Goal: Obtain resource: Obtain resource

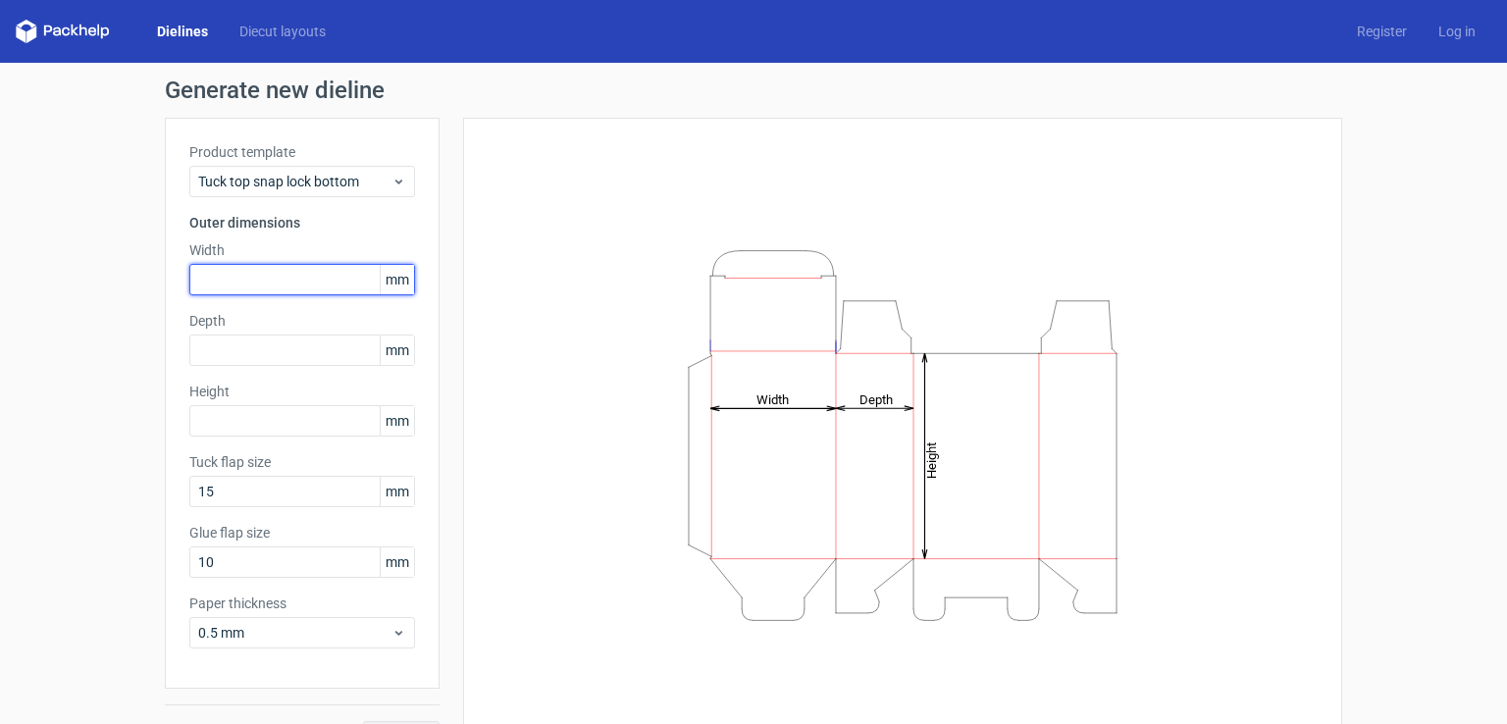
click at [299, 271] on input "text" at bounding box center [302, 279] width 226 height 31
type input "55"
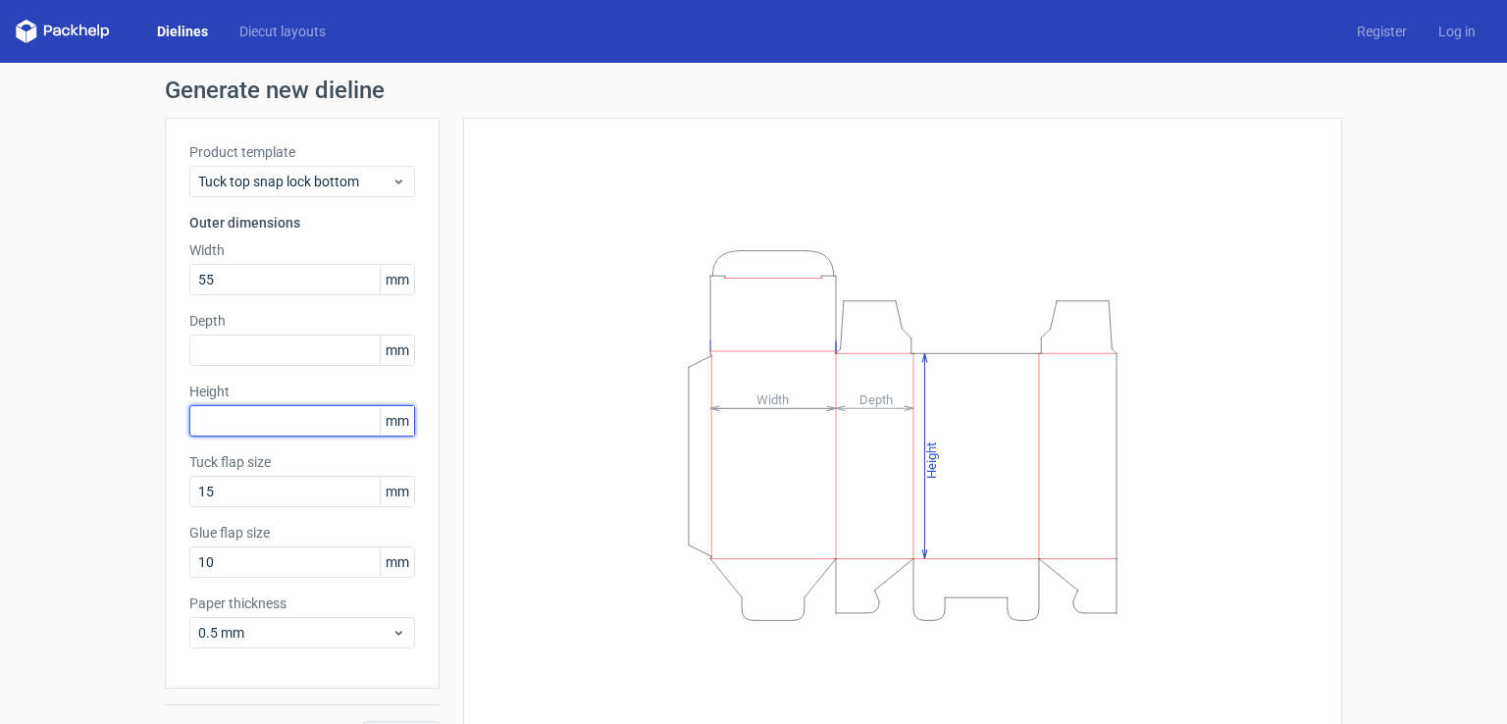
click at [286, 414] on input "text" at bounding box center [302, 420] width 226 height 31
type input "55"
click at [304, 328] on label "Depth" at bounding box center [302, 321] width 226 height 20
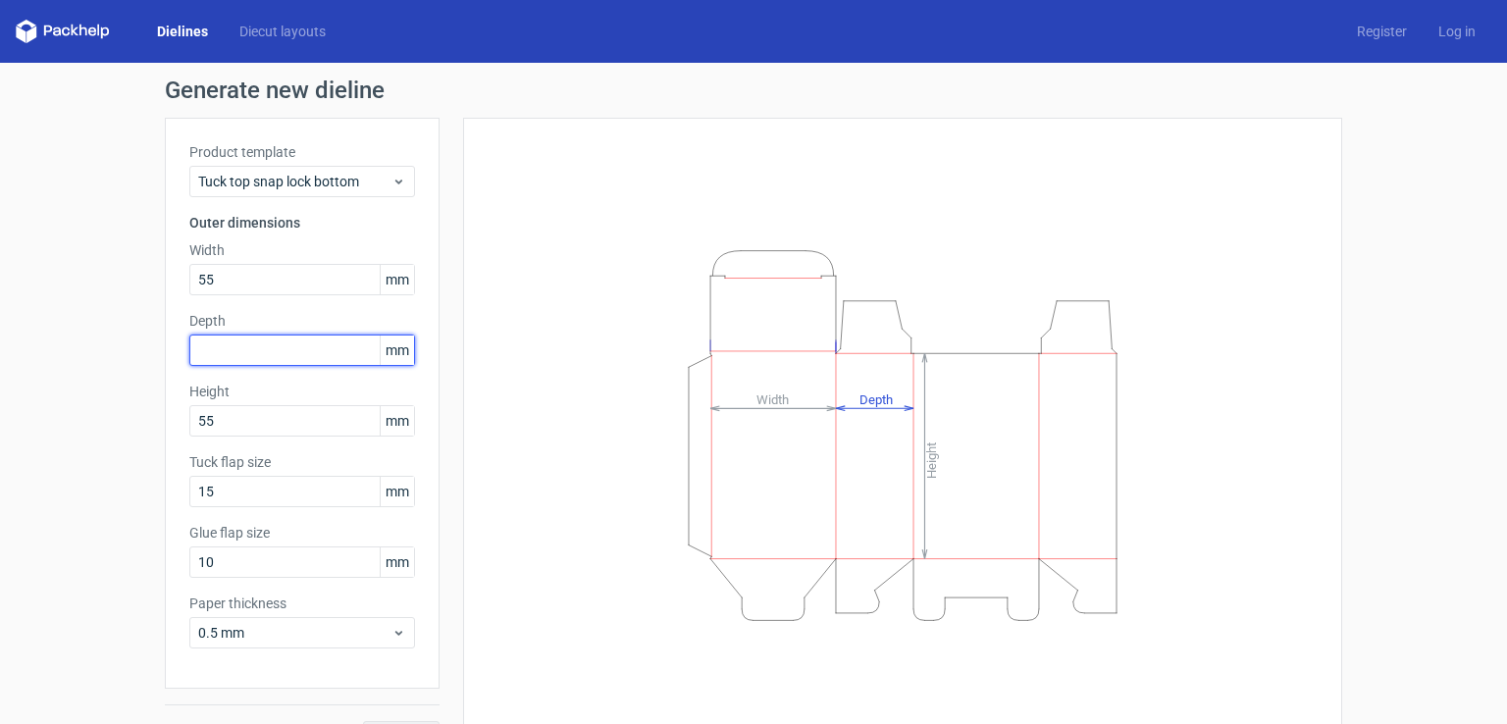
click at [309, 350] on input "text" at bounding box center [302, 350] width 226 height 31
type input "40"
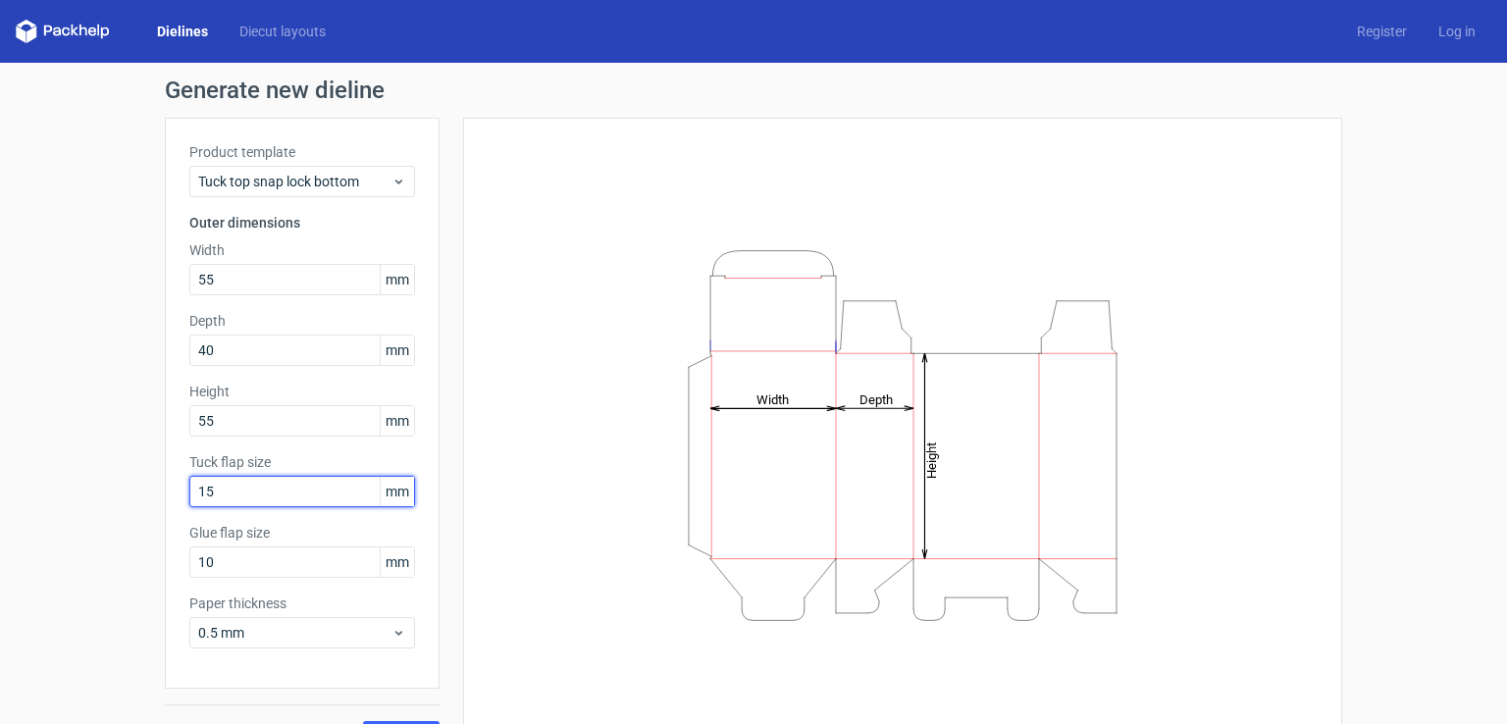
click at [259, 495] on input "15" at bounding box center [302, 491] width 226 height 31
click at [266, 565] on input "10" at bounding box center [302, 561] width 226 height 31
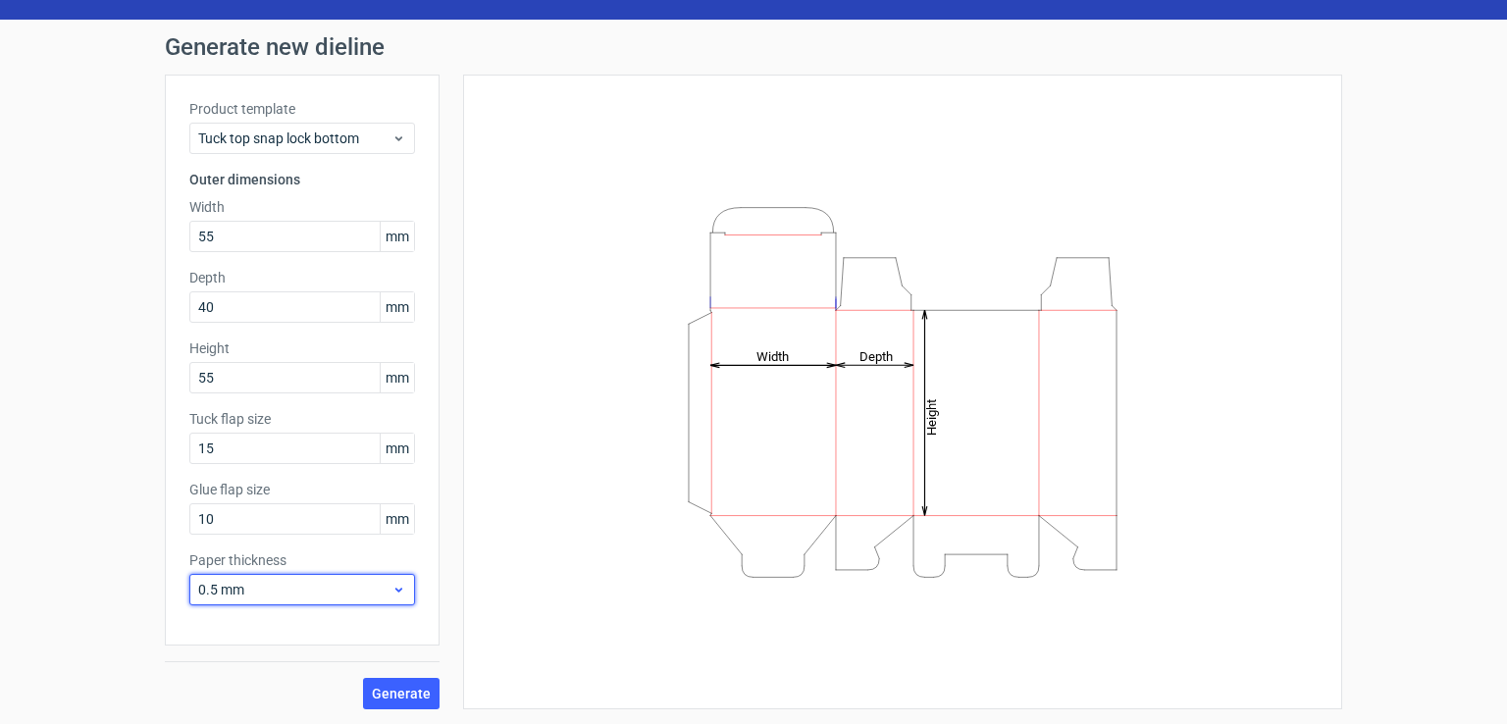
click at [272, 584] on span "0.5 mm" at bounding box center [294, 590] width 193 height 20
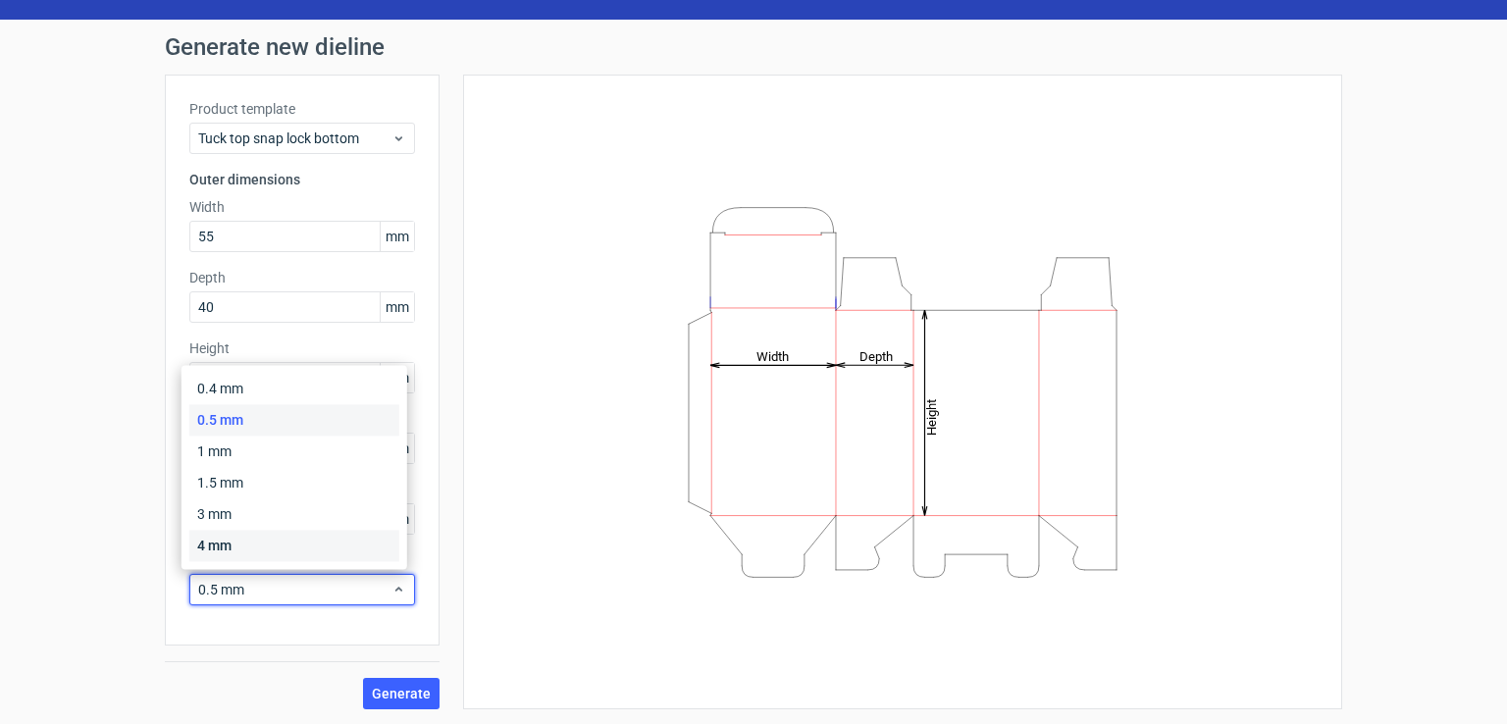
click at [279, 549] on div "4 mm" at bounding box center [294, 545] width 210 height 31
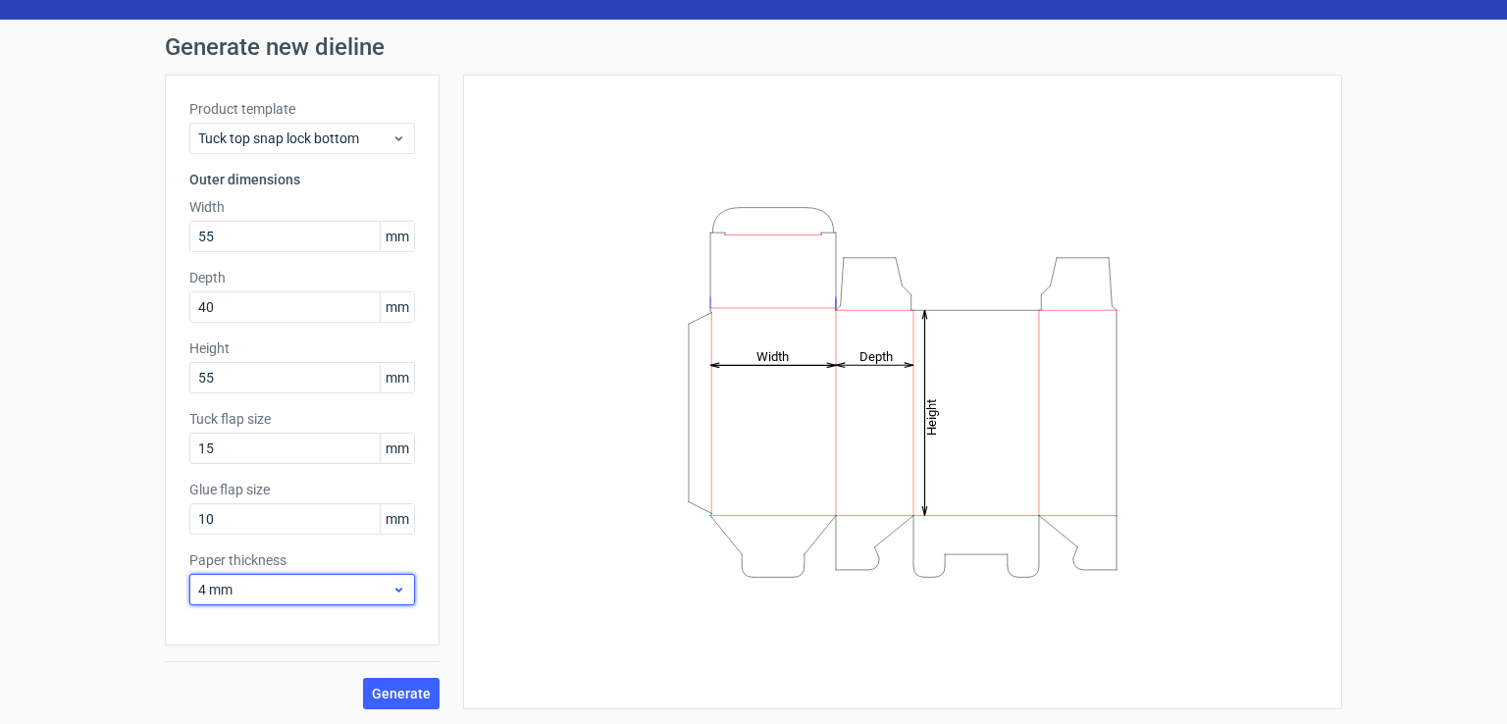
click at [271, 586] on span "4 mm" at bounding box center [294, 590] width 193 height 20
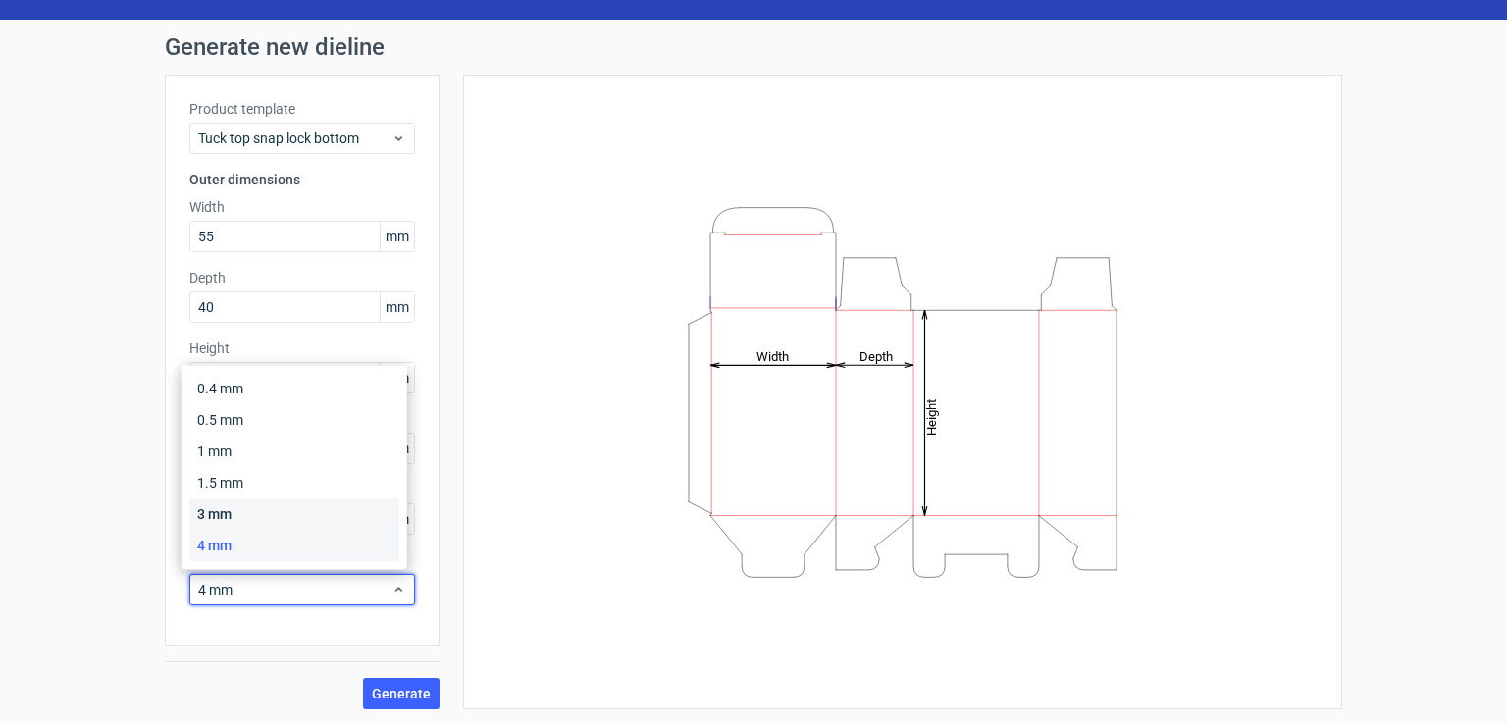
click at [279, 499] on div "3 mm" at bounding box center [294, 513] width 210 height 31
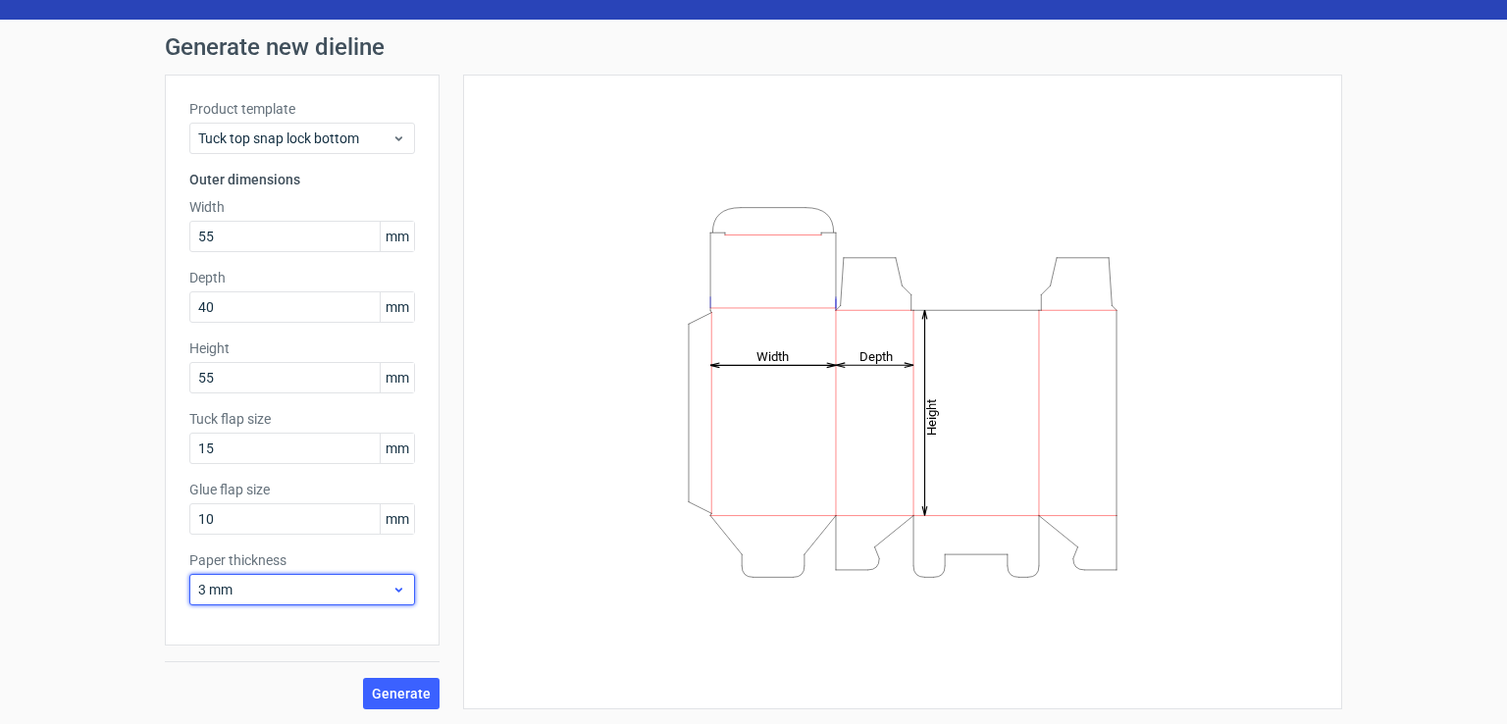
click at [249, 574] on div "3 mm" at bounding box center [302, 589] width 226 height 31
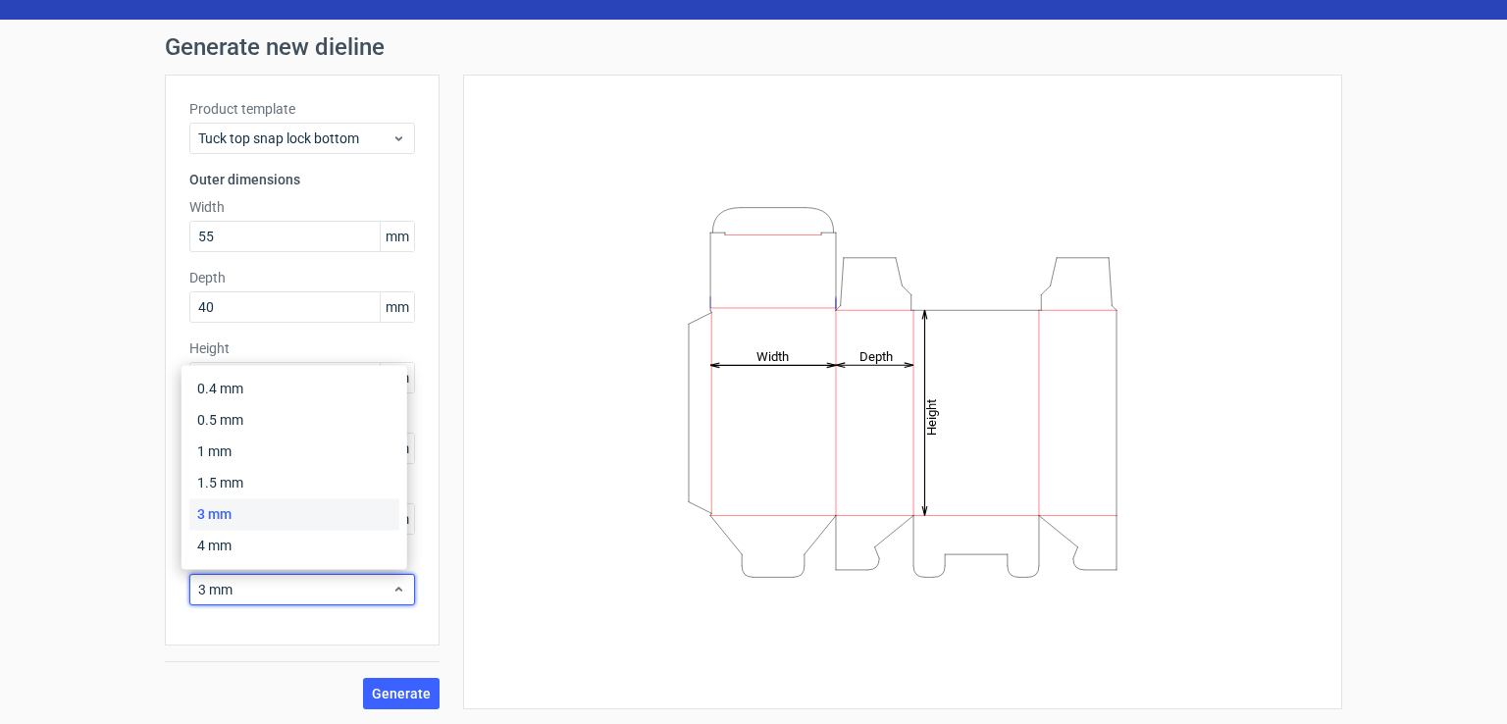
click at [247, 630] on div "Product template Tuck top snap lock bottom Outer dimensions Width 55 mm Depth 4…" at bounding box center [302, 360] width 275 height 571
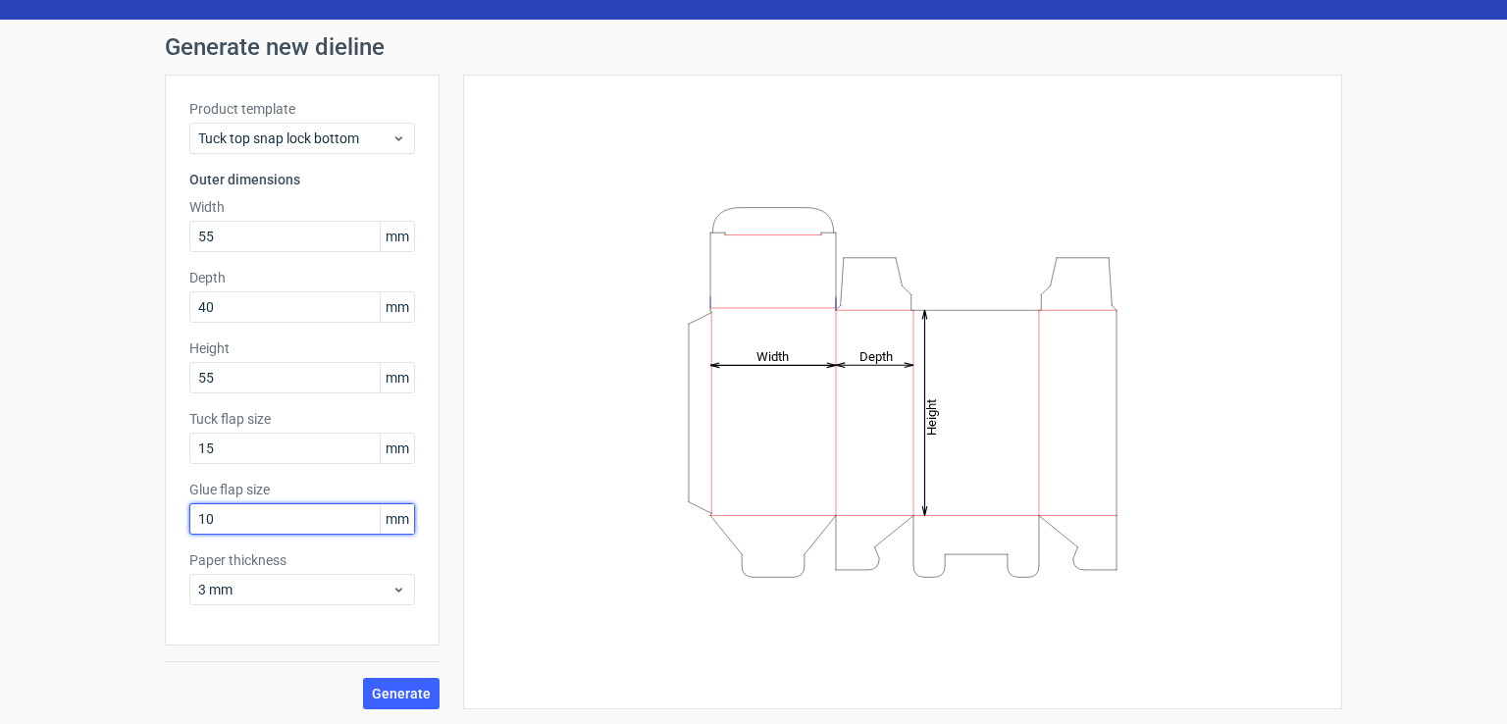
click at [260, 515] on input "10" at bounding box center [302, 518] width 226 height 31
type input "1"
type input "5"
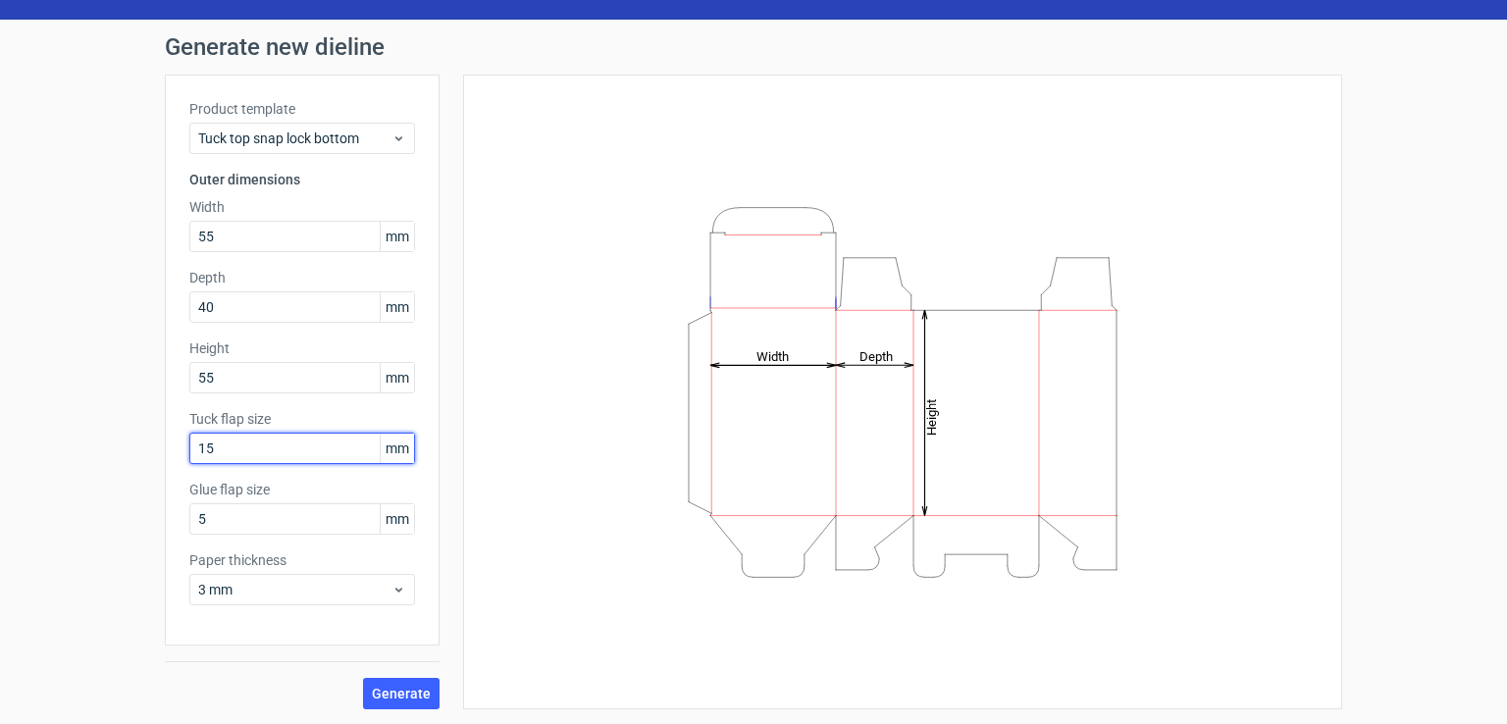
click at [275, 451] on input "15" at bounding box center [302, 448] width 226 height 31
drag, startPoint x: 275, startPoint y: 451, endPoint x: 165, endPoint y: 451, distance: 109.9
click at [165, 451] on div "Product template Tuck top snap lock bottom Outer dimensions Width 55 mm Depth 4…" at bounding box center [302, 360] width 275 height 571
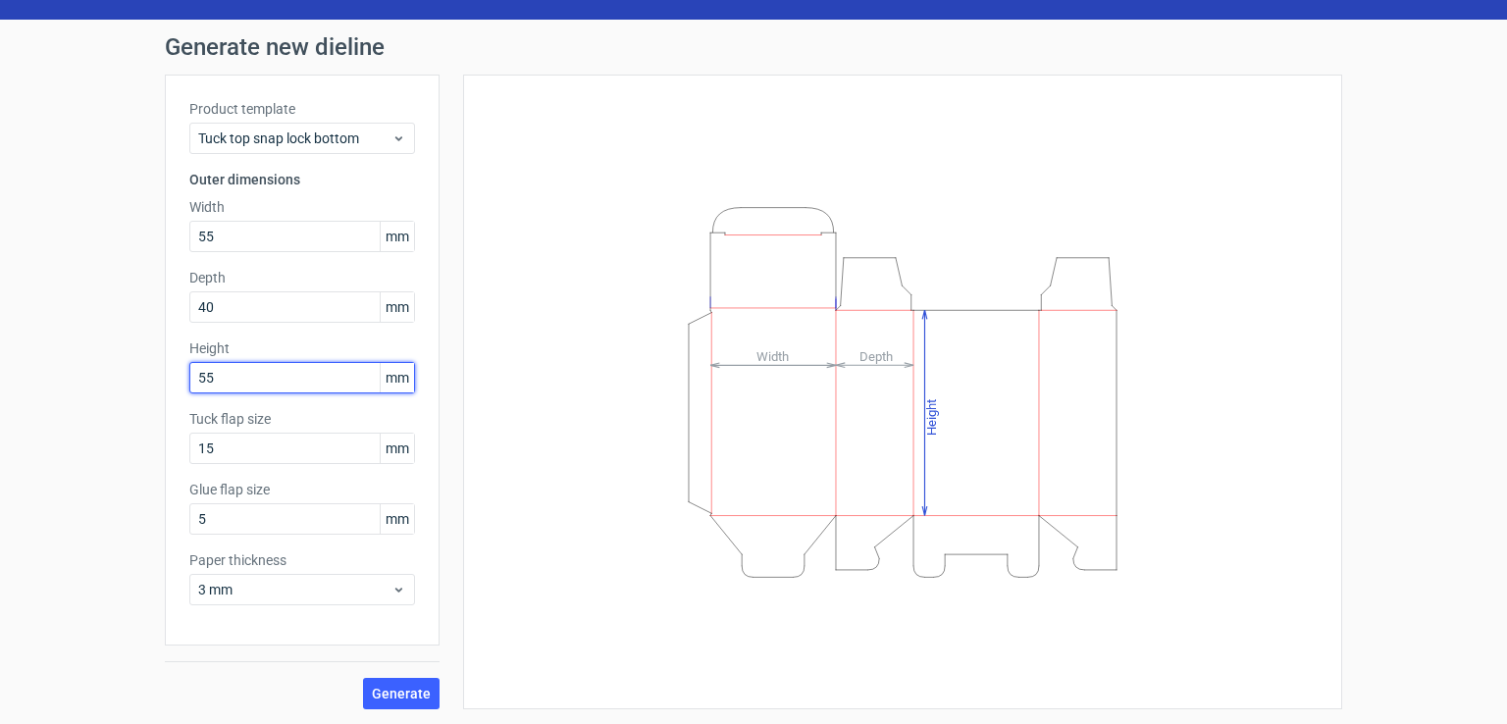
click at [281, 362] on input "55" at bounding box center [302, 377] width 226 height 31
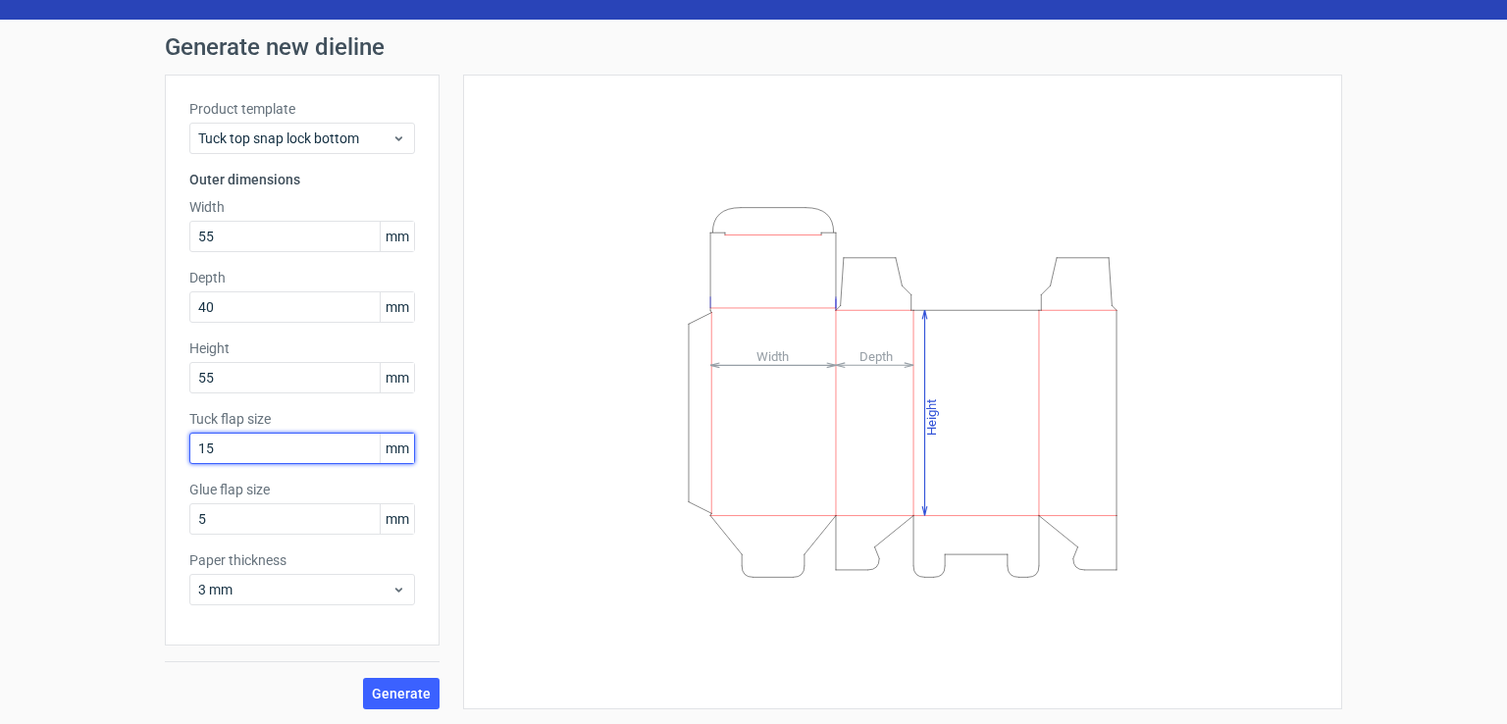
click at [275, 445] on input "15" at bounding box center [302, 448] width 226 height 31
drag, startPoint x: 237, startPoint y: 446, endPoint x: 122, endPoint y: 446, distance: 115.8
click at [122, 446] on div "Generate new dieline Product template Tuck top snap lock bottom Outer dimension…" at bounding box center [753, 372] width 1507 height 705
type input "10"
click at [372, 688] on span "Generate" at bounding box center [401, 694] width 59 height 14
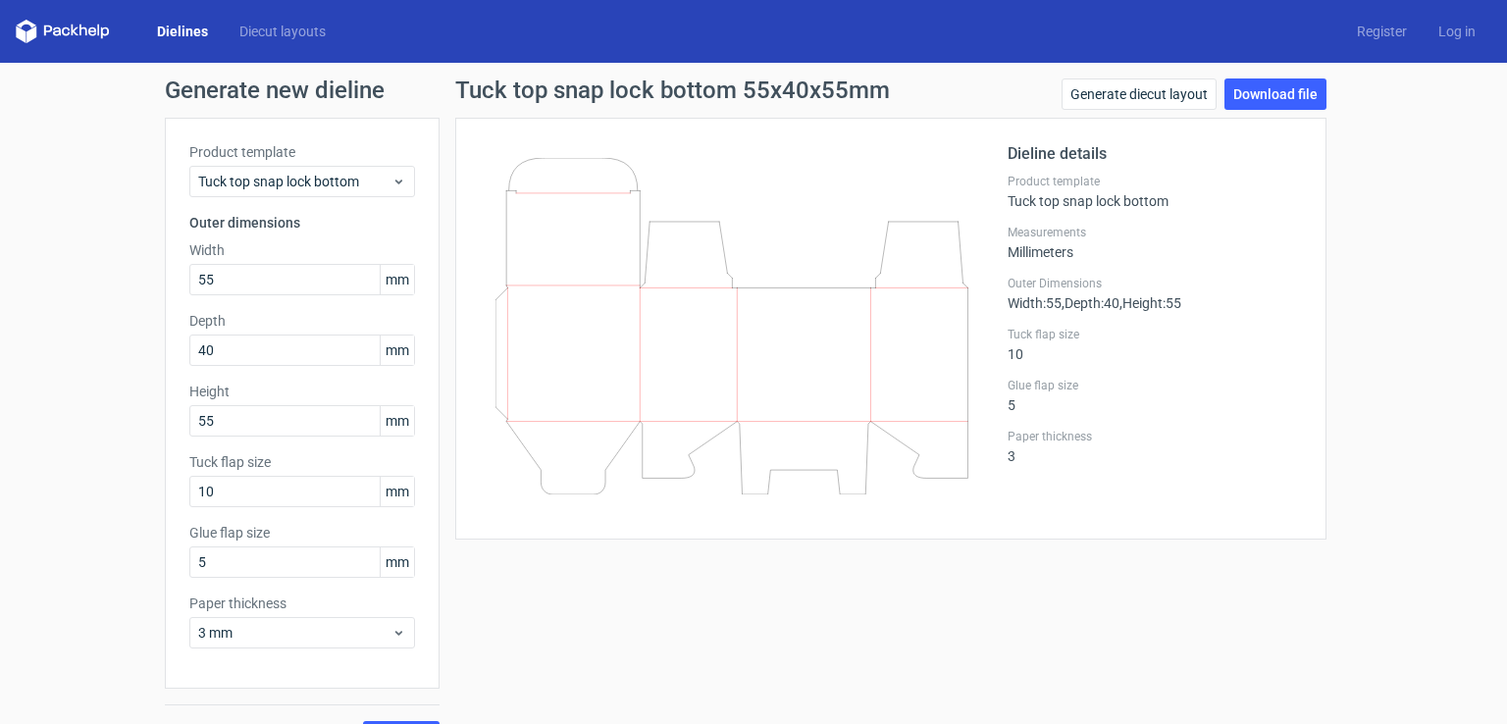
scroll to position [43, 0]
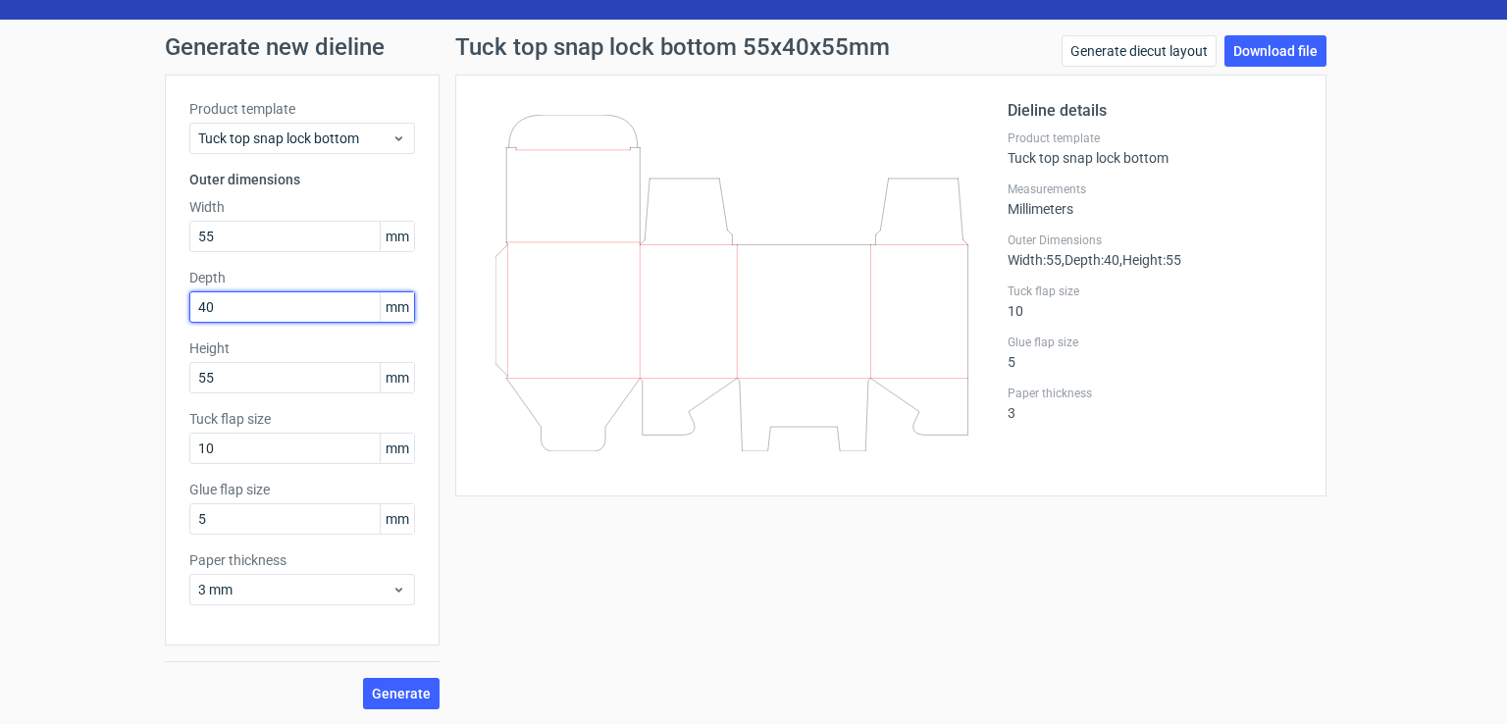
click at [314, 296] on input "40" at bounding box center [302, 306] width 226 height 31
click at [508, 554] on div "Tuck top snap lock bottom 55x40x55mm Generate diecut layout Download file Dieli…" at bounding box center [890, 372] width 903 height 674
click at [310, 126] on div "Tuck top snap lock bottom" at bounding box center [302, 138] width 226 height 31
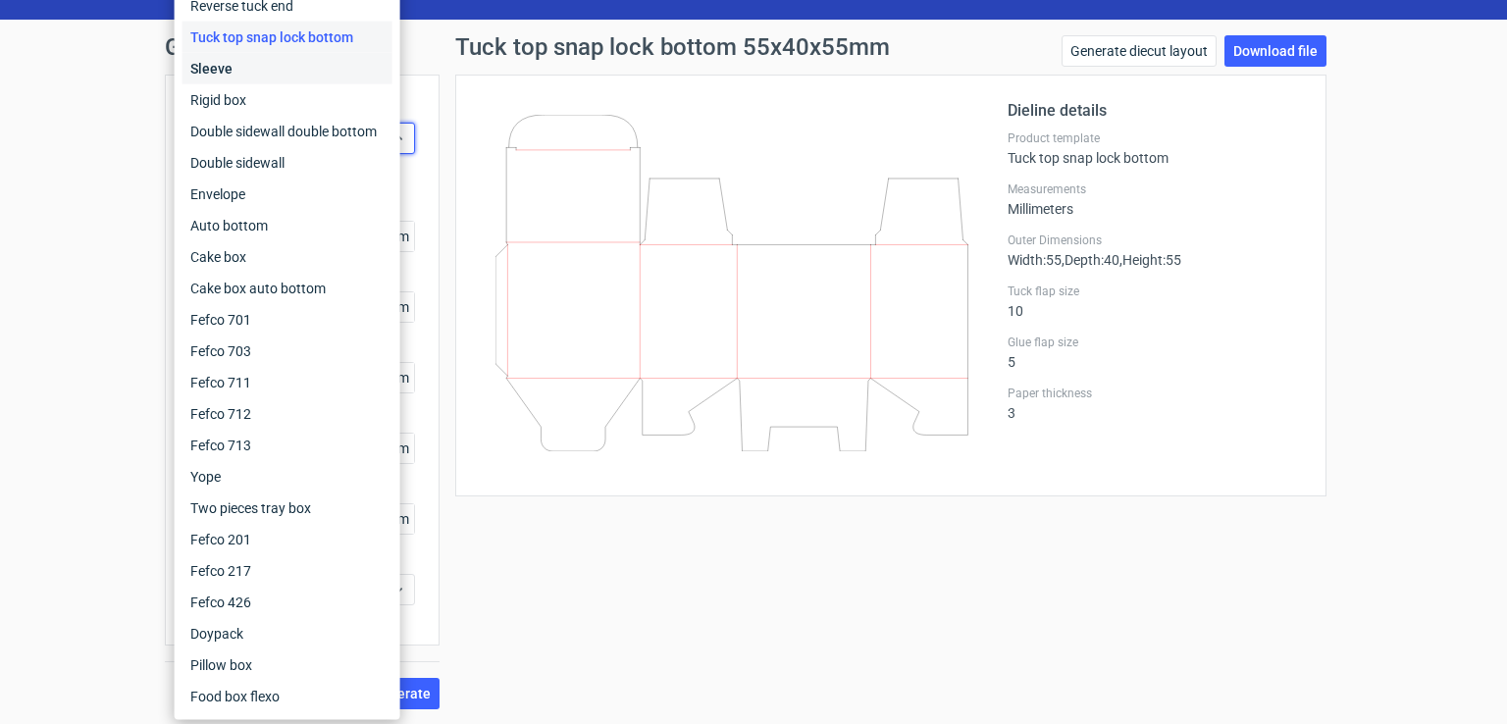
click at [307, 76] on div "Sleeve" at bounding box center [287, 68] width 210 height 31
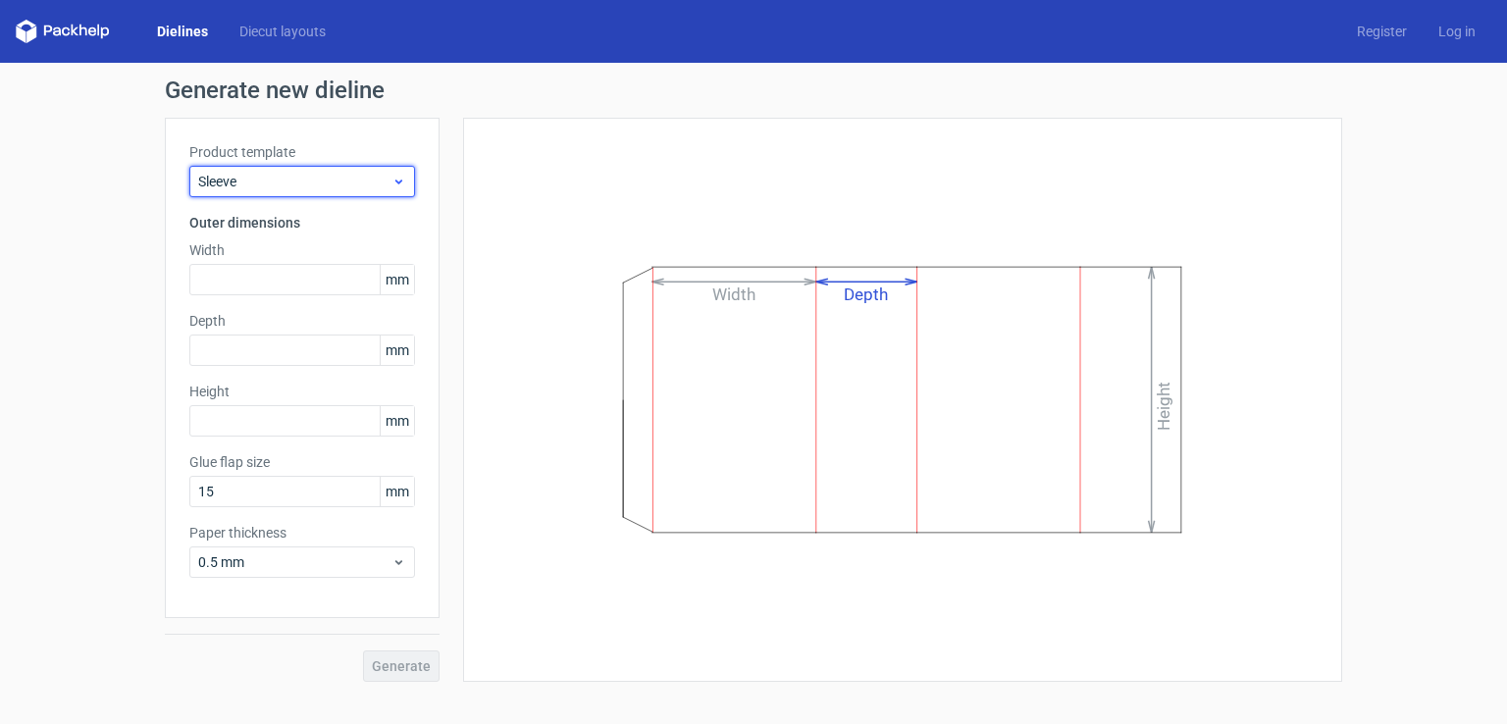
click at [298, 181] on span "Sleeve" at bounding box center [294, 182] width 193 height 20
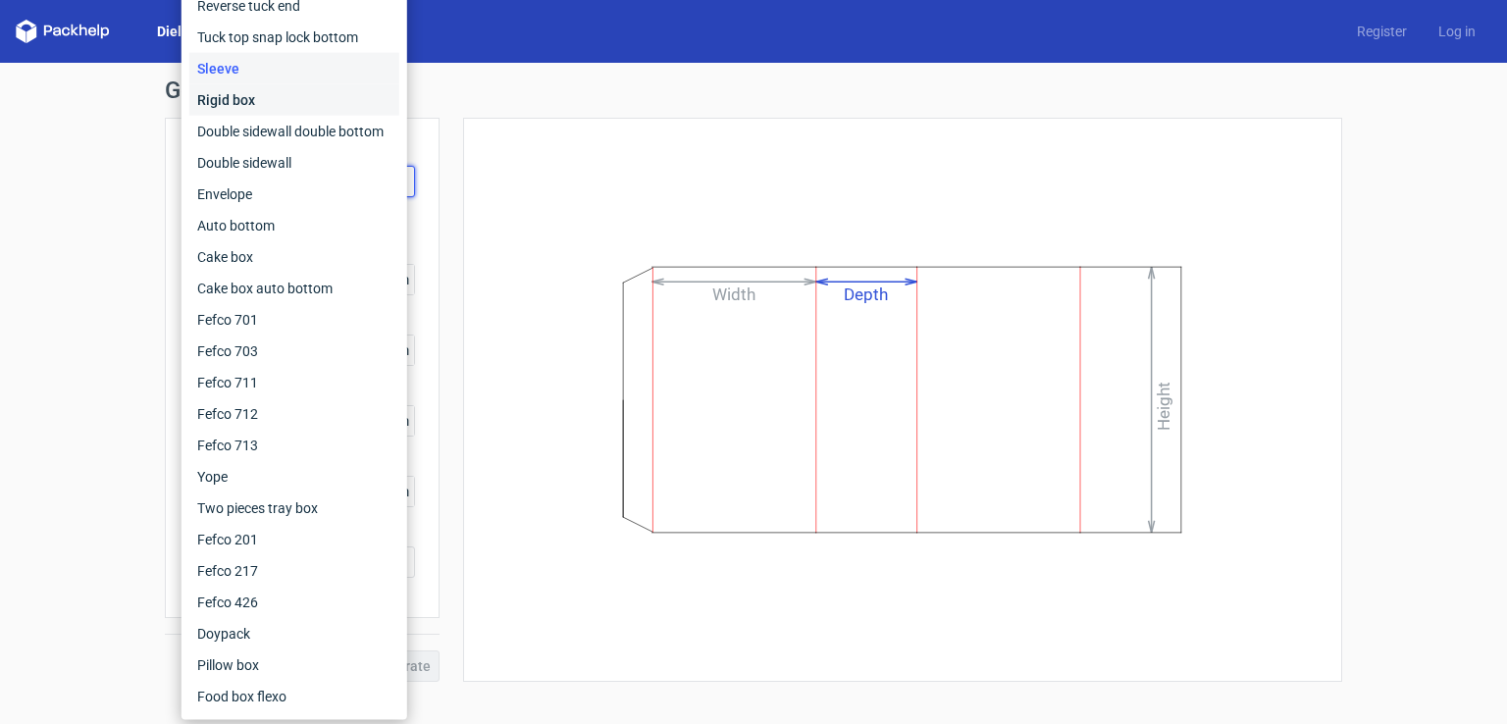
click at [298, 103] on div "Rigid box" at bounding box center [294, 99] width 210 height 31
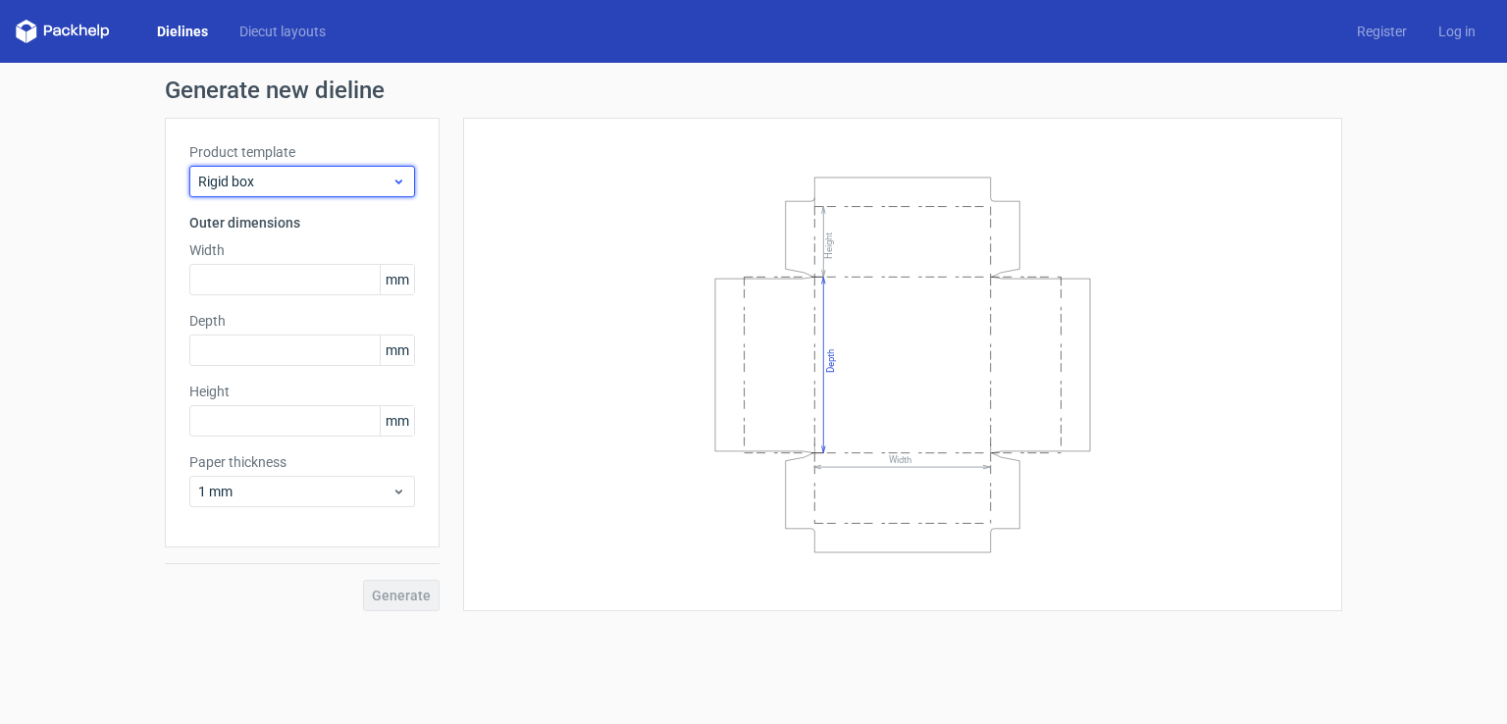
click at [289, 179] on span "Rigid box" at bounding box center [294, 182] width 193 height 20
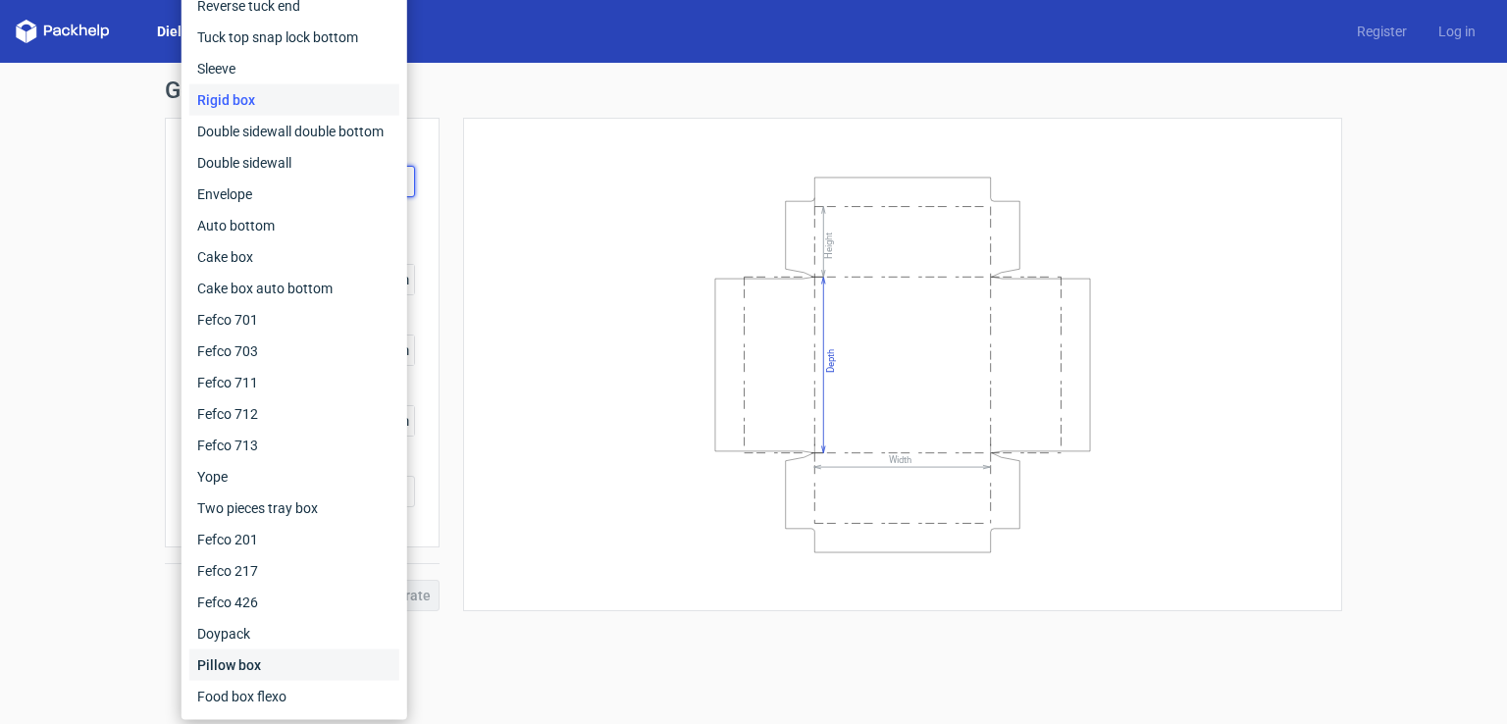
click at [283, 668] on div "Pillow box" at bounding box center [294, 664] width 210 height 31
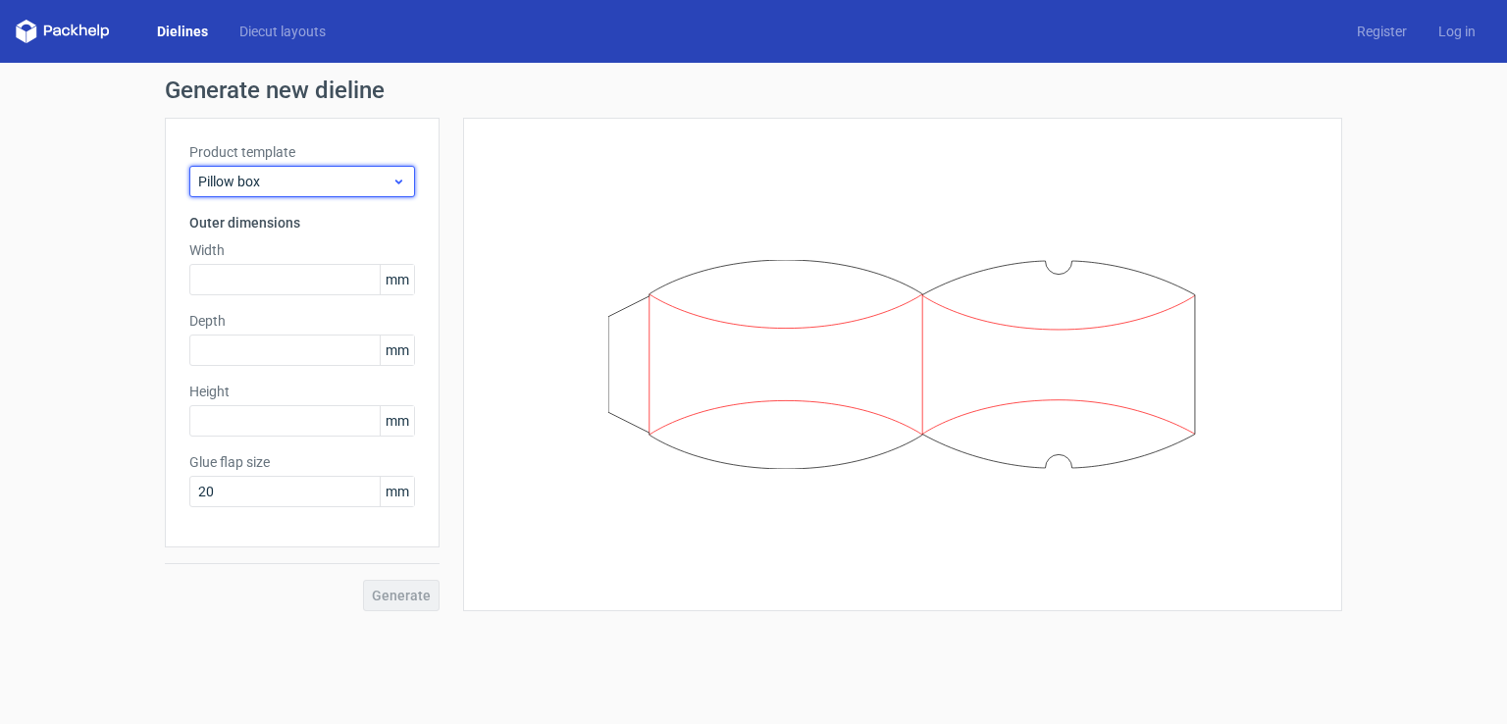
click at [320, 191] on div "Pillow box" at bounding box center [302, 181] width 226 height 31
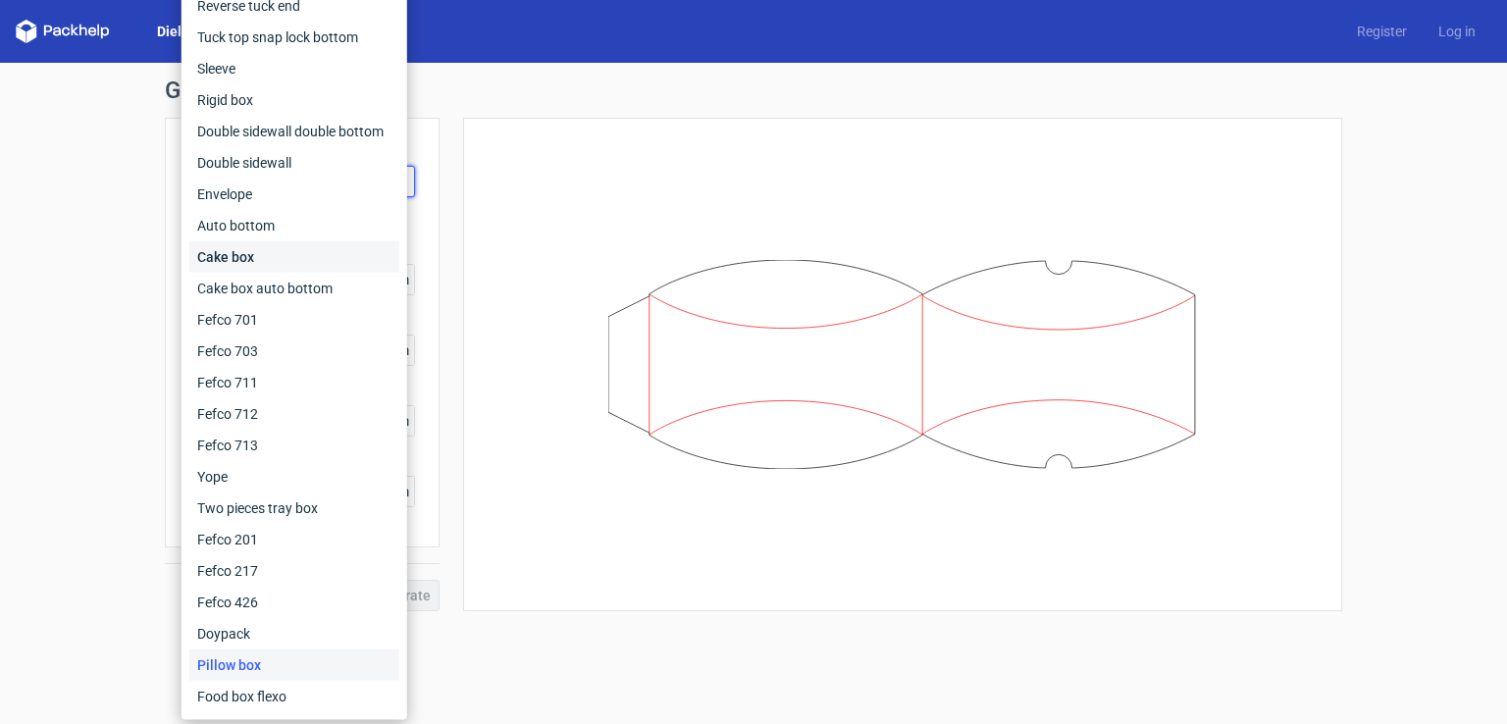
click at [318, 259] on div "Cake box" at bounding box center [294, 256] width 210 height 31
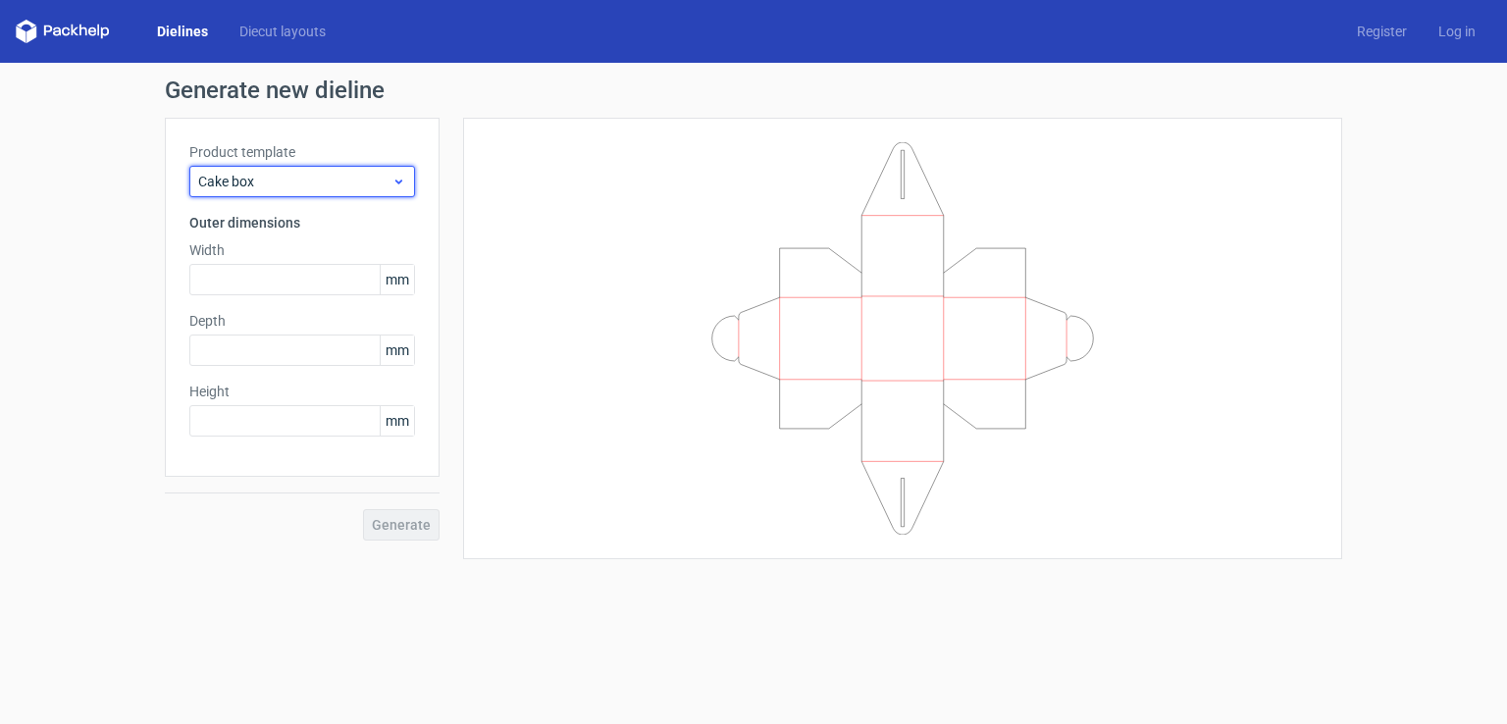
click at [323, 193] on div "Cake box" at bounding box center [302, 181] width 226 height 31
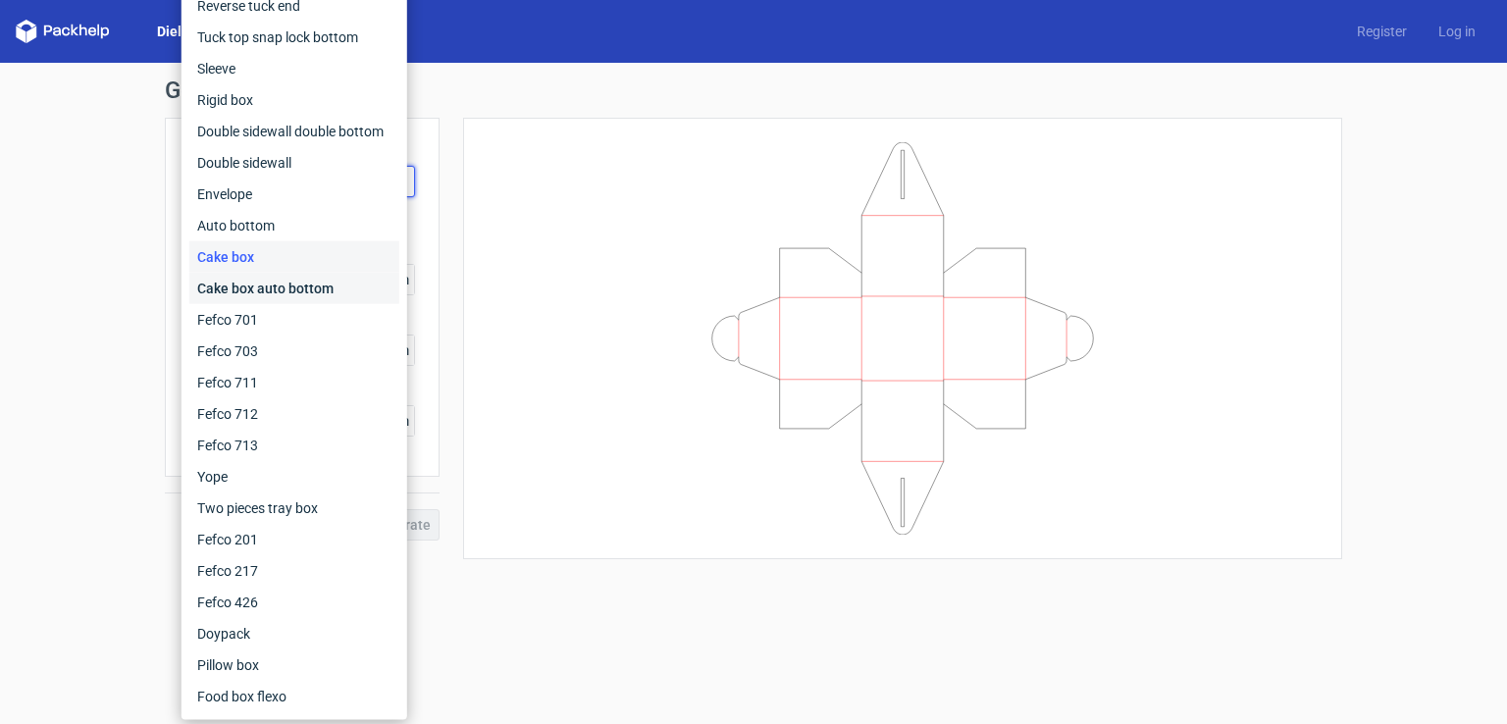
click at [312, 298] on div "Cake box auto bottom" at bounding box center [294, 288] width 210 height 31
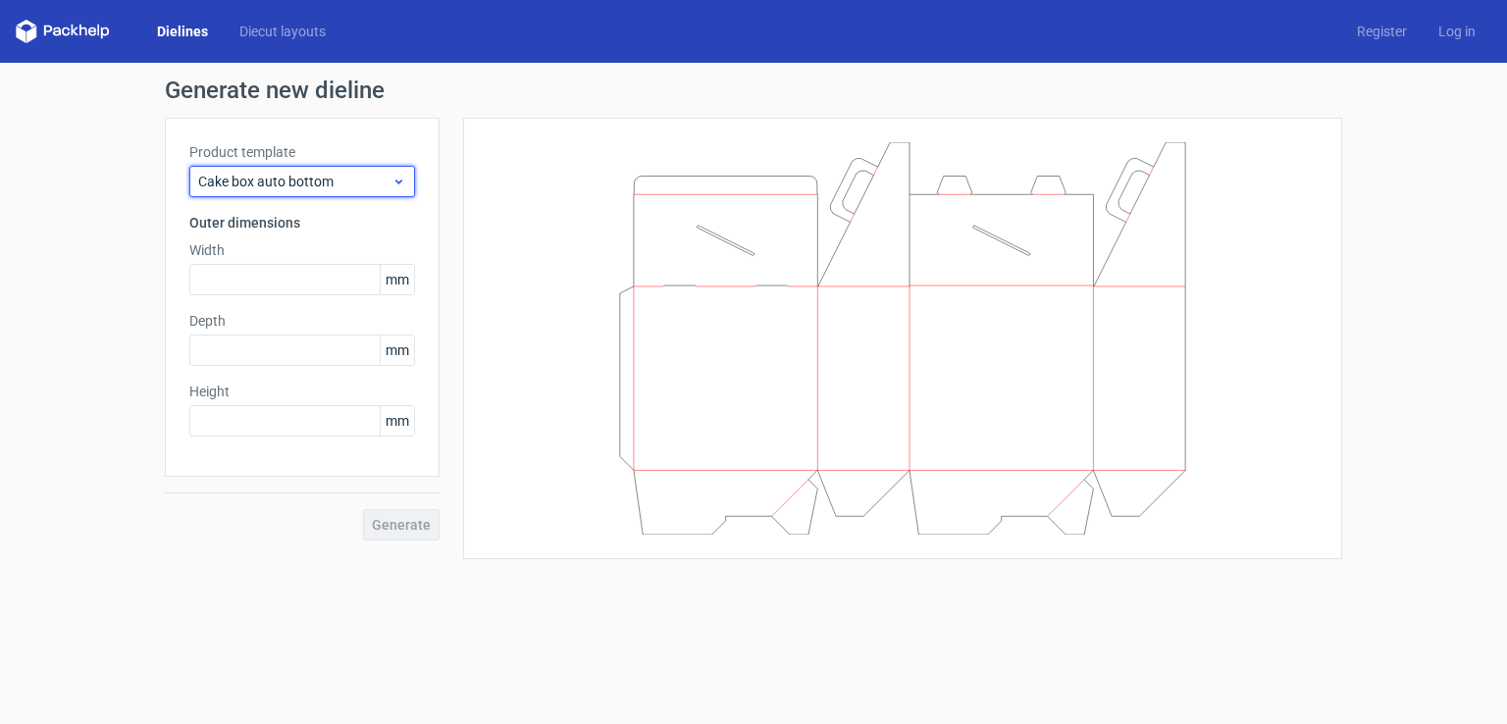
click at [336, 173] on span "Cake box auto bottom" at bounding box center [294, 182] width 193 height 20
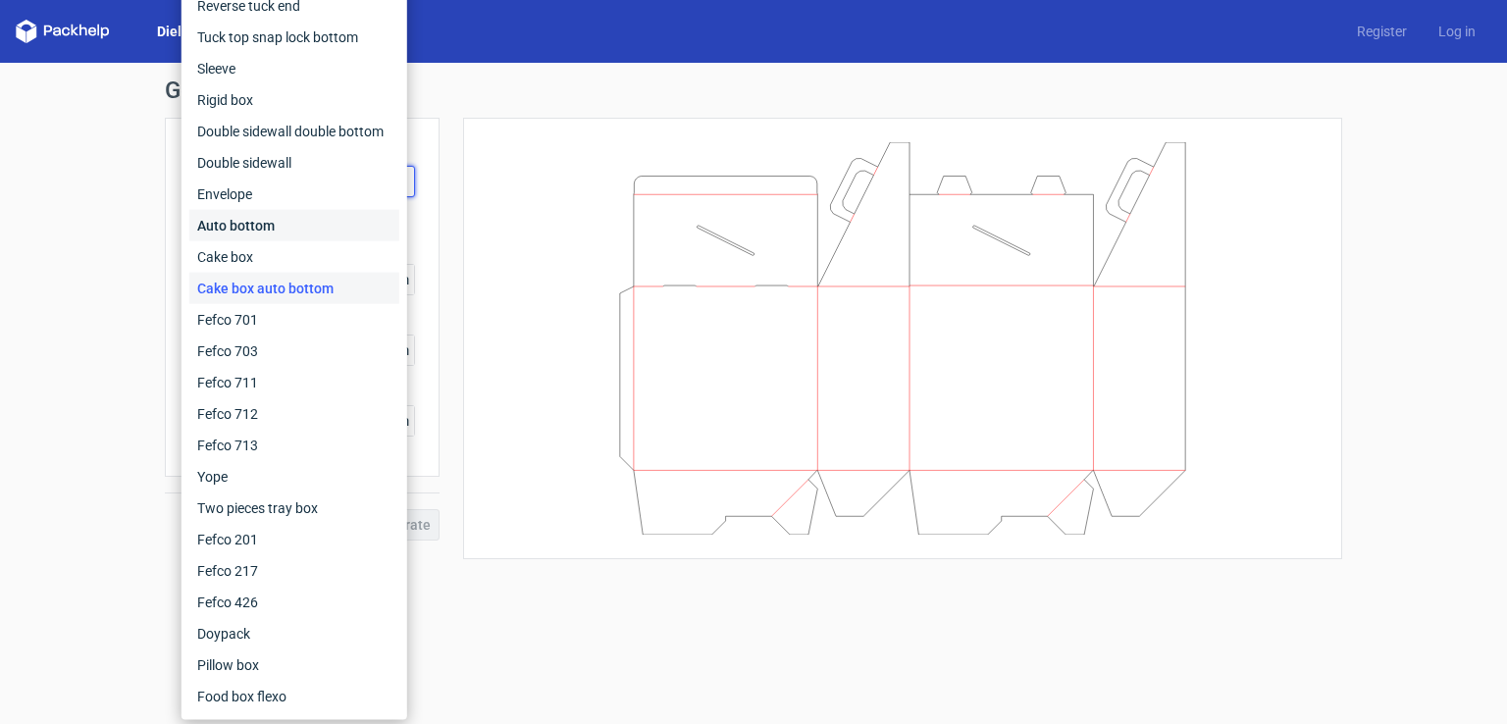
click at [325, 221] on div "Auto bottom" at bounding box center [294, 225] width 210 height 31
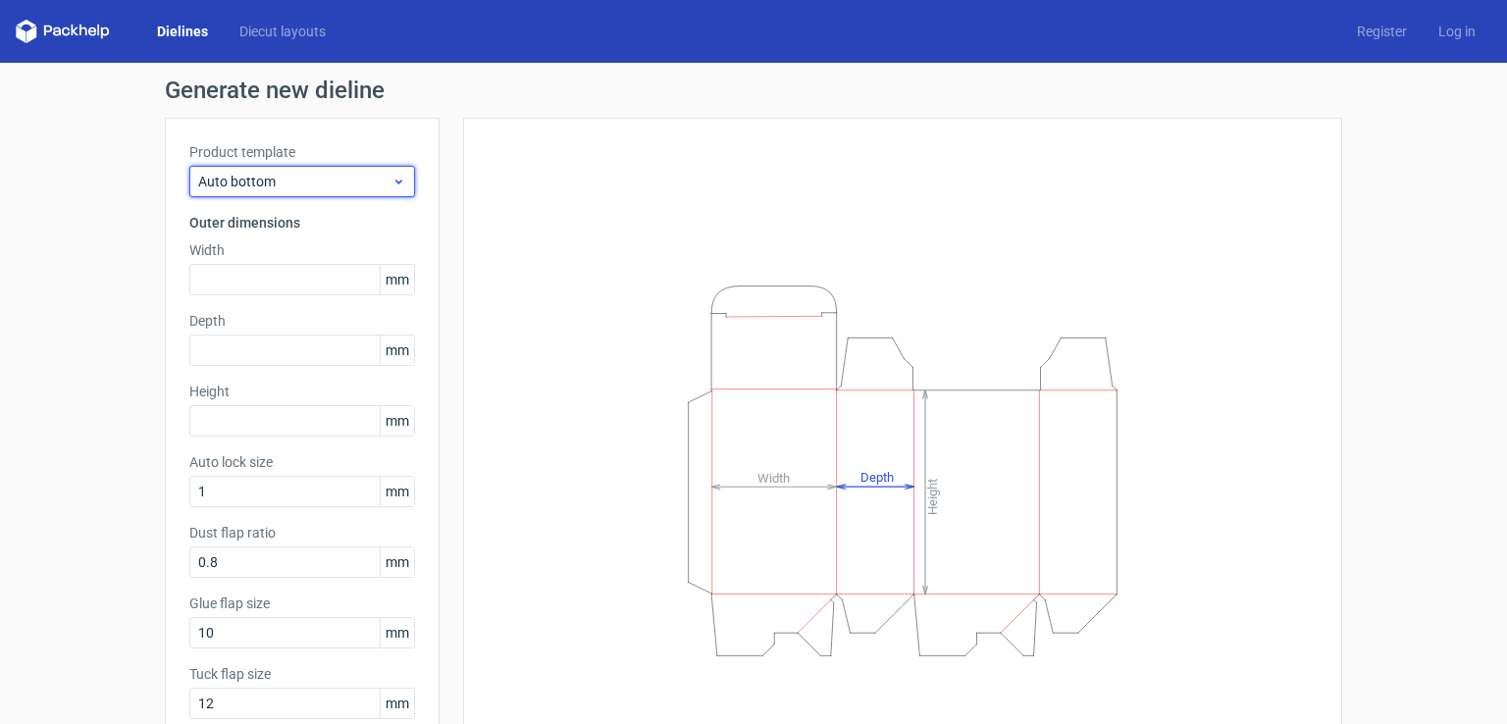
click at [357, 186] on span "Auto bottom" at bounding box center [294, 182] width 193 height 20
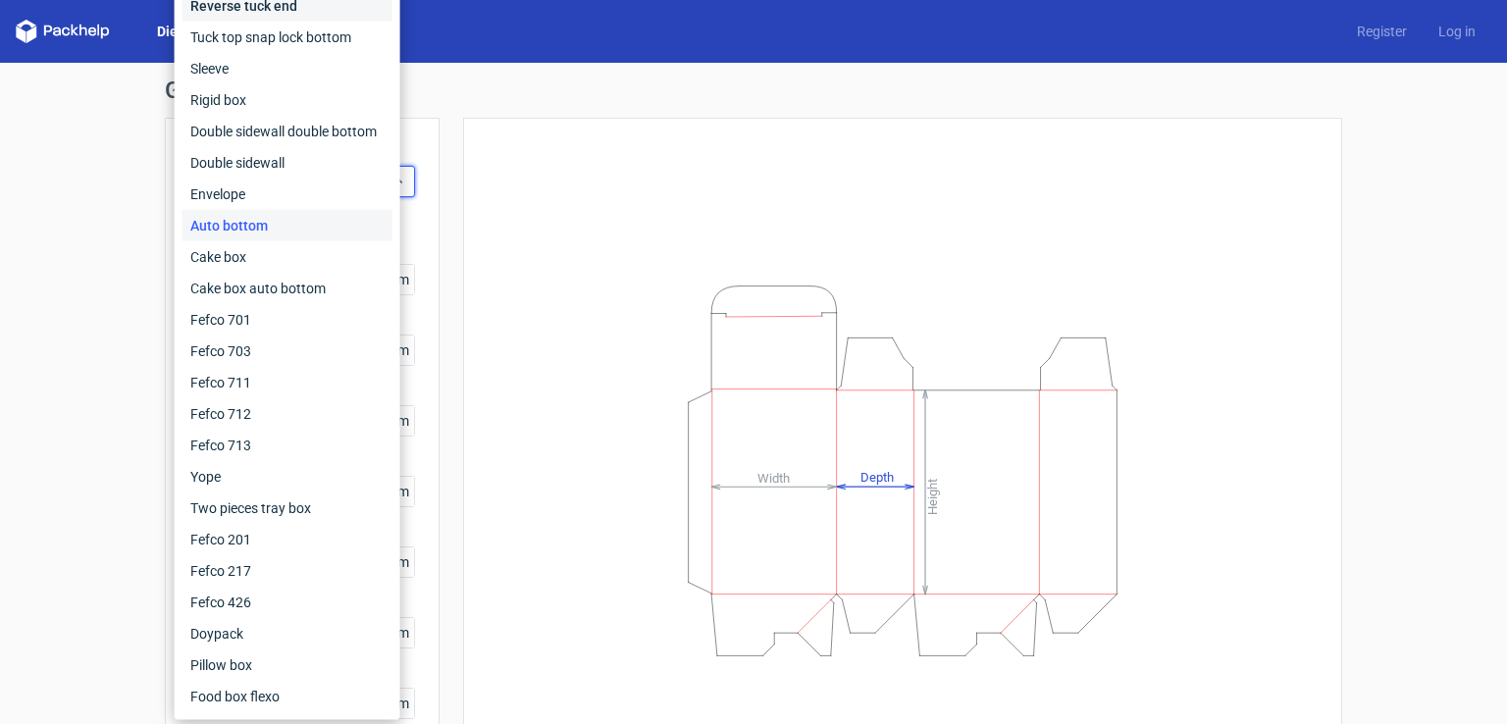
click at [330, 15] on div "Reverse tuck end" at bounding box center [287, 5] width 210 height 31
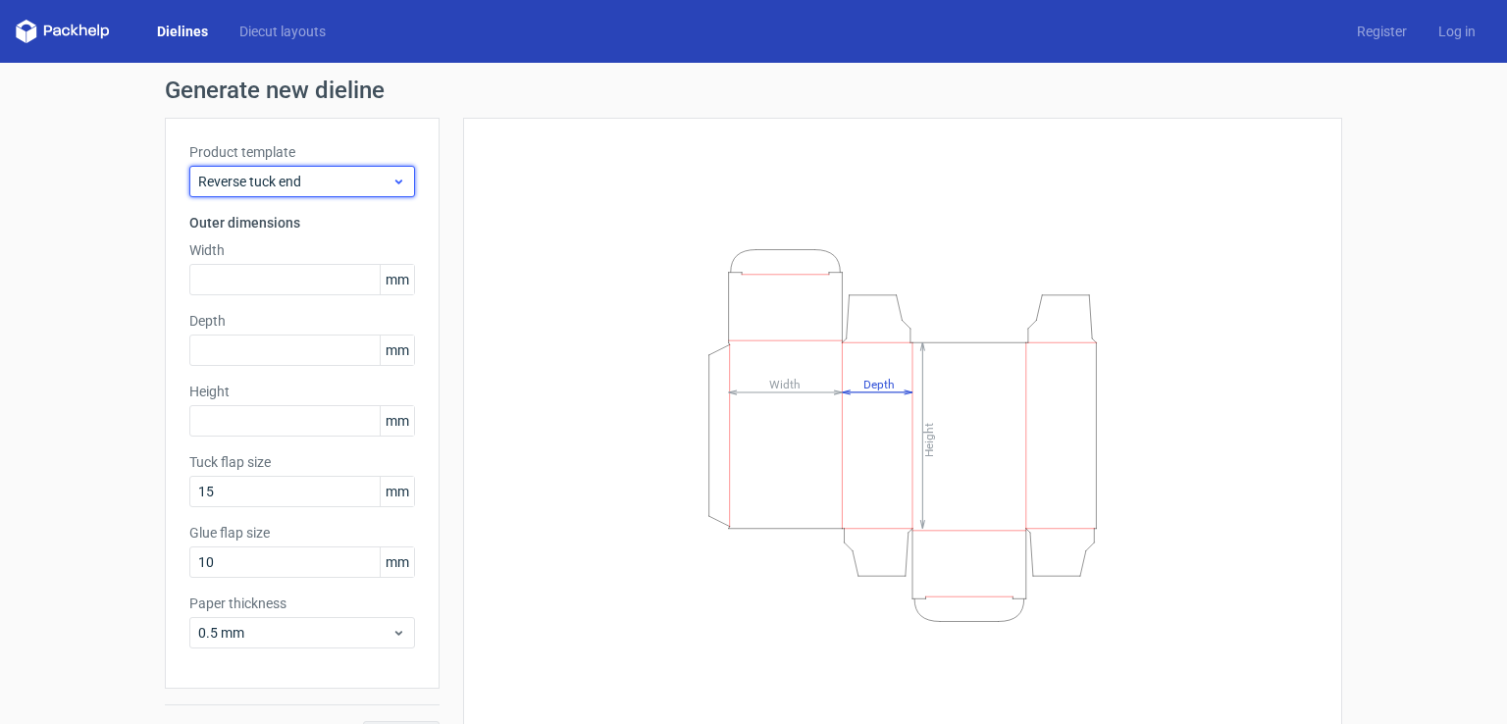
click at [339, 185] on span "Reverse tuck end" at bounding box center [294, 182] width 193 height 20
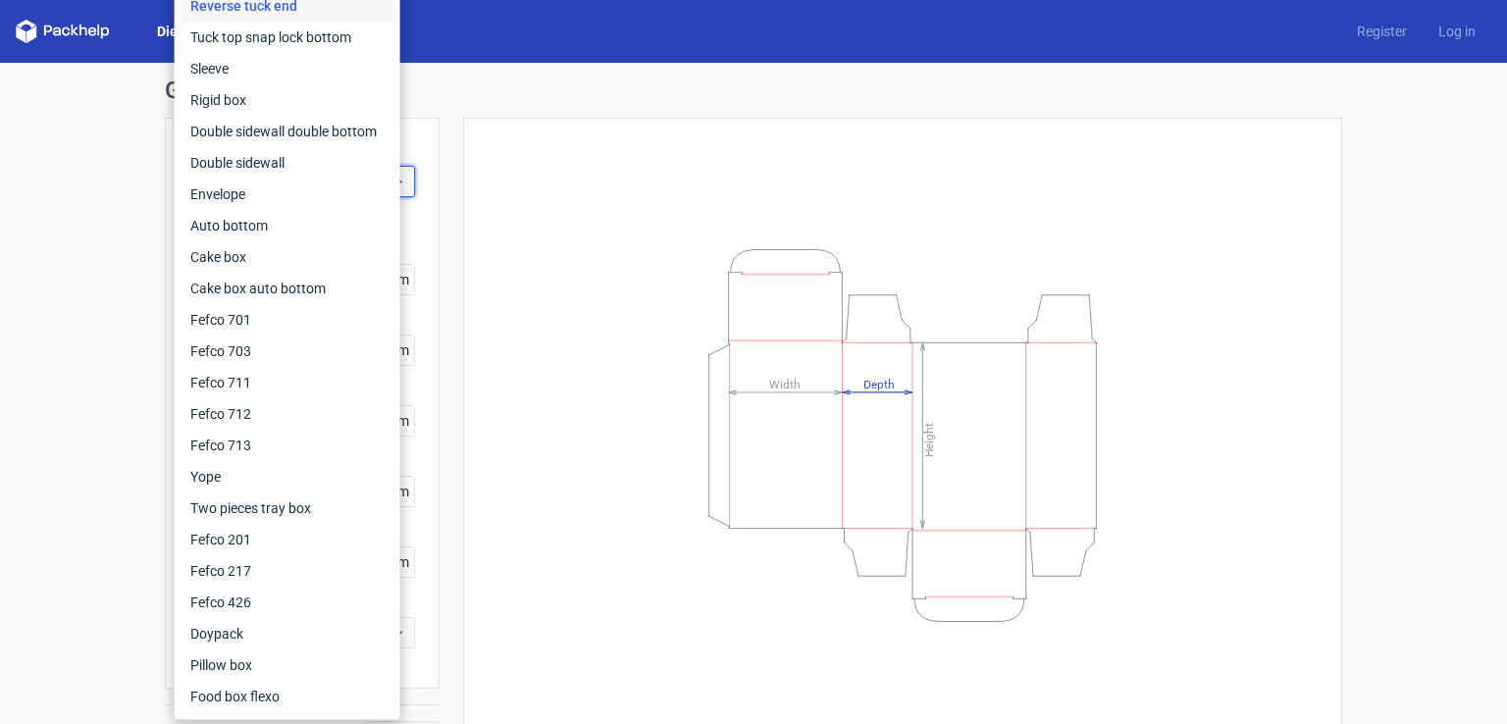
click at [332, 7] on div "Reverse tuck end" at bounding box center [287, 5] width 210 height 31
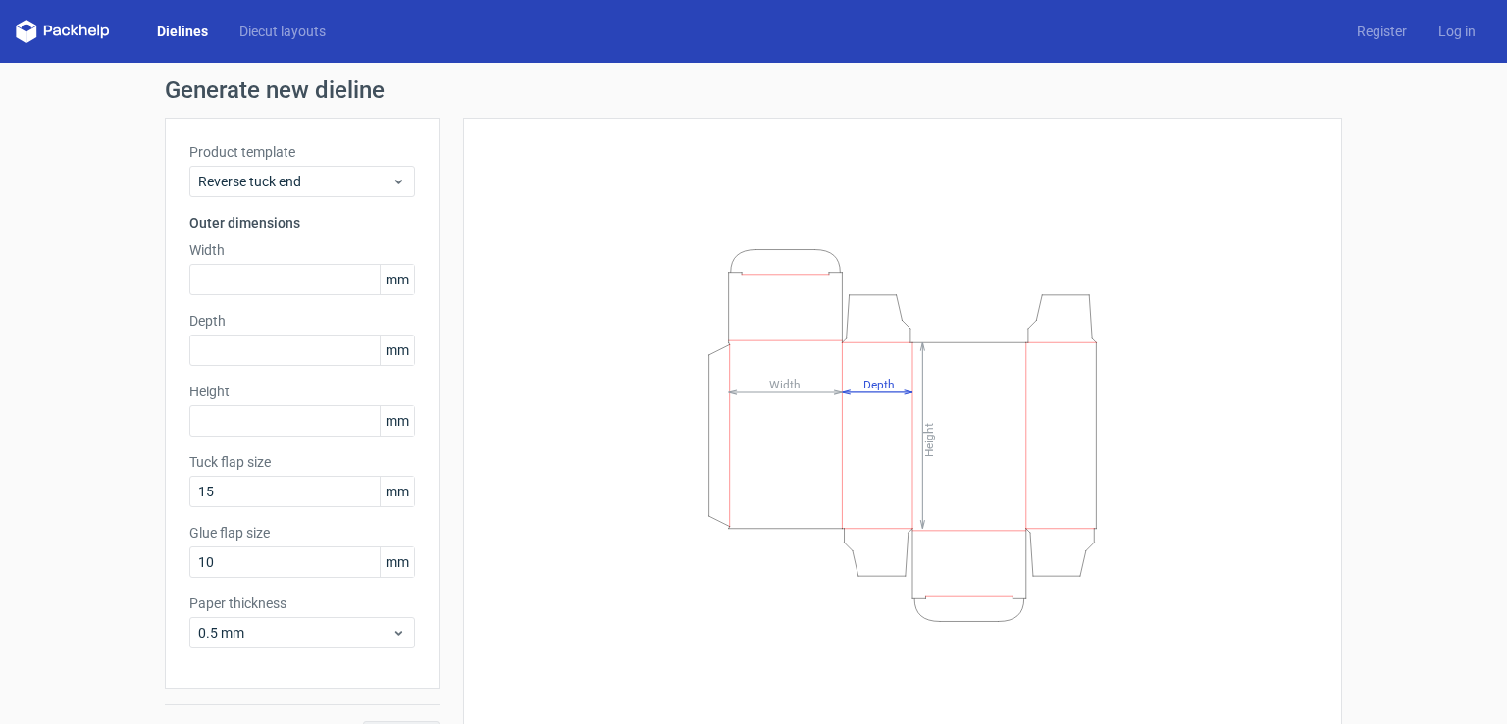
scroll to position [43, 0]
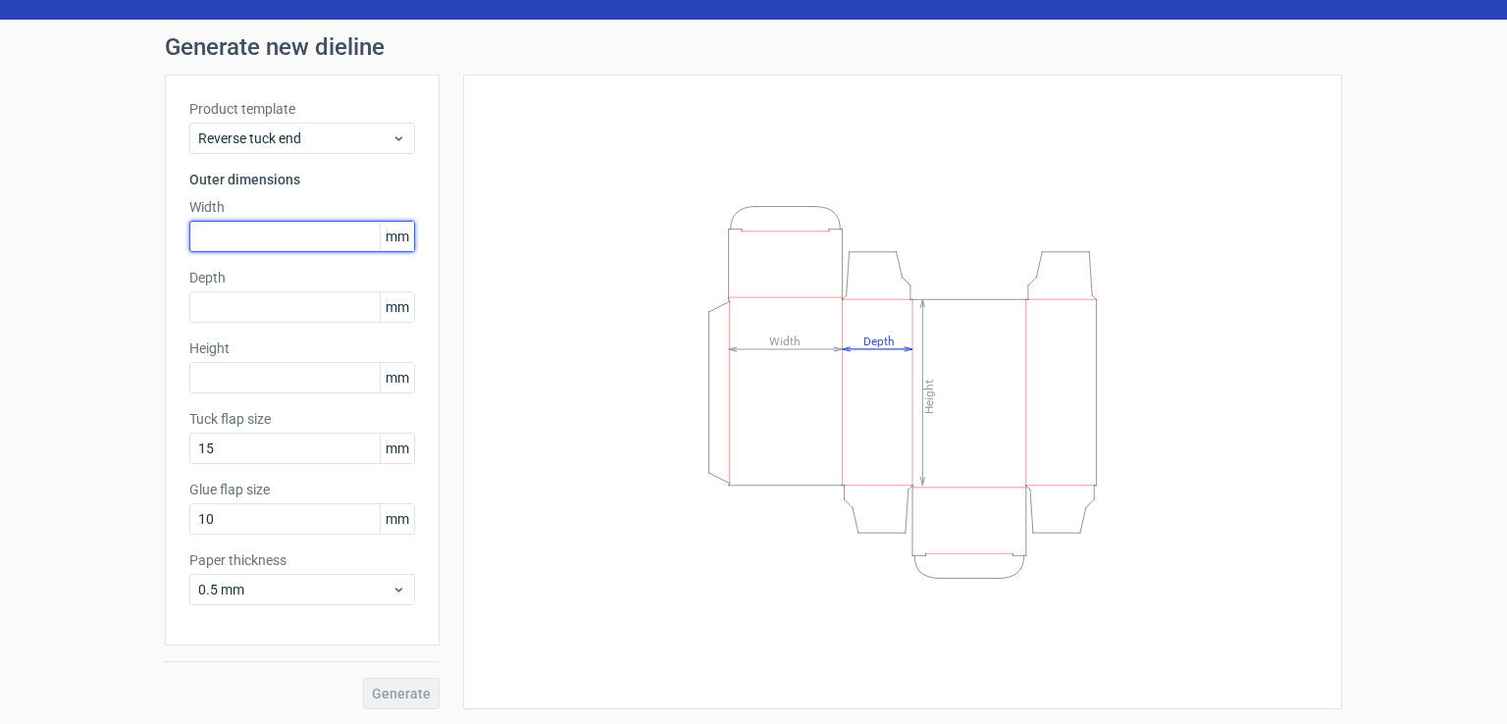
click at [290, 224] on input "text" at bounding box center [302, 236] width 226 height 31
type input "1"
type input "50"
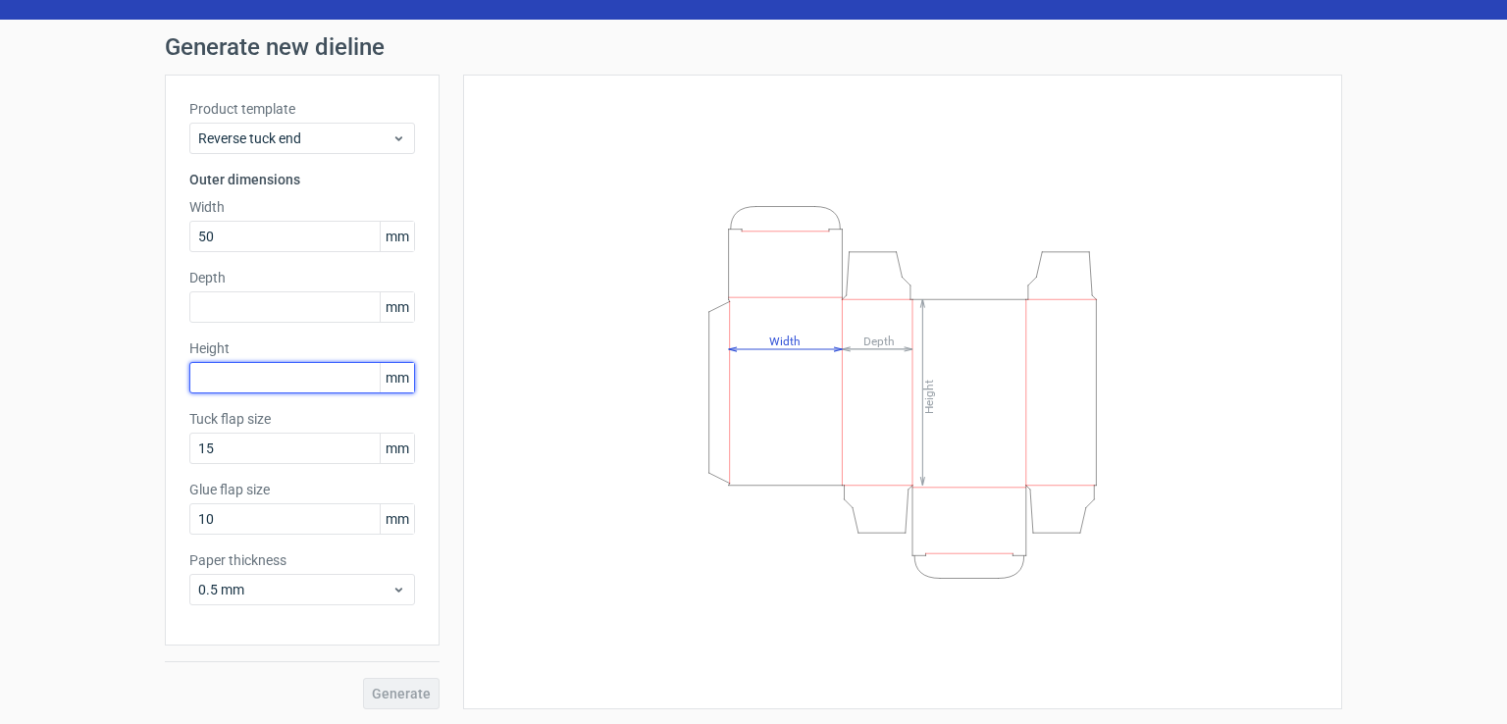
click at [318, 374] on input "text" at bounding box center [302, 377] width 226 height 31
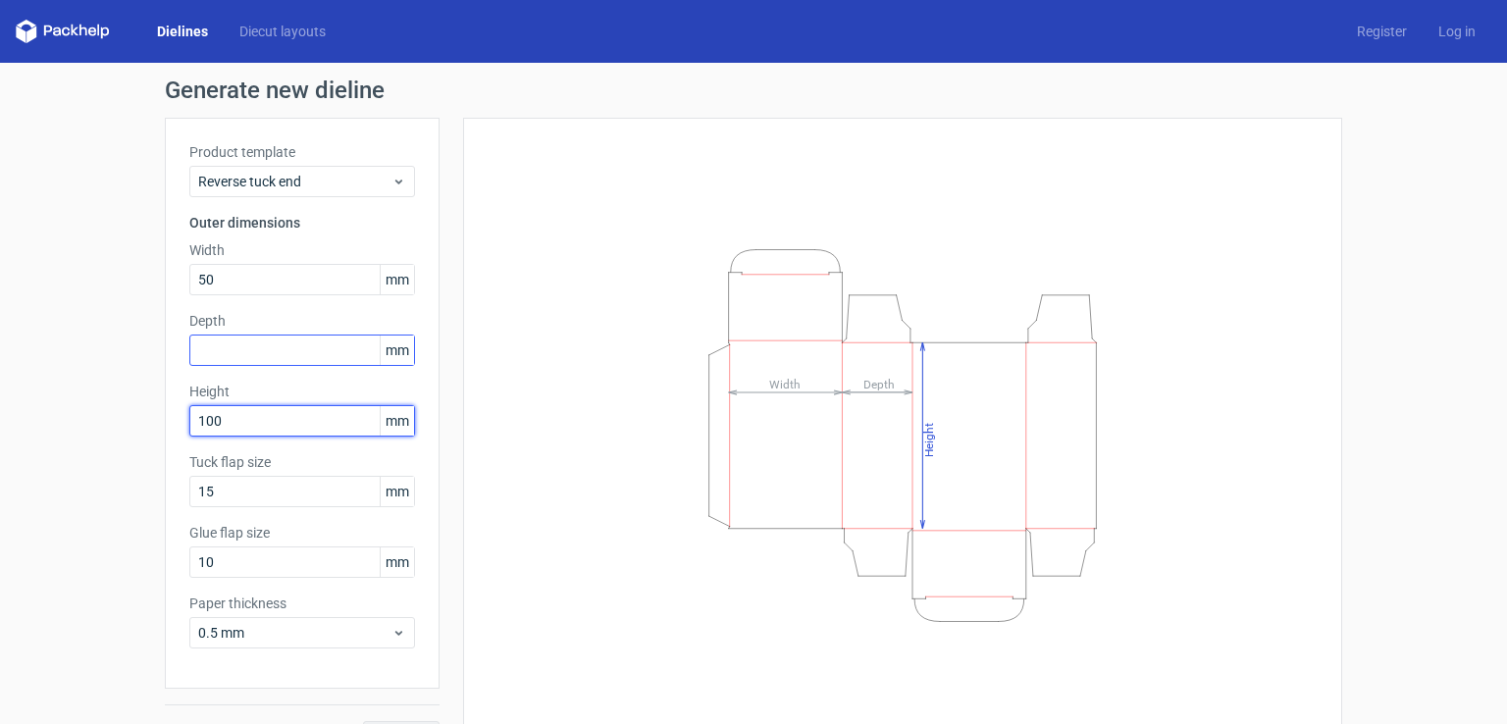
type input "100"
click at [259, 362] on input "text" at bounding box center [302, 350] width 226 height 31
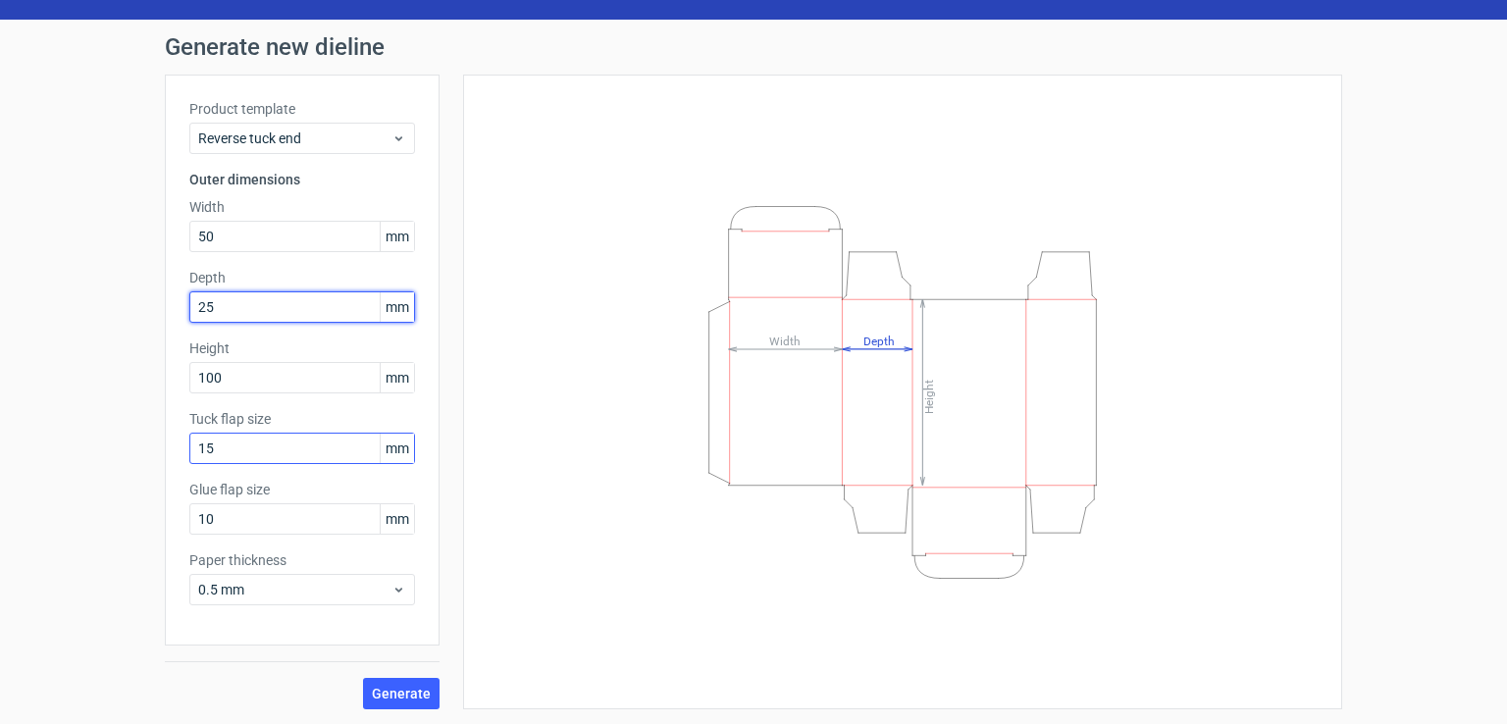
type input "25"
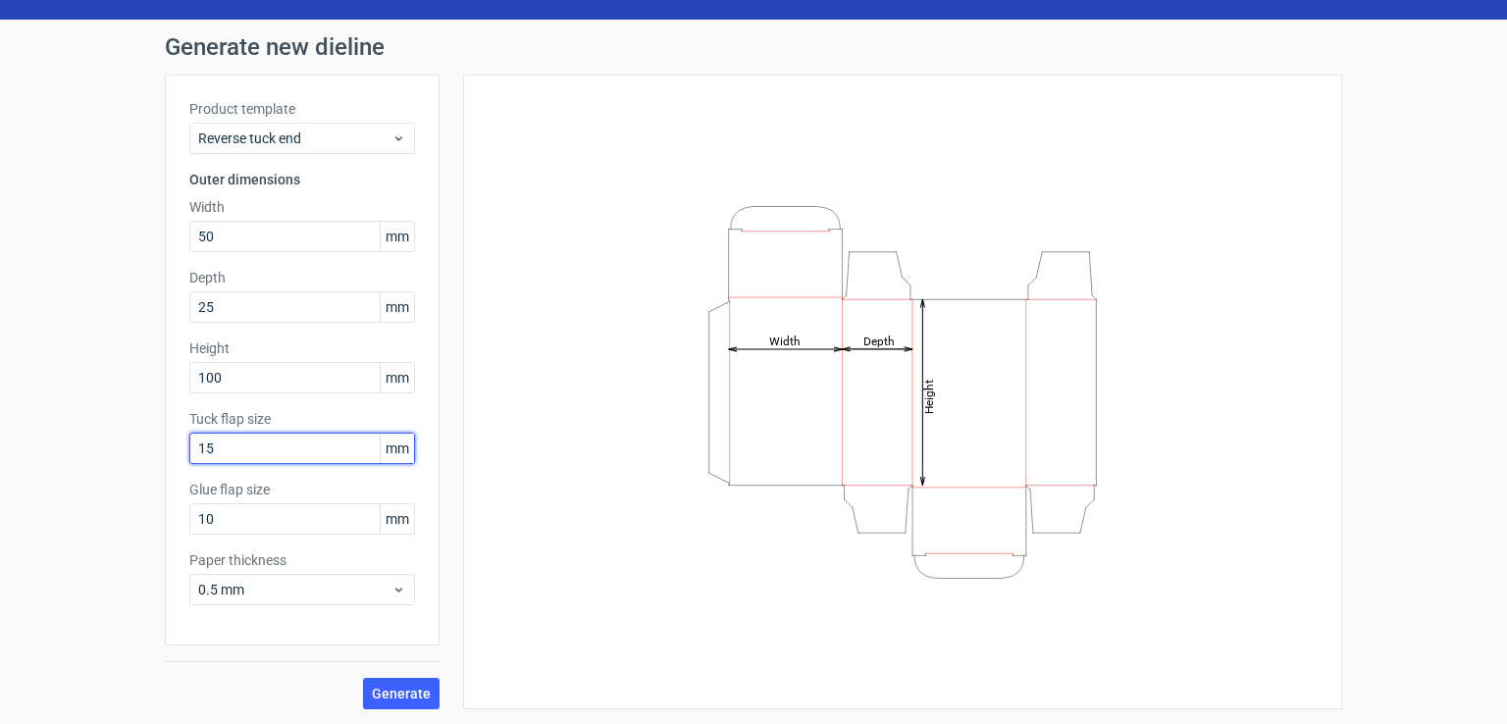
click at [279, 439] on input "15" at bounding box center [302, 448] width 226 height 31
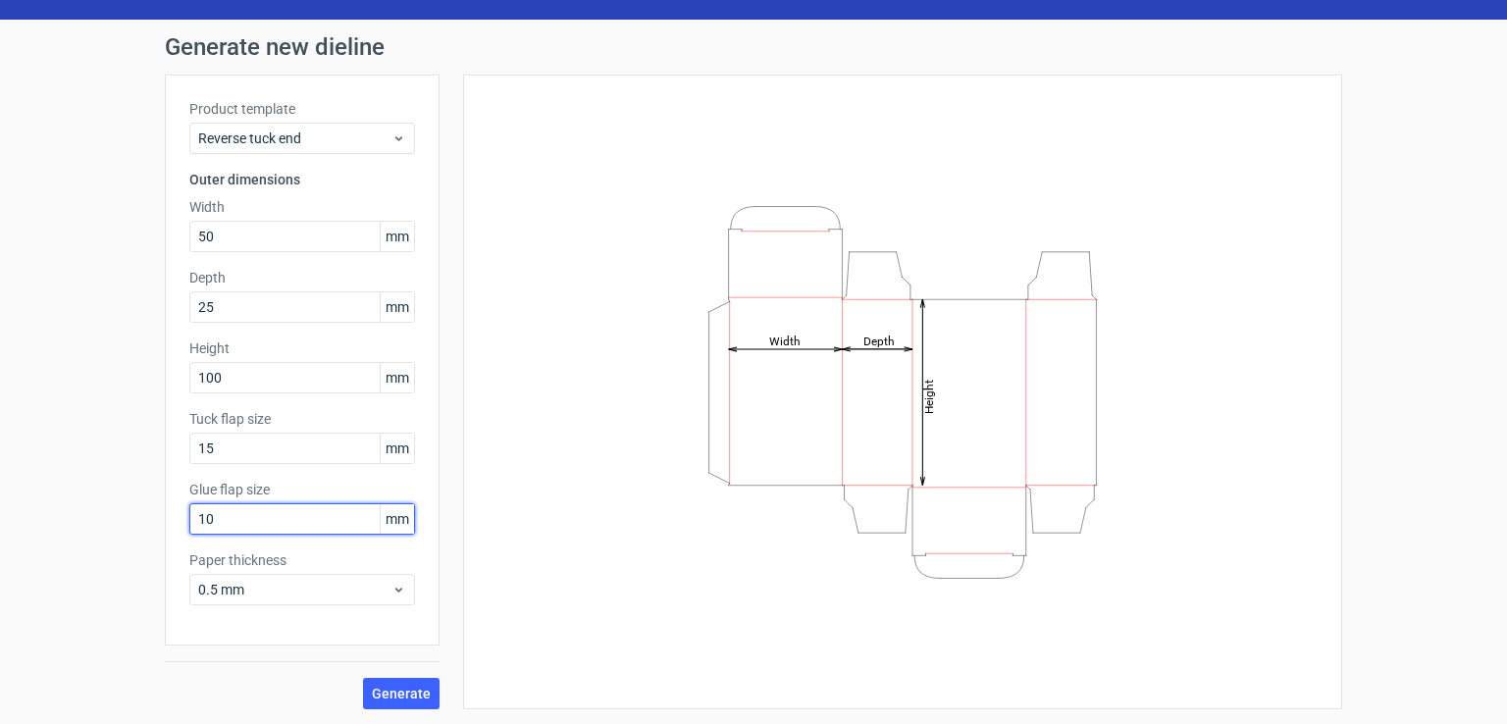
click at [264, 514] on input "10" at bounding box center [302, 518] width 226 height 31
type input "1"
type input "20"
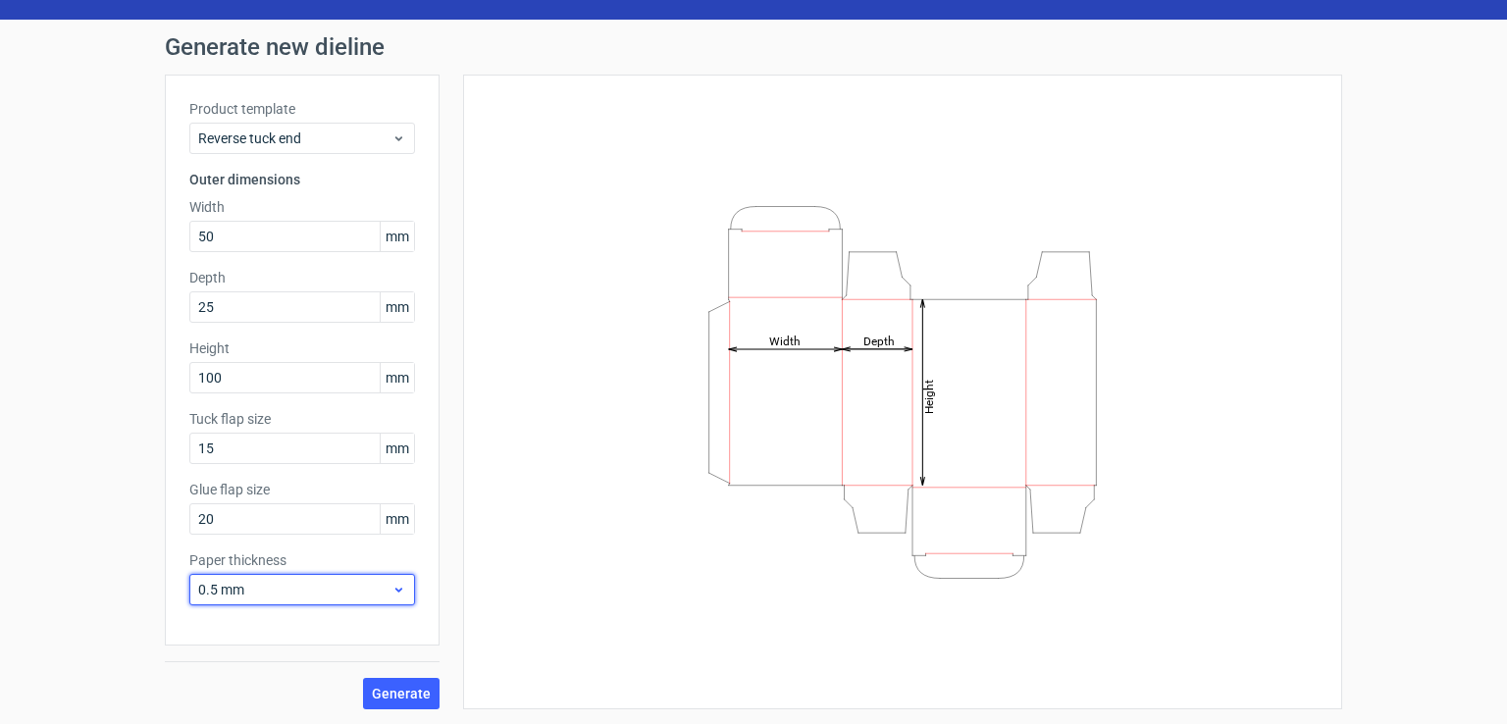
click at [277, 586] on span "0.5 mm" at bounding box center [294, 590] width 193 height 20
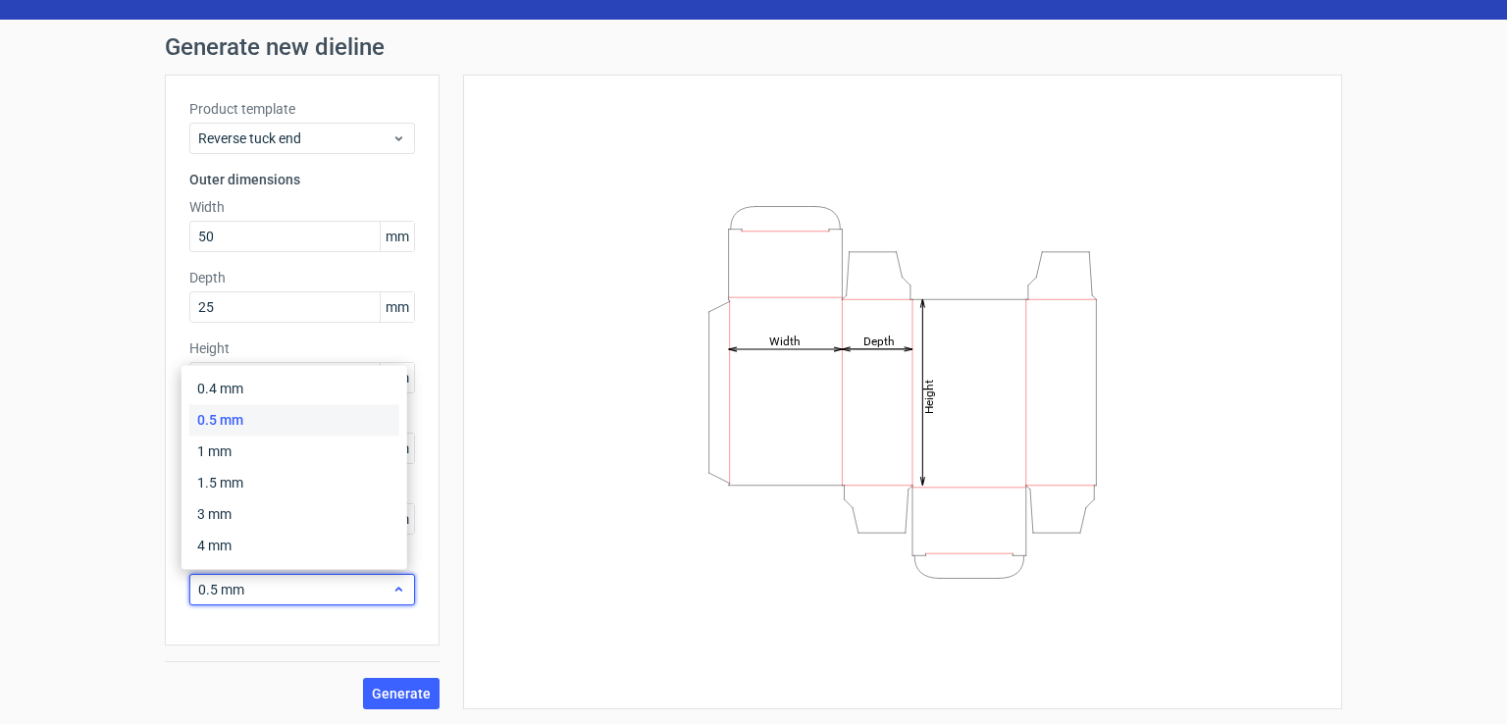
click at [277, 586] on span "0.5 mm" at bounding box center [294, 590] width 193 height 20
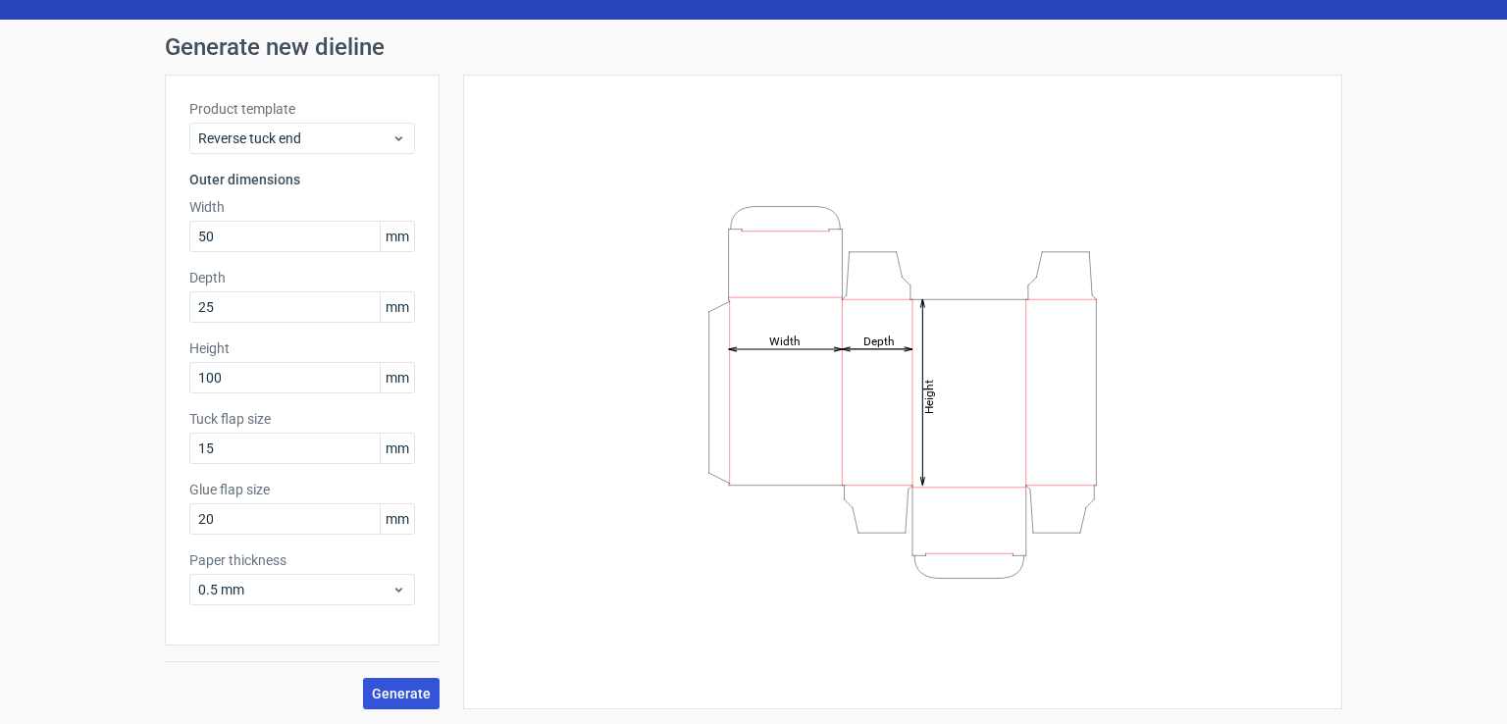
click at [388, 687] on span "Generate" at bounding box center [401, 694] width 59 height 14
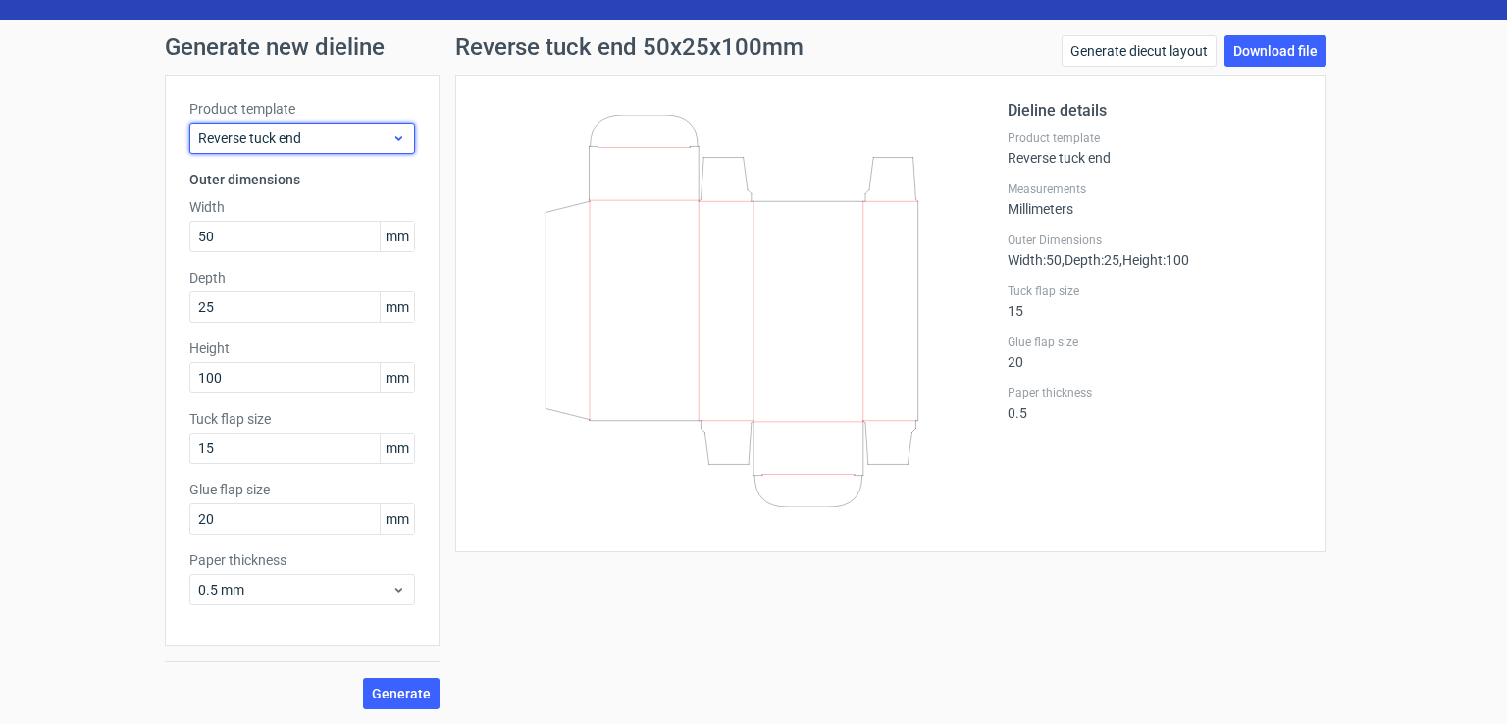
click at [310, 123] on div "Reverse tuck end" at bounding box center [302, 138] width 226 height 31
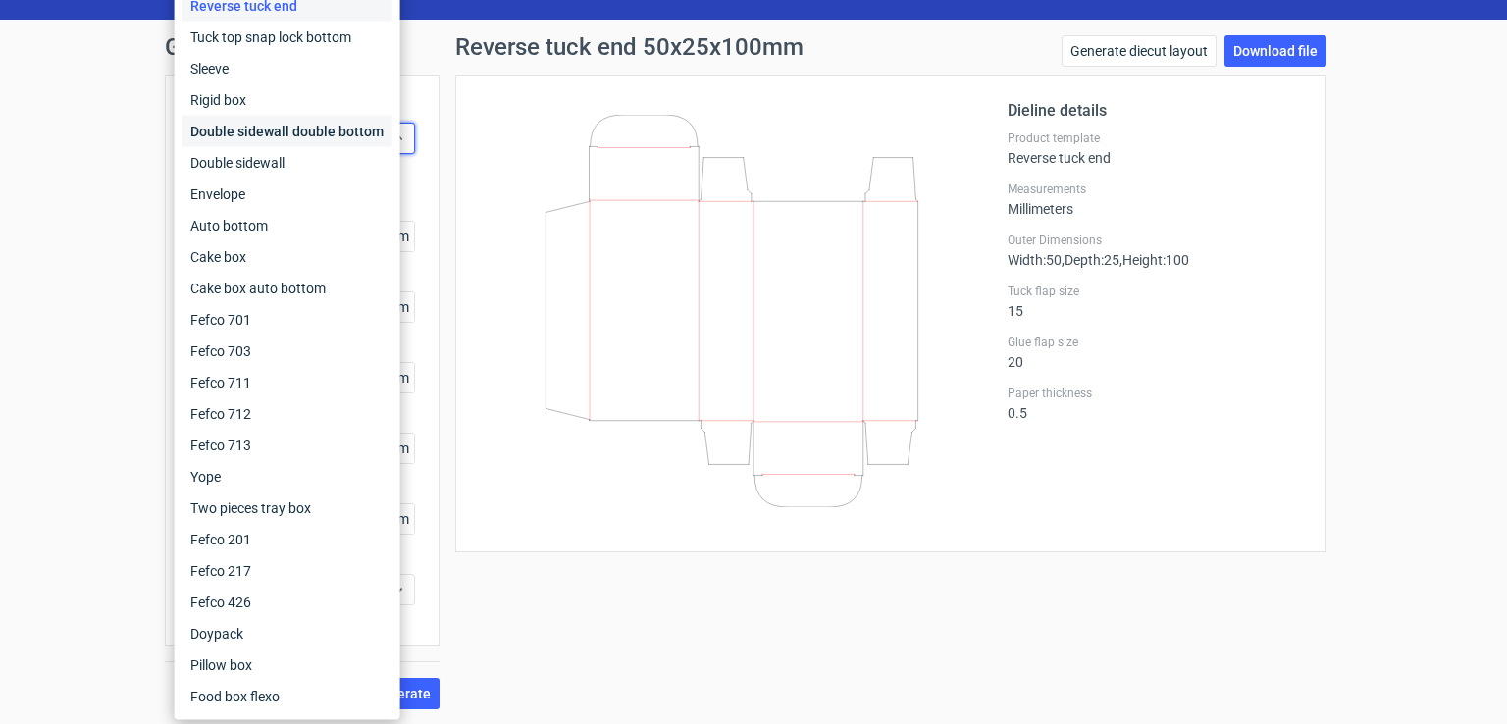
click at [303, 133] on div "Double sidewall double bottom" at bounding box center [287, 131] width 210 height 31
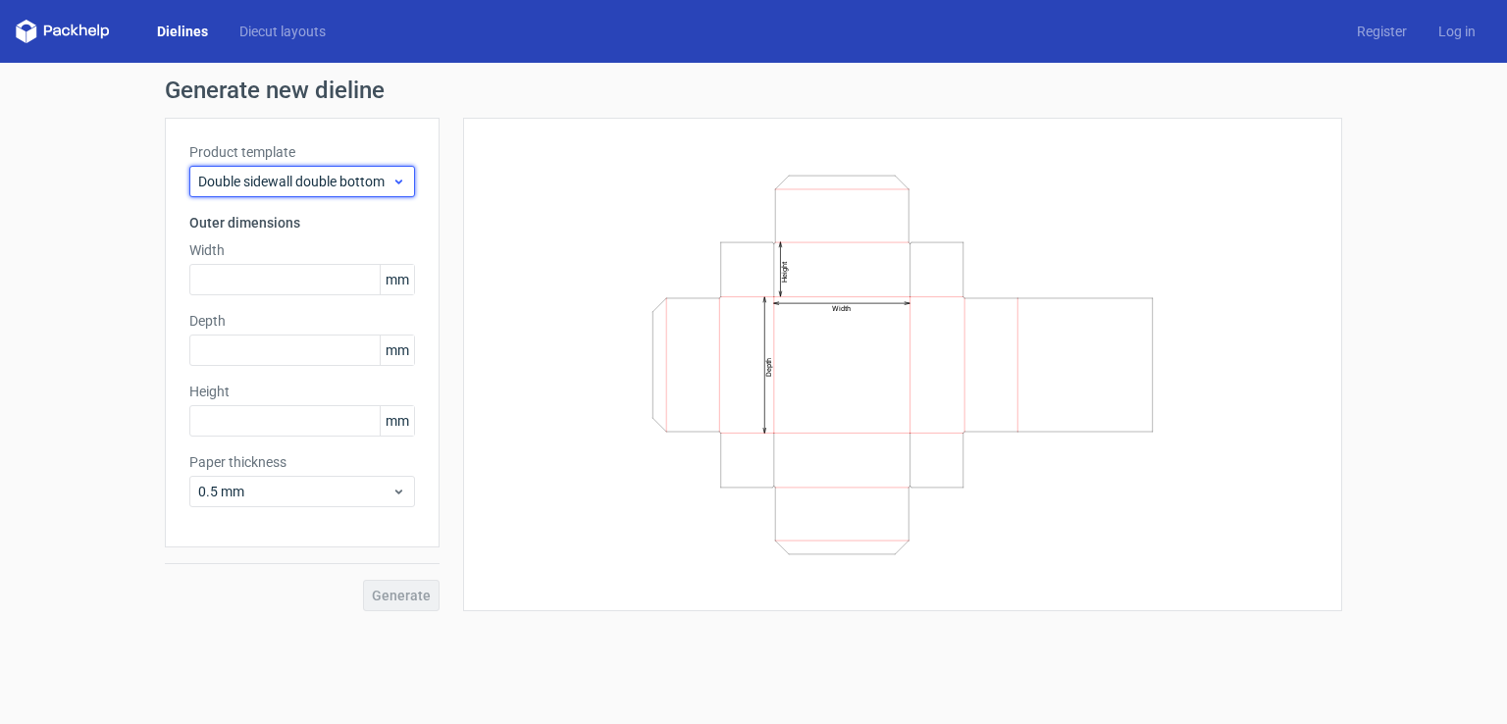
click at [328, 180] on span "Double sidewall double bottom" at bounding box center [294, 182] width 193 height 20
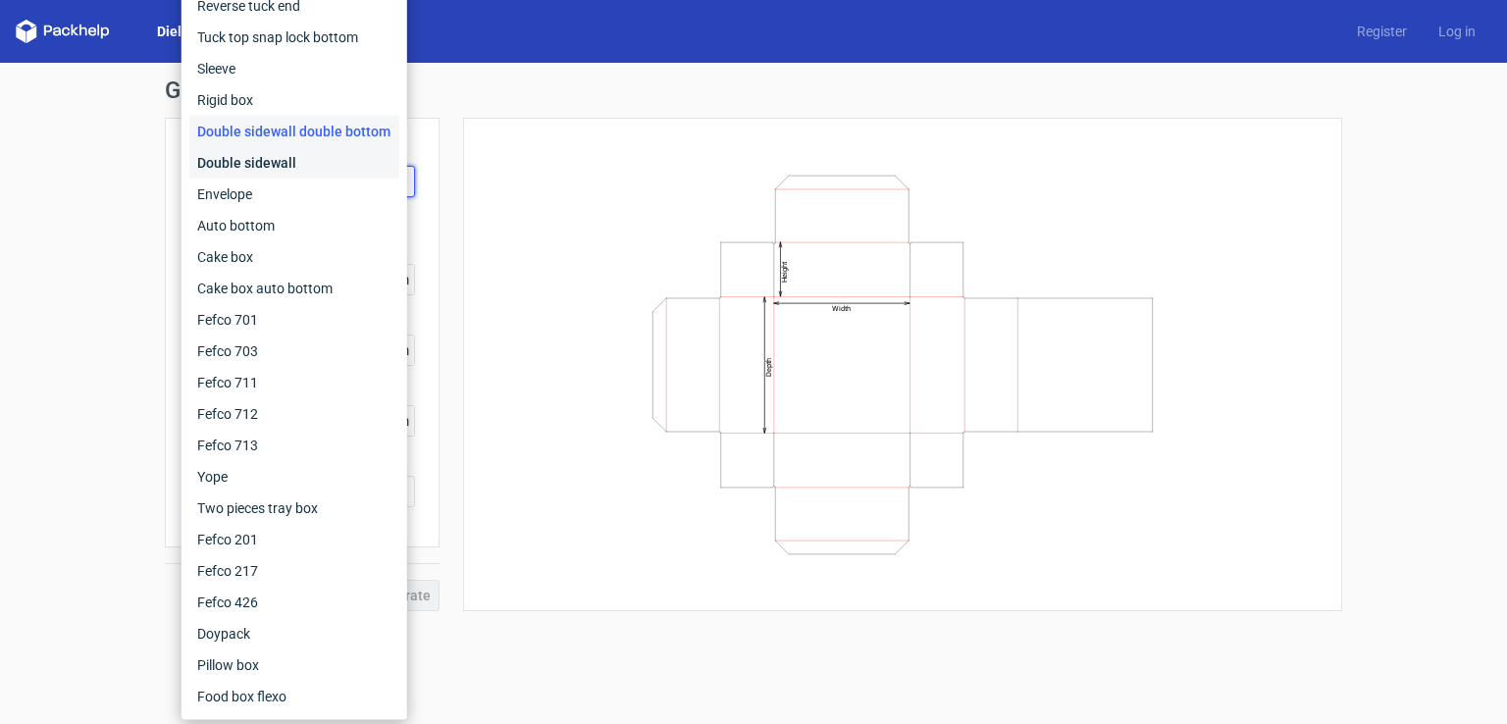
click at [328, 156] on div "Double sidewall" at bounding box center [294, 162] width 210 height 31
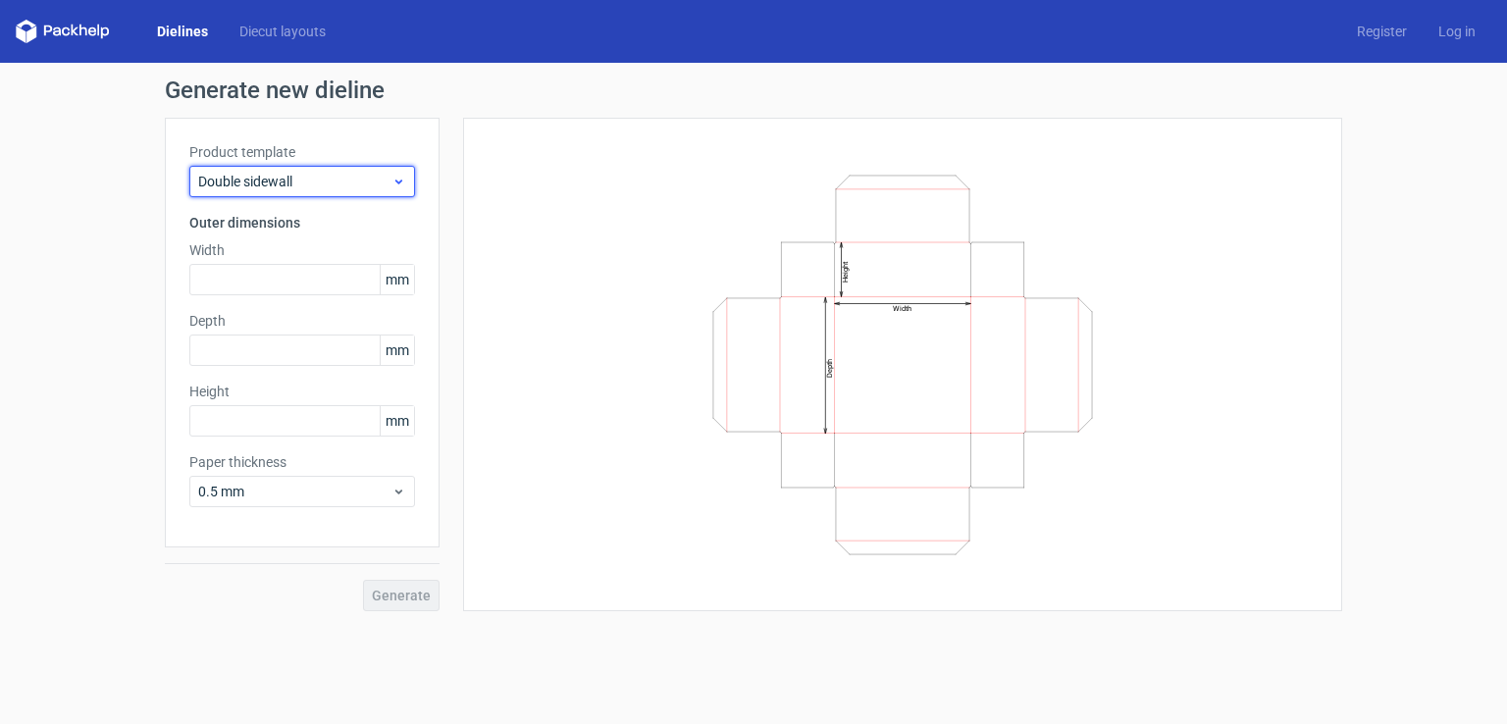
click at [334, 193] on div "Double sidewall" at bounding box center [302, 181] width 226 height 31
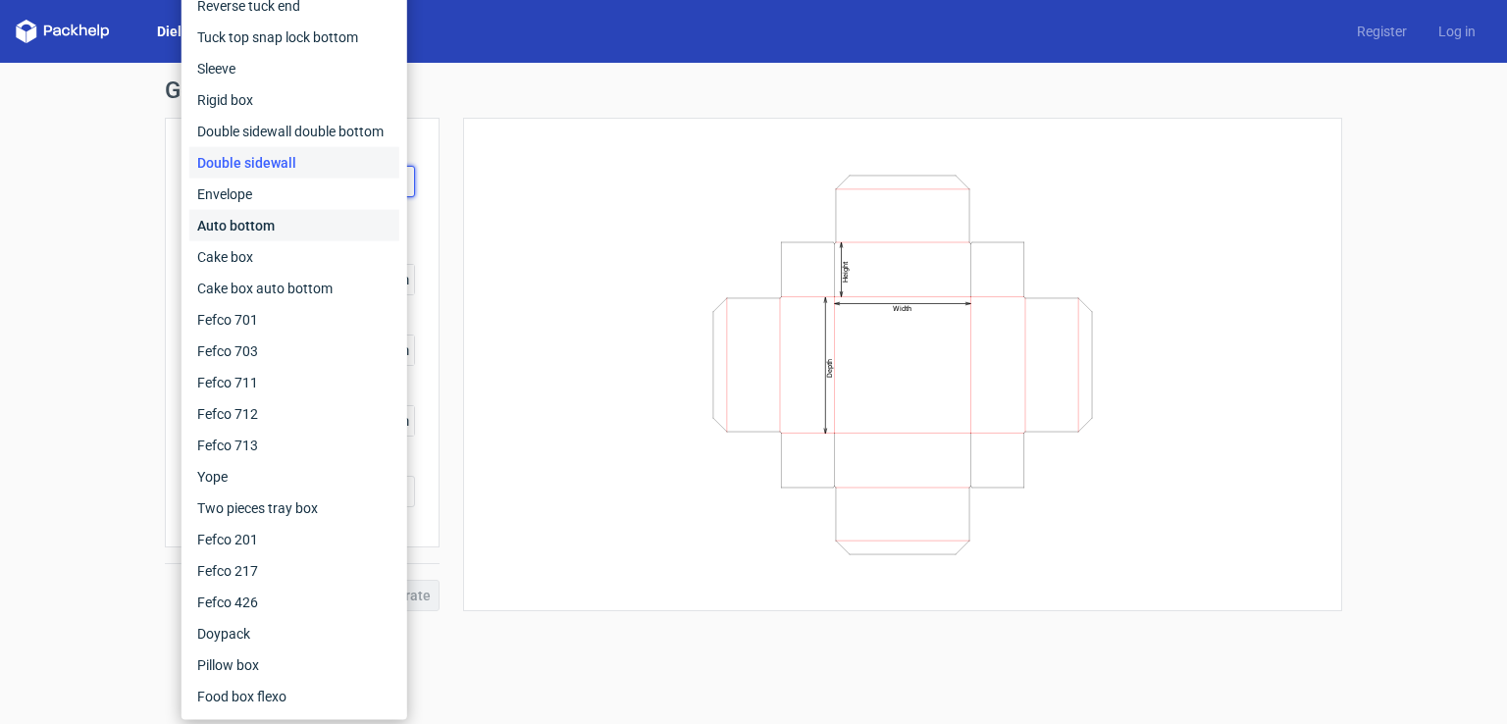
click at [329, 235] on div "Auto bottom" at bounding box center [294, 225] width 210 height 31
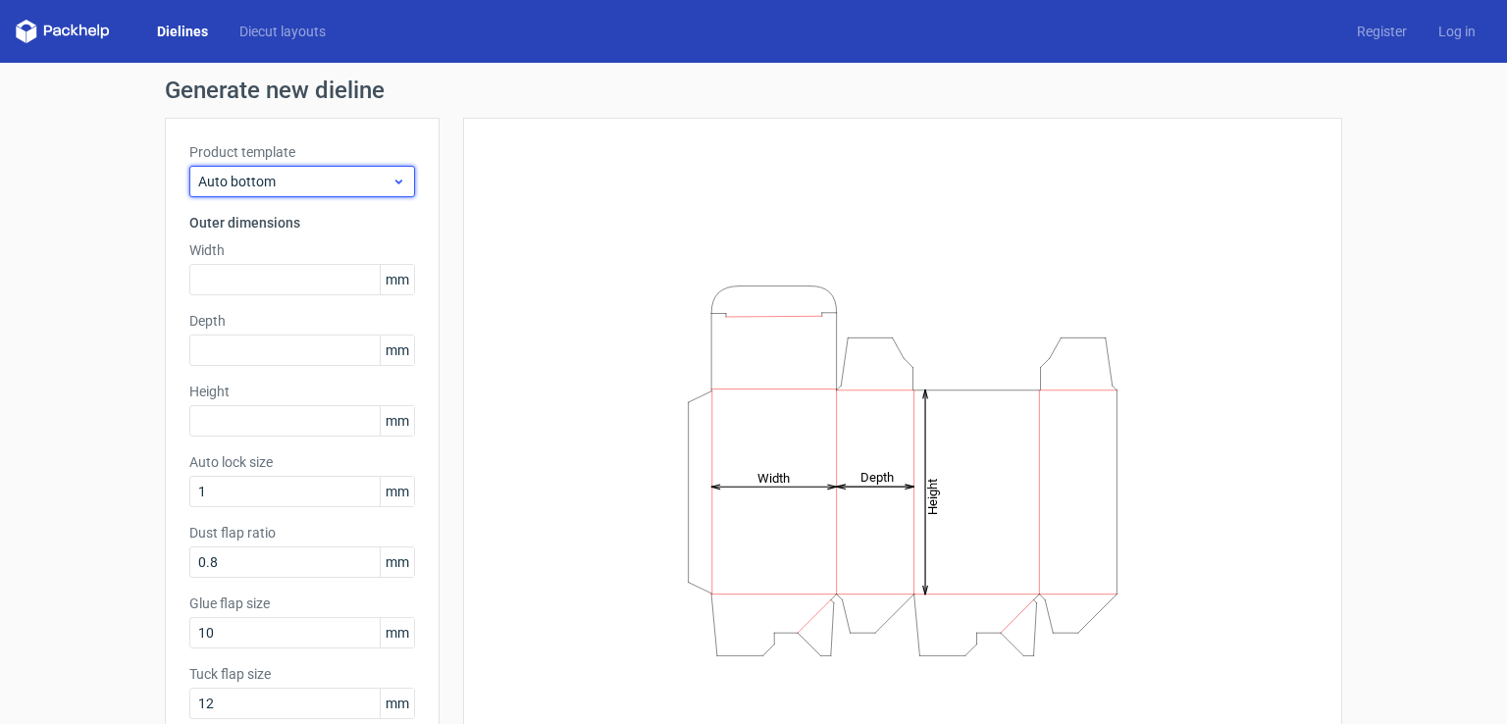
click at [326, 193] on div "Auto bottom" at bounding box center [302, 181] width 226 height 31
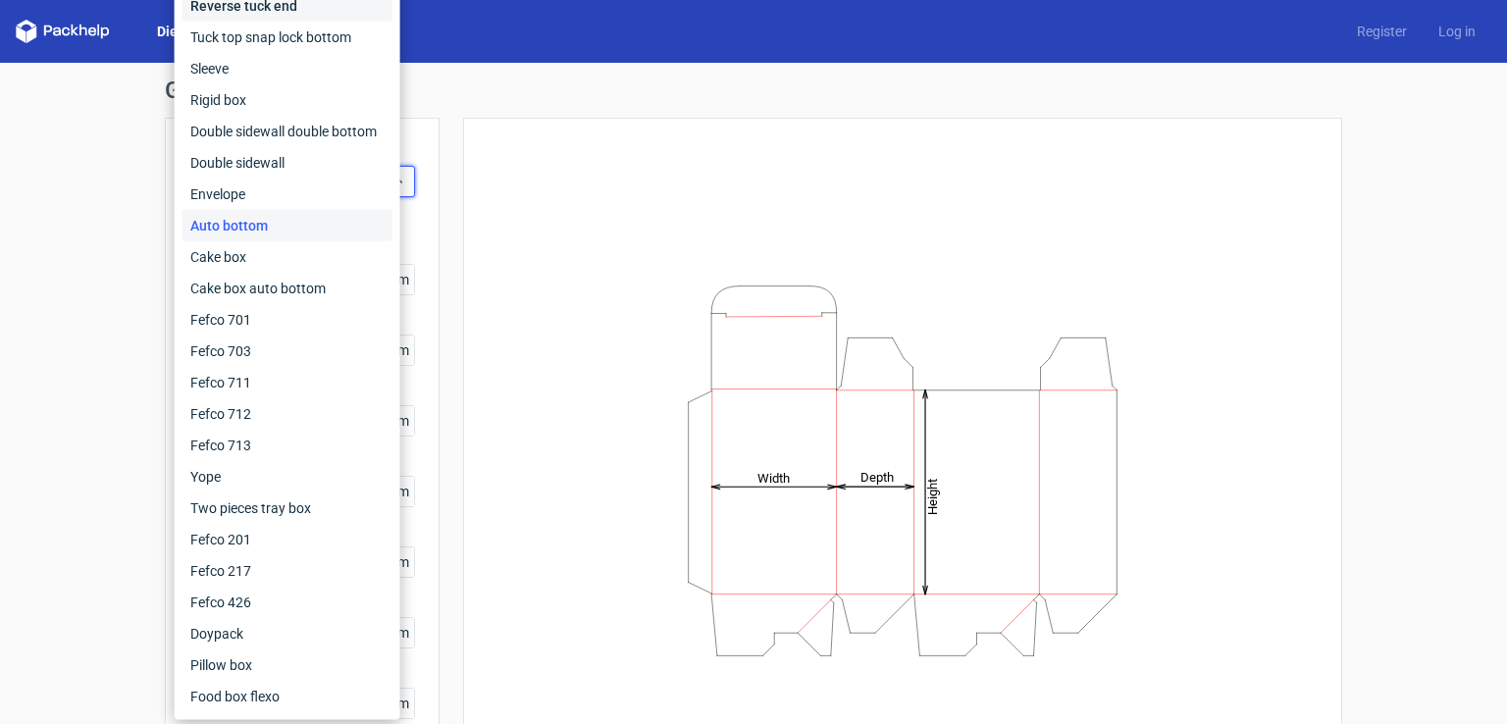
click at [335, 4] on div "Reverse tuck end" at bounding box center [287, 5] width 210 height 31
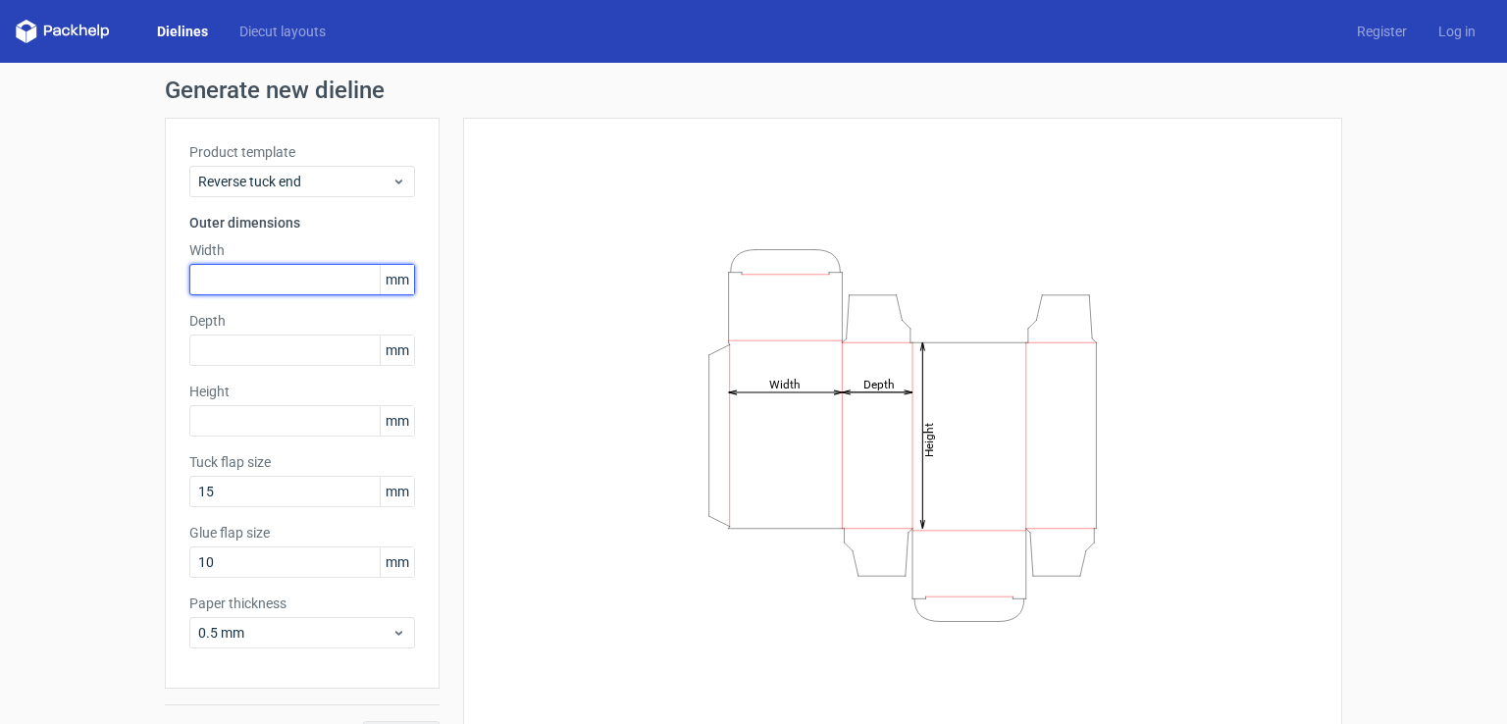
click at [247, 291] on input "text" at bounding box center [302, 279] width 226 height 31
type input "50"
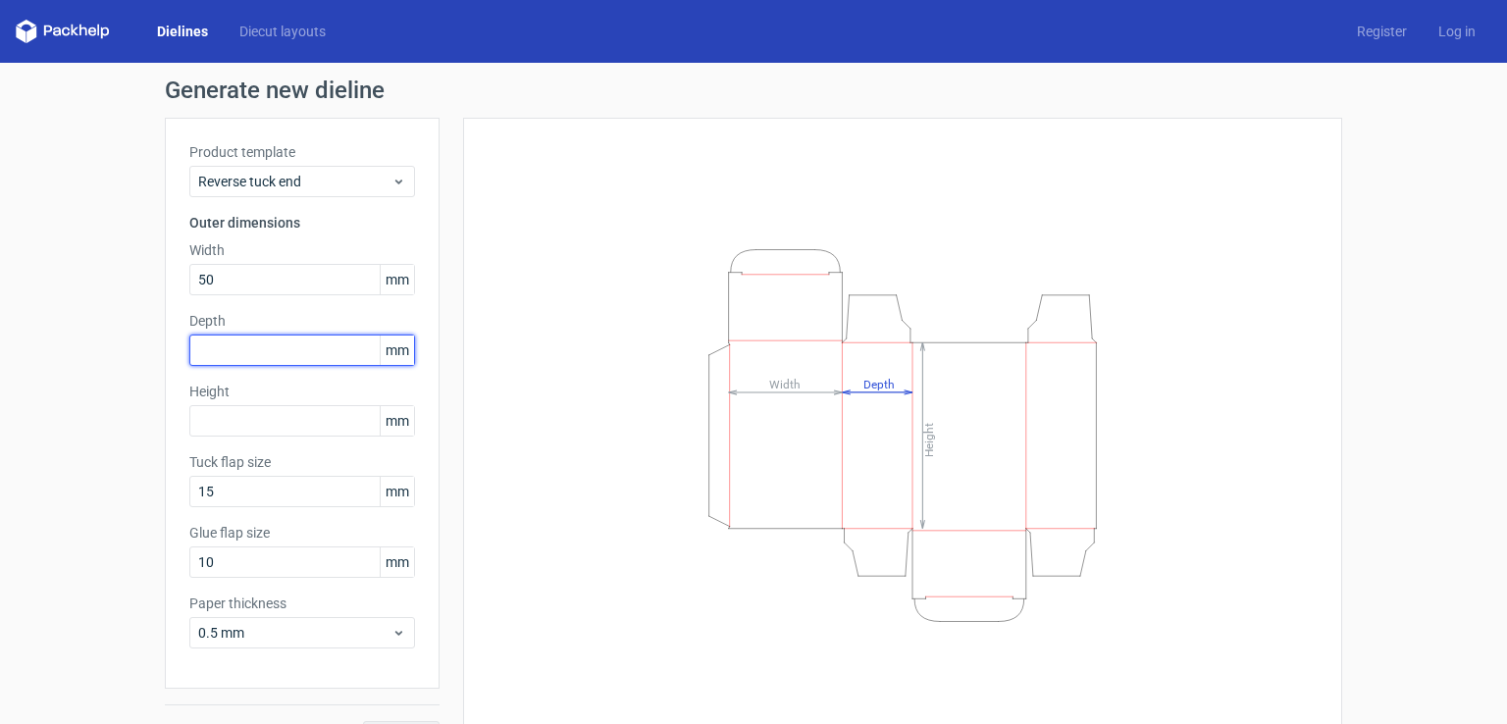
click at [235, 359] on input "text" at bounding box center [302, 350] width 226 height 31
type input "25"
click at [224, 415] on input "text" at bounding box center [302, 420] width 226 height 31
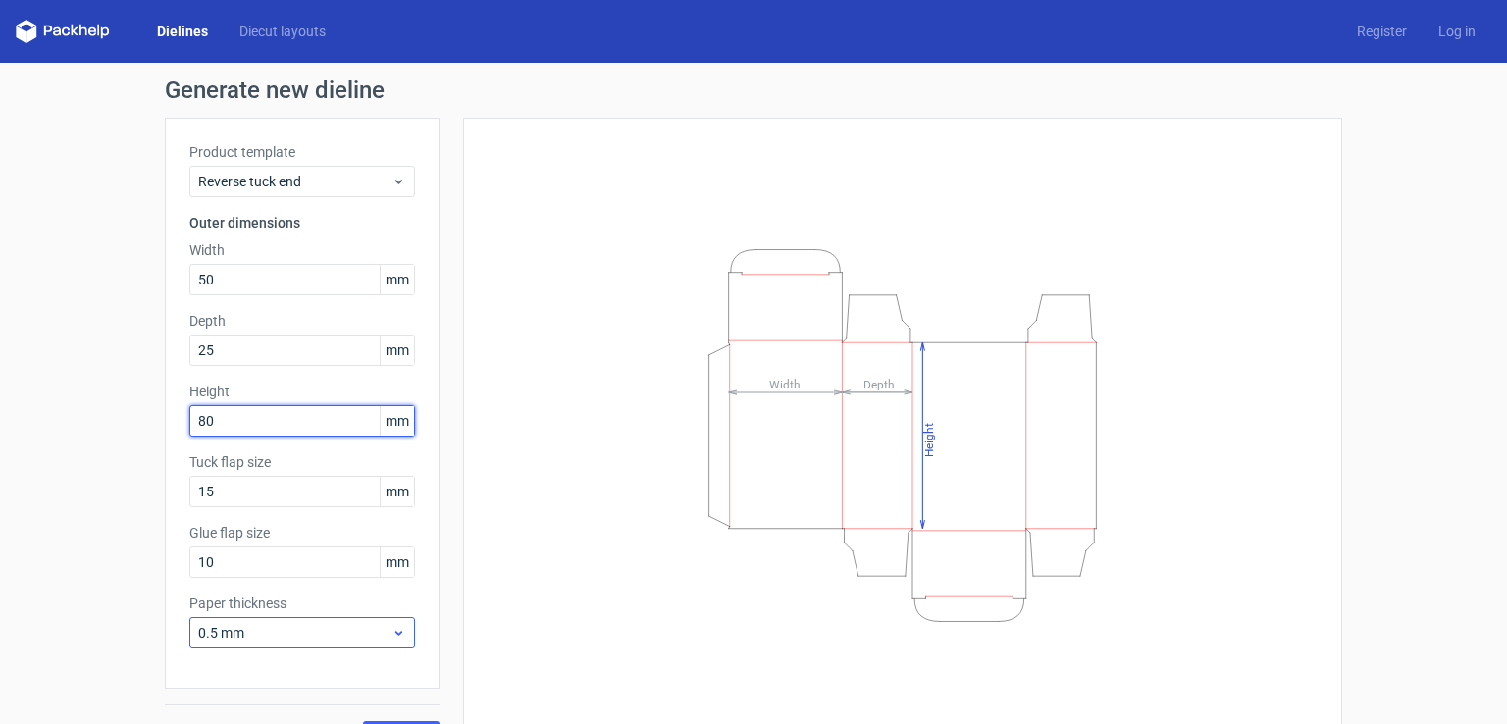
scroll to position [43, 0]
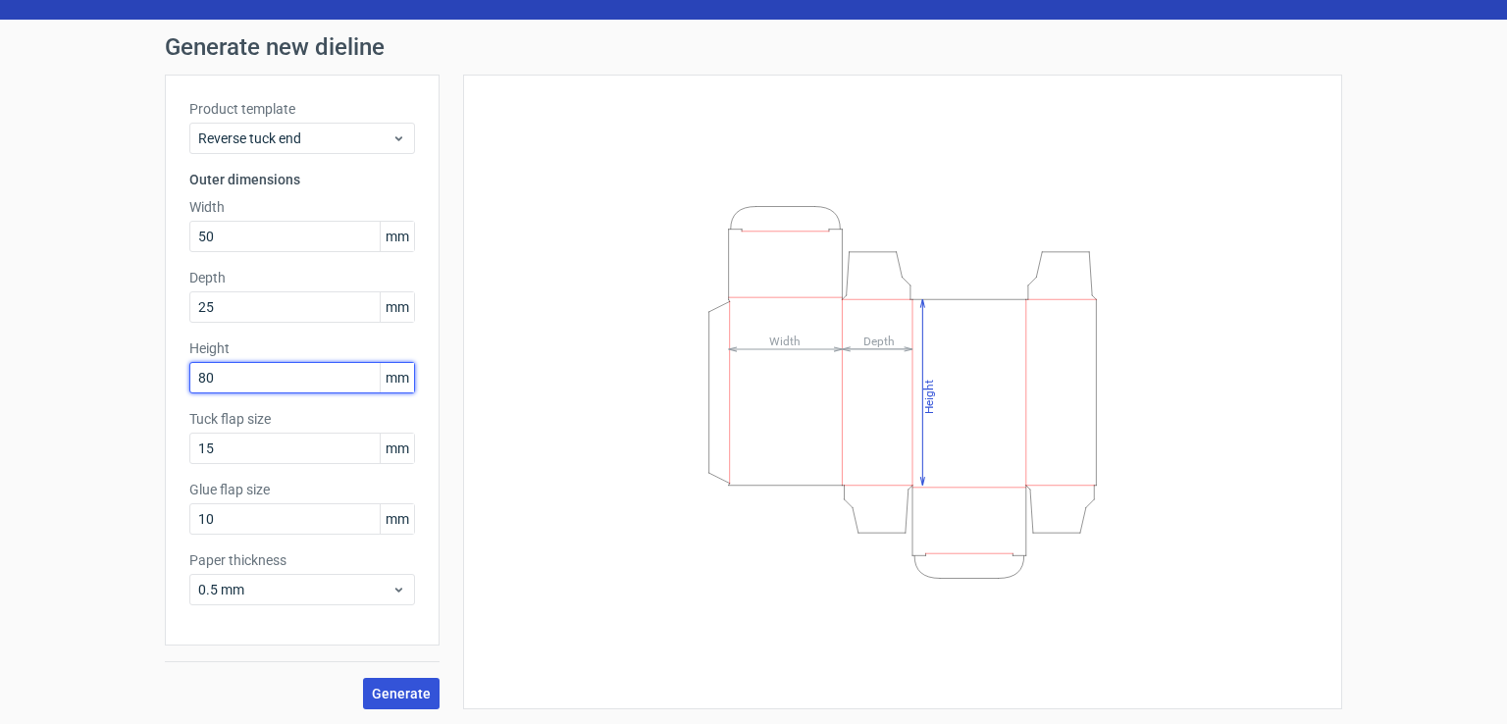
type input "80"
click at [396, 690] on span "Generate" at bounding box center [401, 694] width 59 height 14
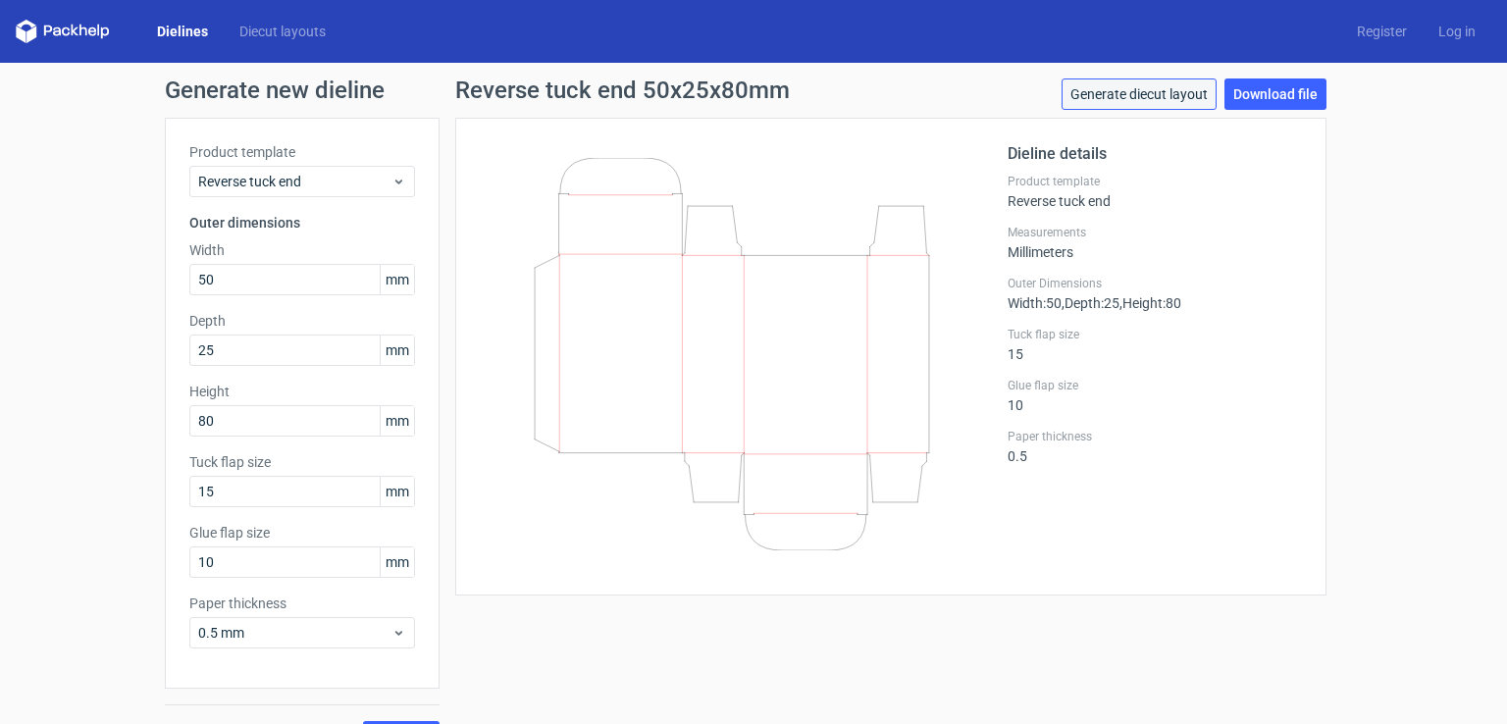
click at [1176, 101] on link "Generate diecut layout" at bounding box center [1138, 93] width 155 height 31
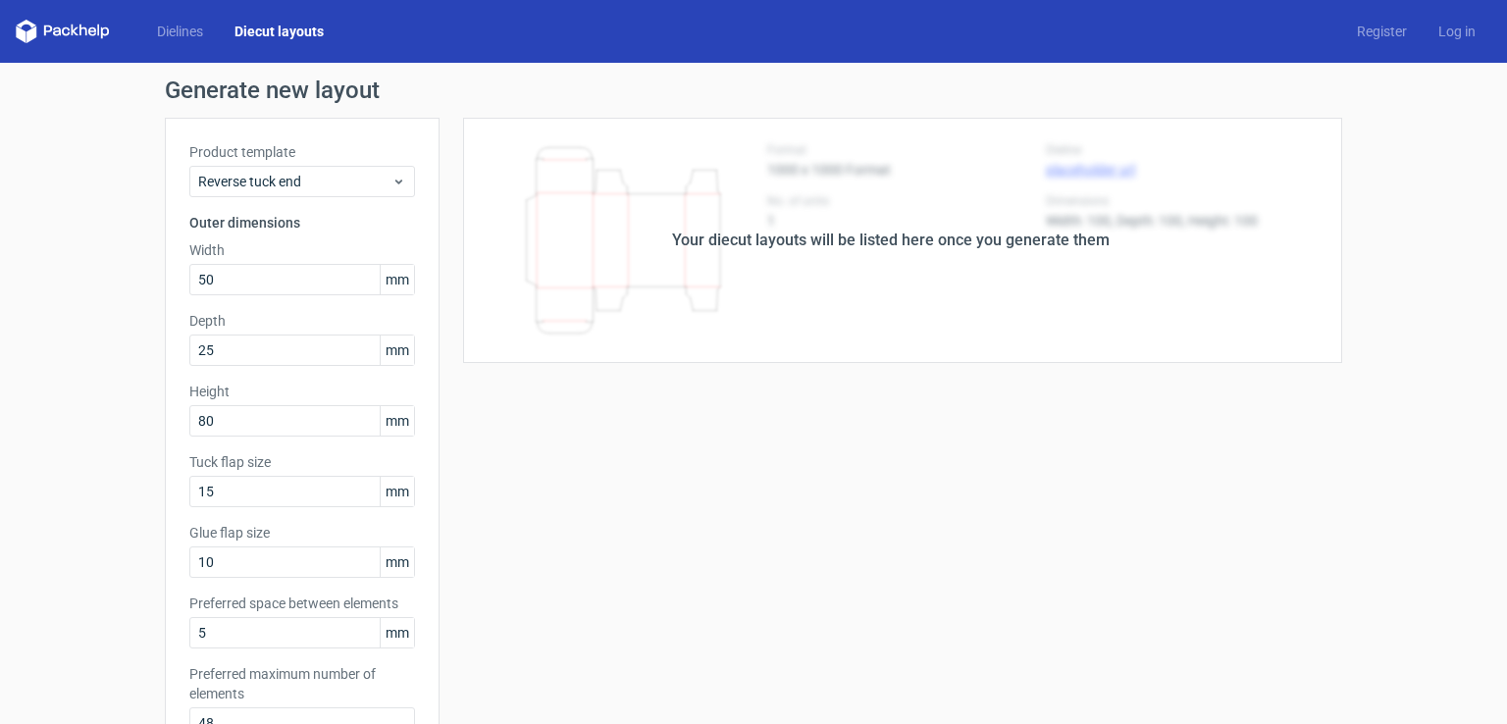
click at [966, 252] on div "Your diecut layouts will be listed here once you generate them" at bounding box center [890, 240] width 903 height 245
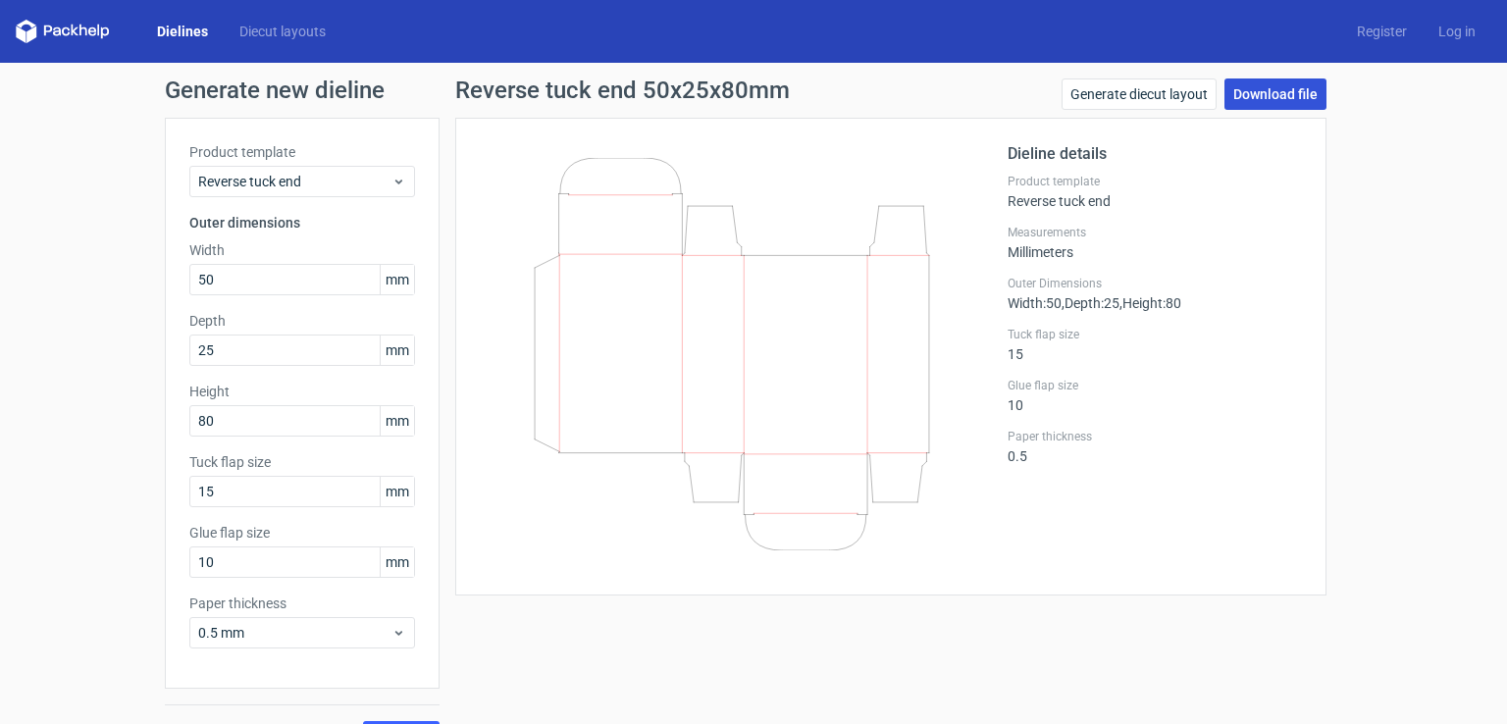
click at [1252, 100] on link "Download file" at bounding box center [1275, 93] width 102 height 31
click at [325, 637] on span "0.5 mm" at bounding box center [294, 633] width 193 height 20
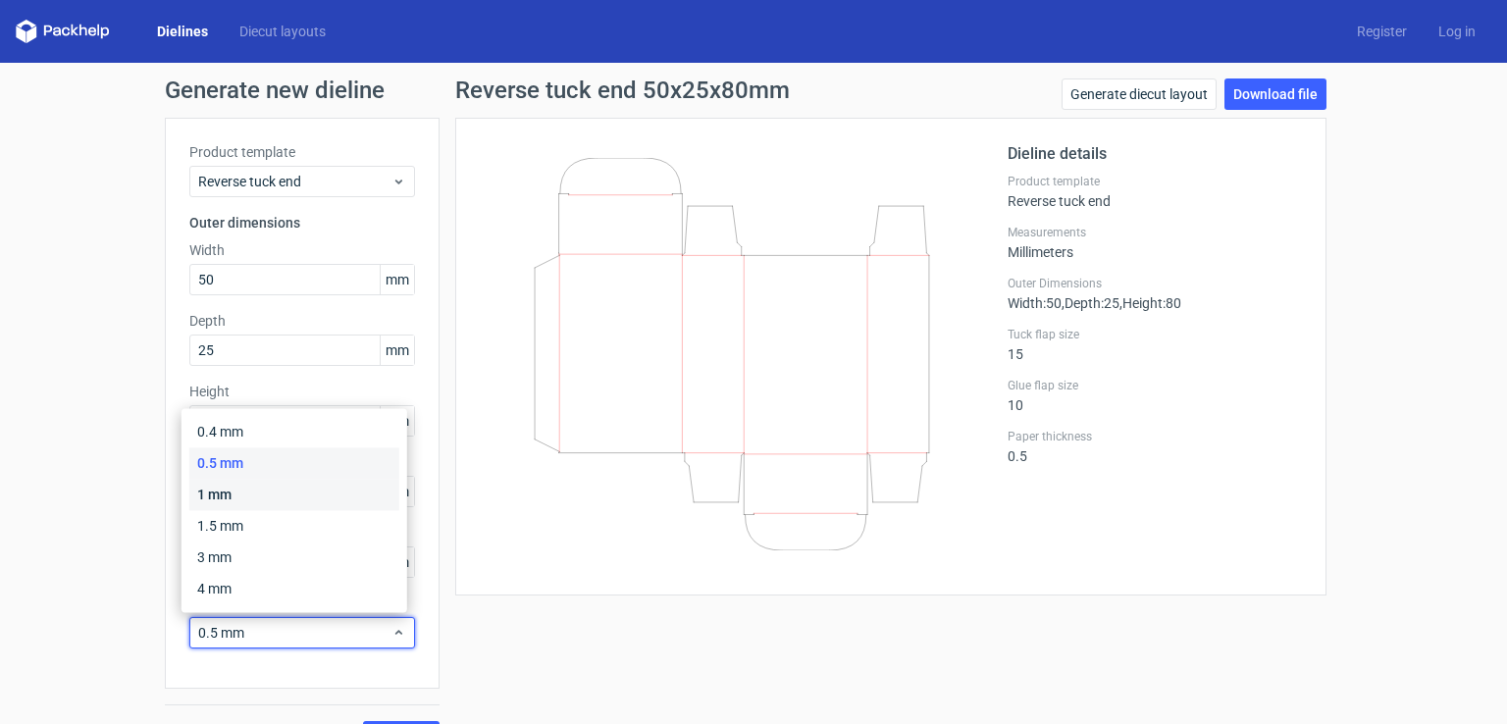
click at [318, 499] on div "1 mm" at bounding box center [294, 494] width 210 height 31
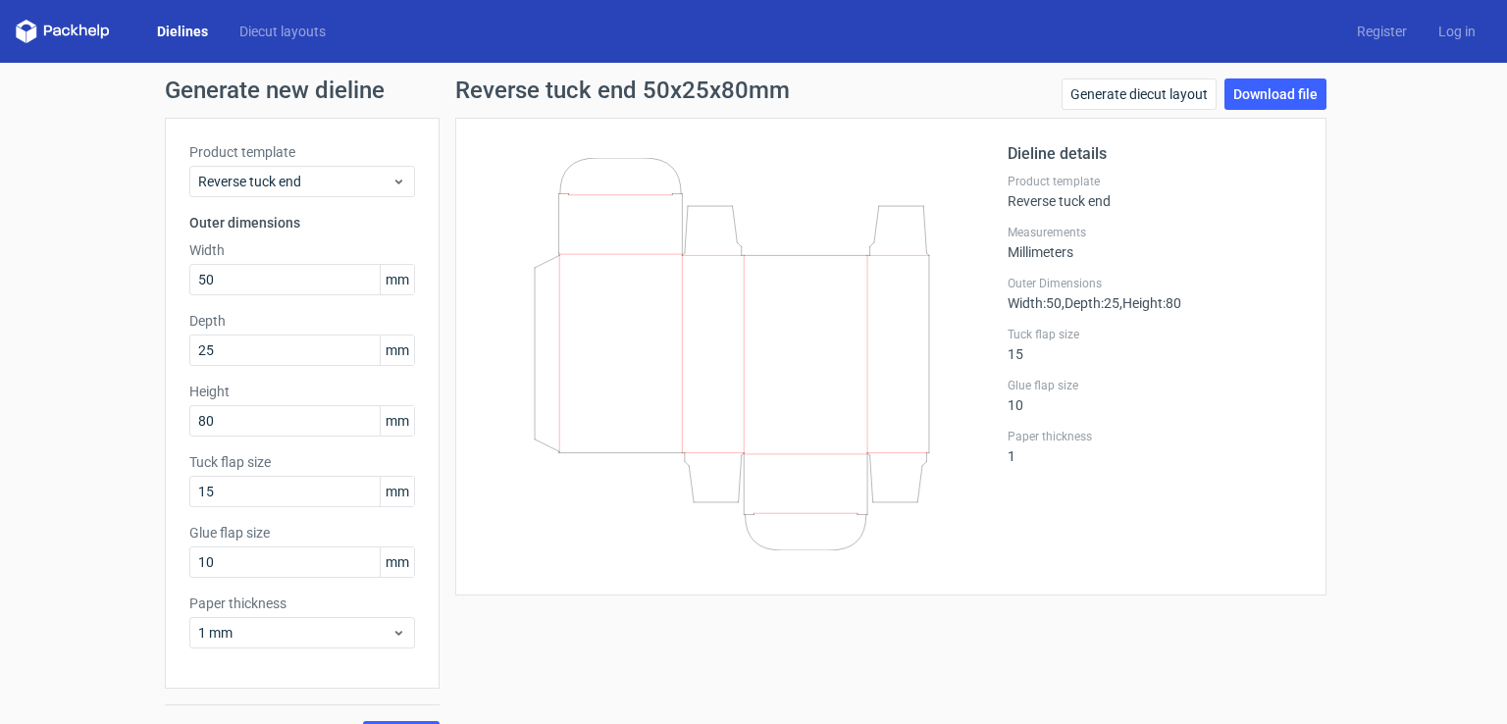
scroll to position [43, 0]
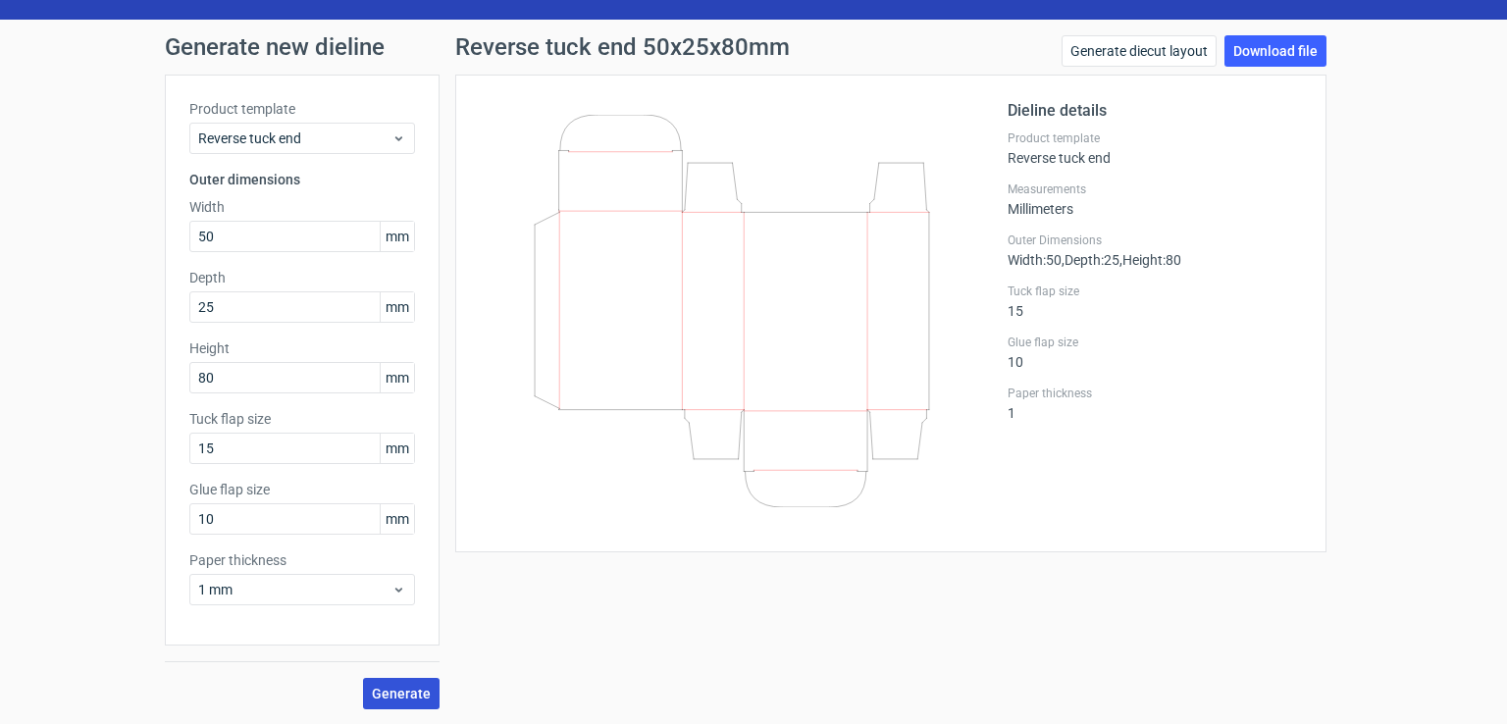
click at [406, 690] on span "Generate" at bounding box center [401, 694] width 59 height 14
click at [316, 590] on span "1 mm" at bounding box center [294, 590] width 193 height 20
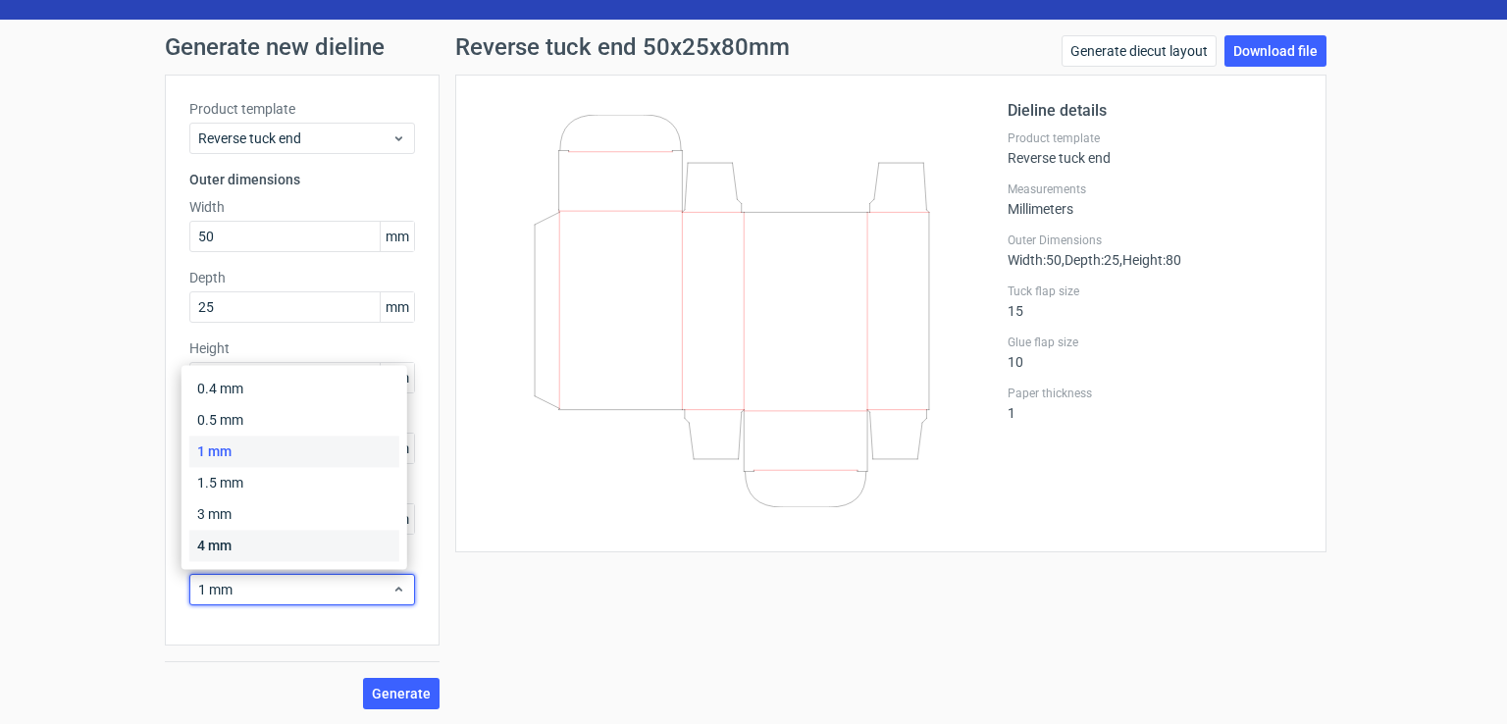
click at [313, 545] on div "4 mm" at bounding box center [294, 545] width 210 height 31
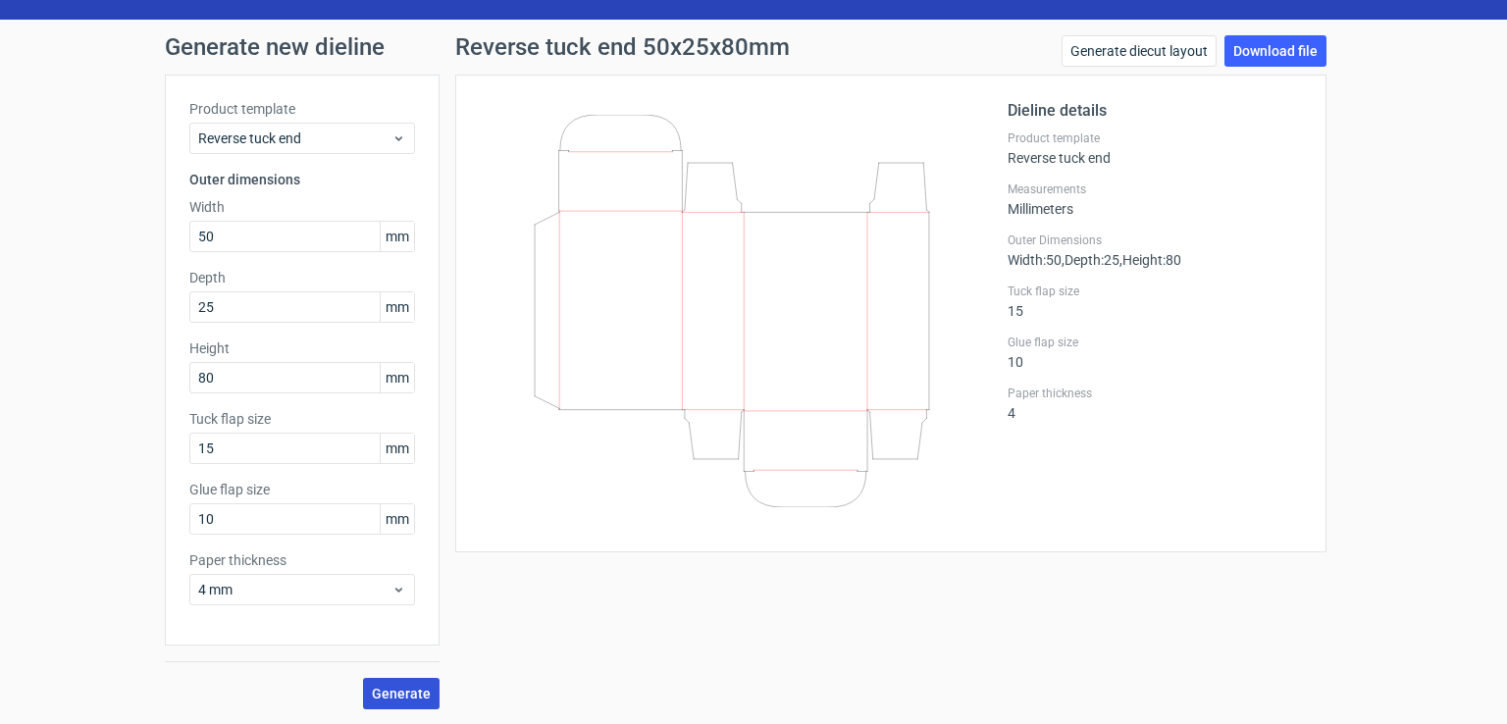
click at [396, 697] on span "Generate" at bounding box center [401, 694] width 59 height 14
click at [632, 583] on div "Reverse tuck end 50x25x80mm Generate diecut layout Download file Dieline detail…" at bounding box center [890, 372] width 903 height 674
click at [840, 132] on icon at bounding box center [731, 311] width 473 height 392
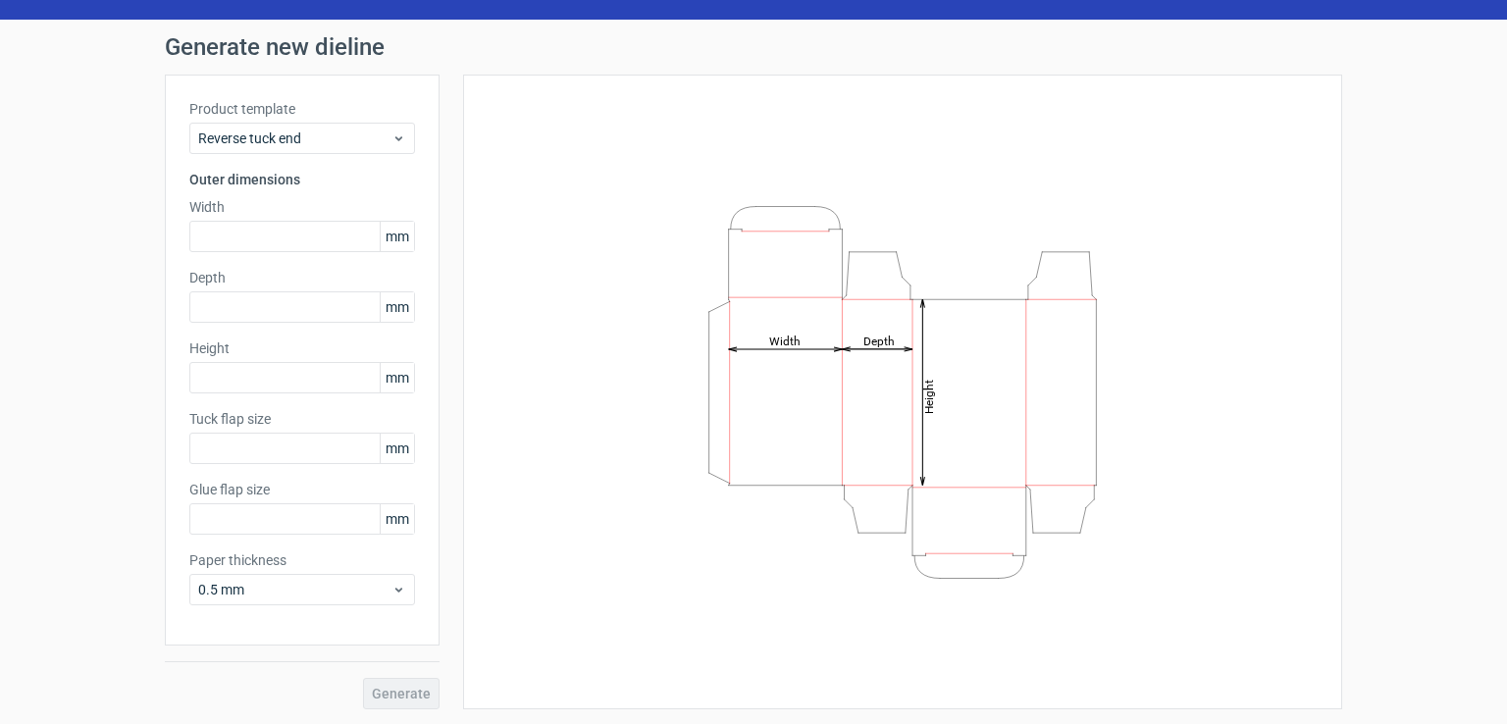
type input "15"
type input "10"
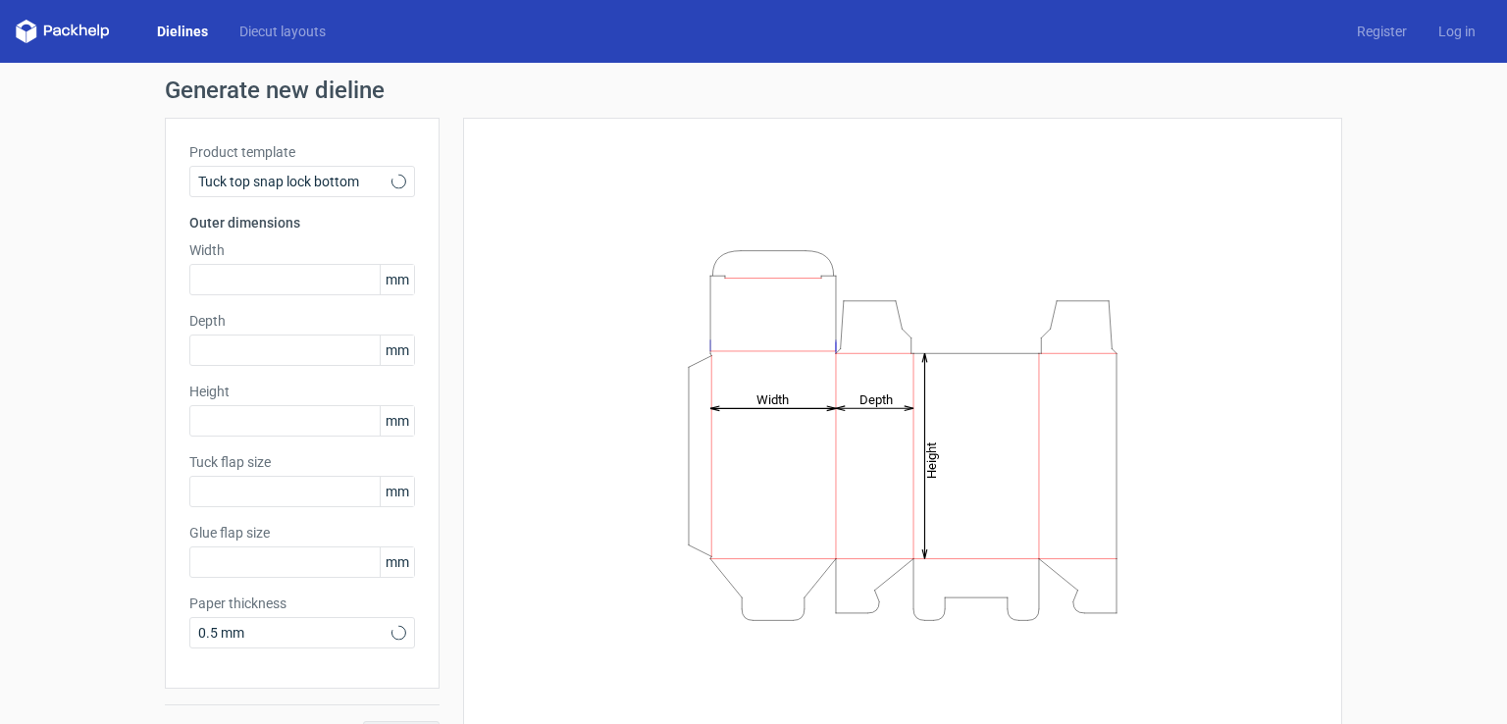
type input "15"
type input "10"
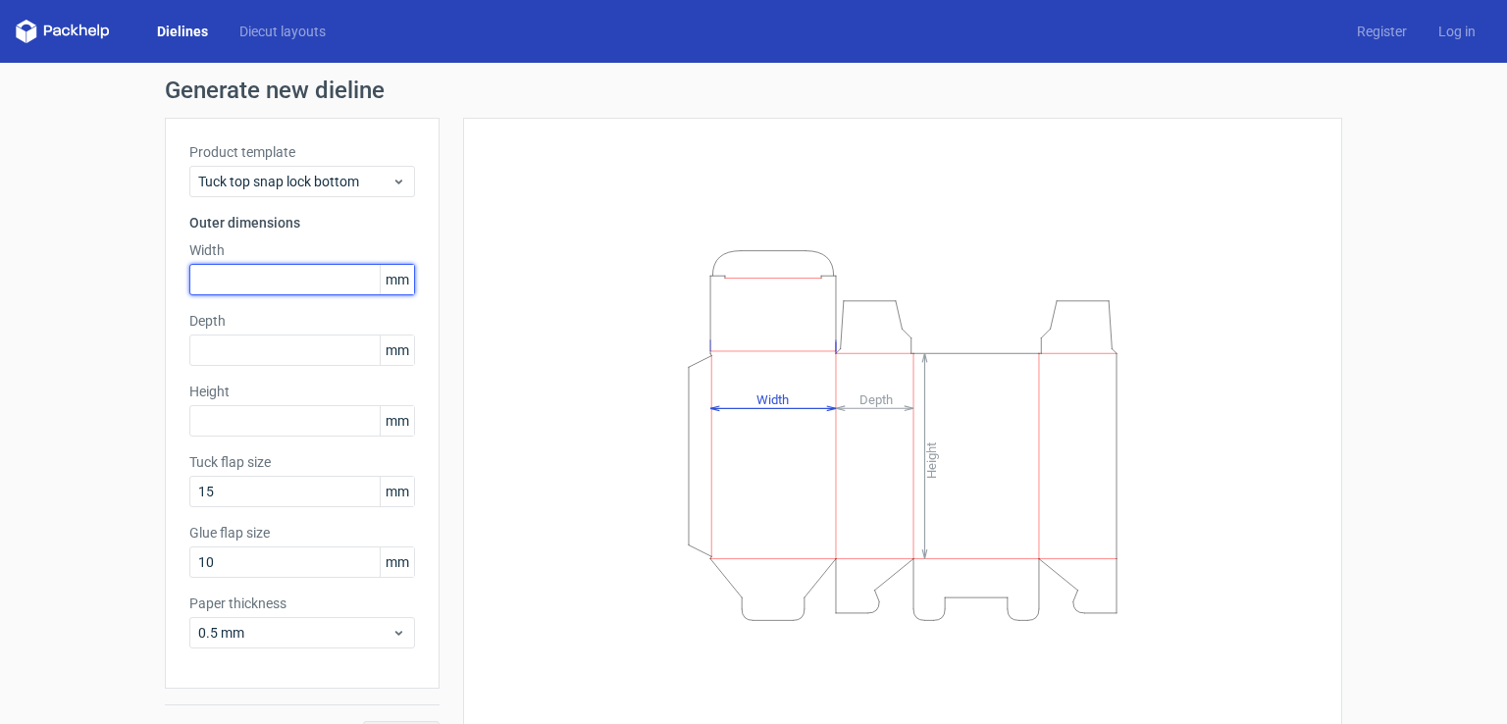
click at [306, 272] on input "text" at bounding box center [302, 279] width 226 height 31
paste input "150"
type input "150"
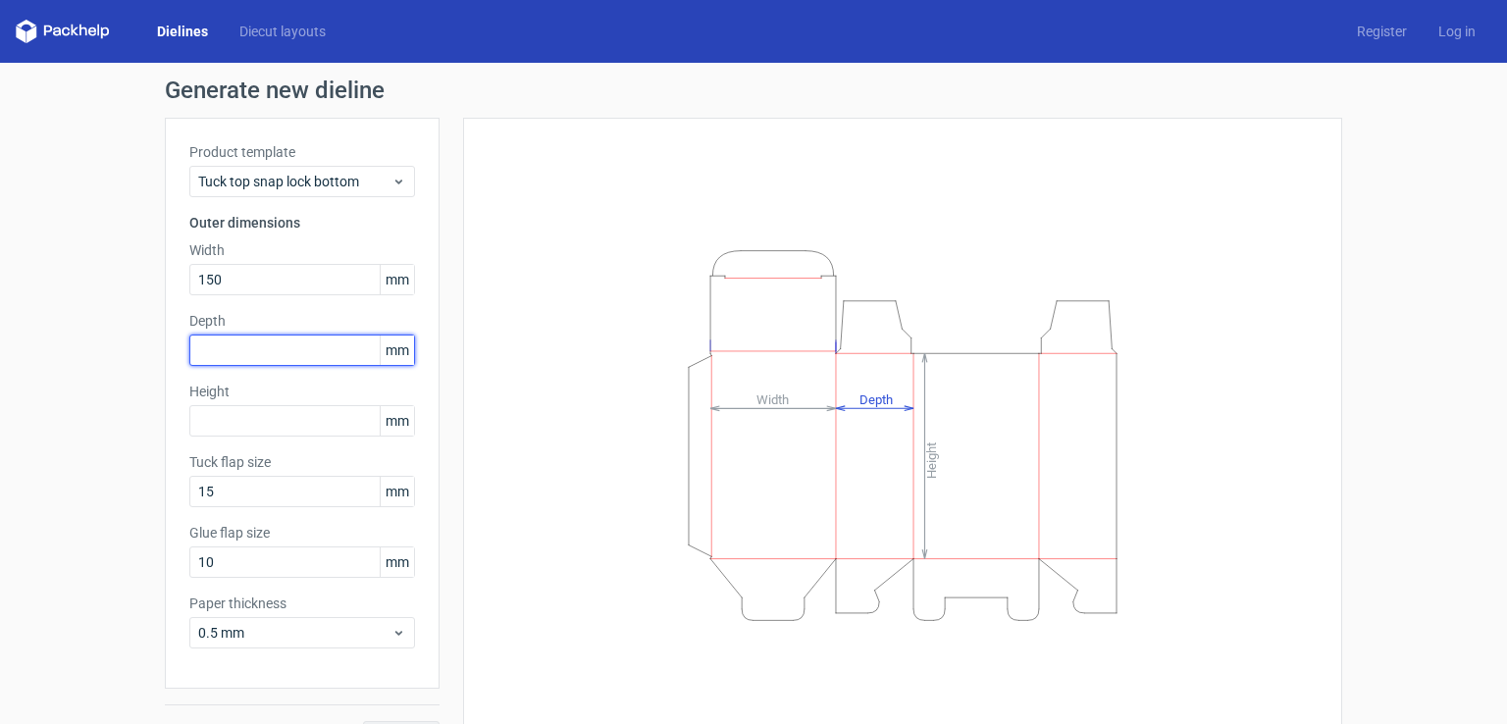
click at [290, 351] on input "text" at bounding box center [302, 350] width 226 height 31
click at [297, 399] on label "Height" at bounding box center [302, 392] width 226 height 20
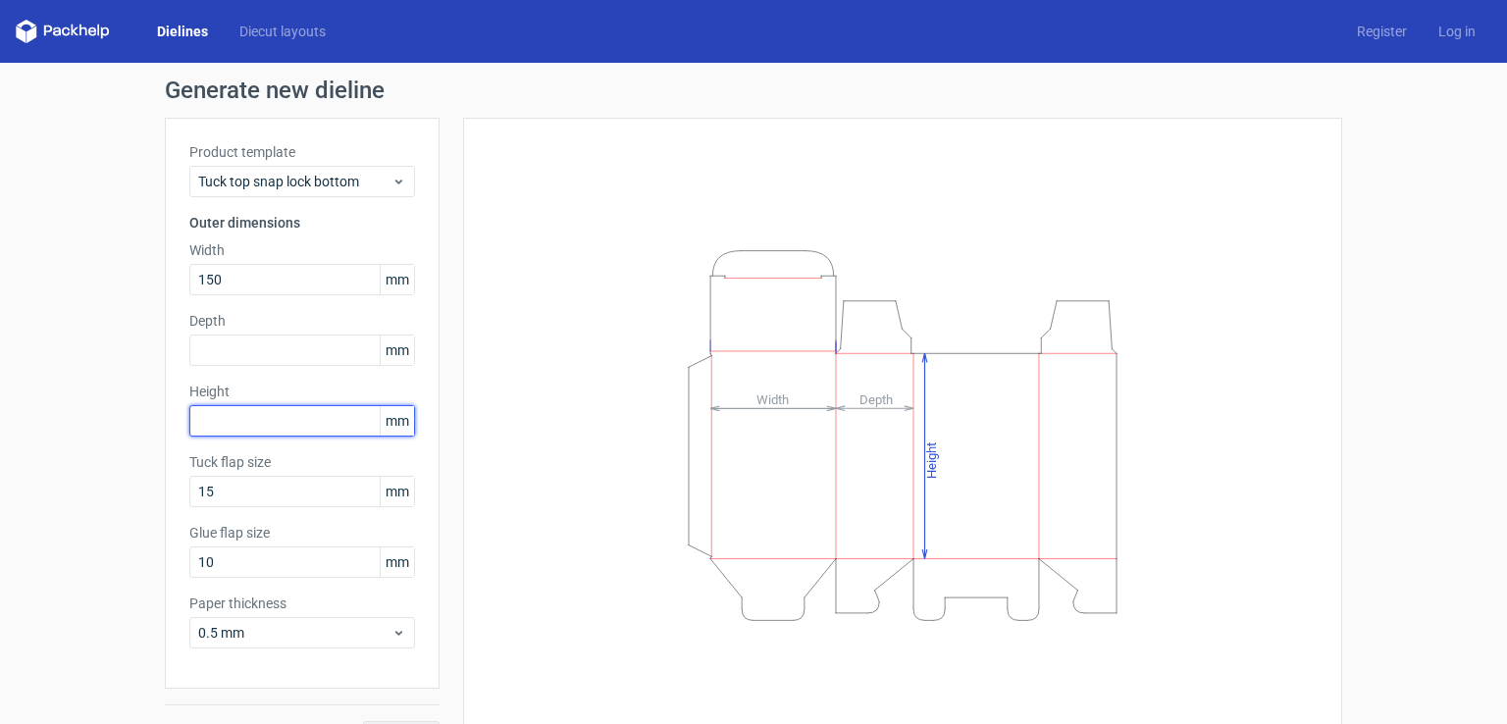
click at [301, 421] on input "text" at bounding box center [302, 420] width 226 height 31
paste input "150"
type input "150"
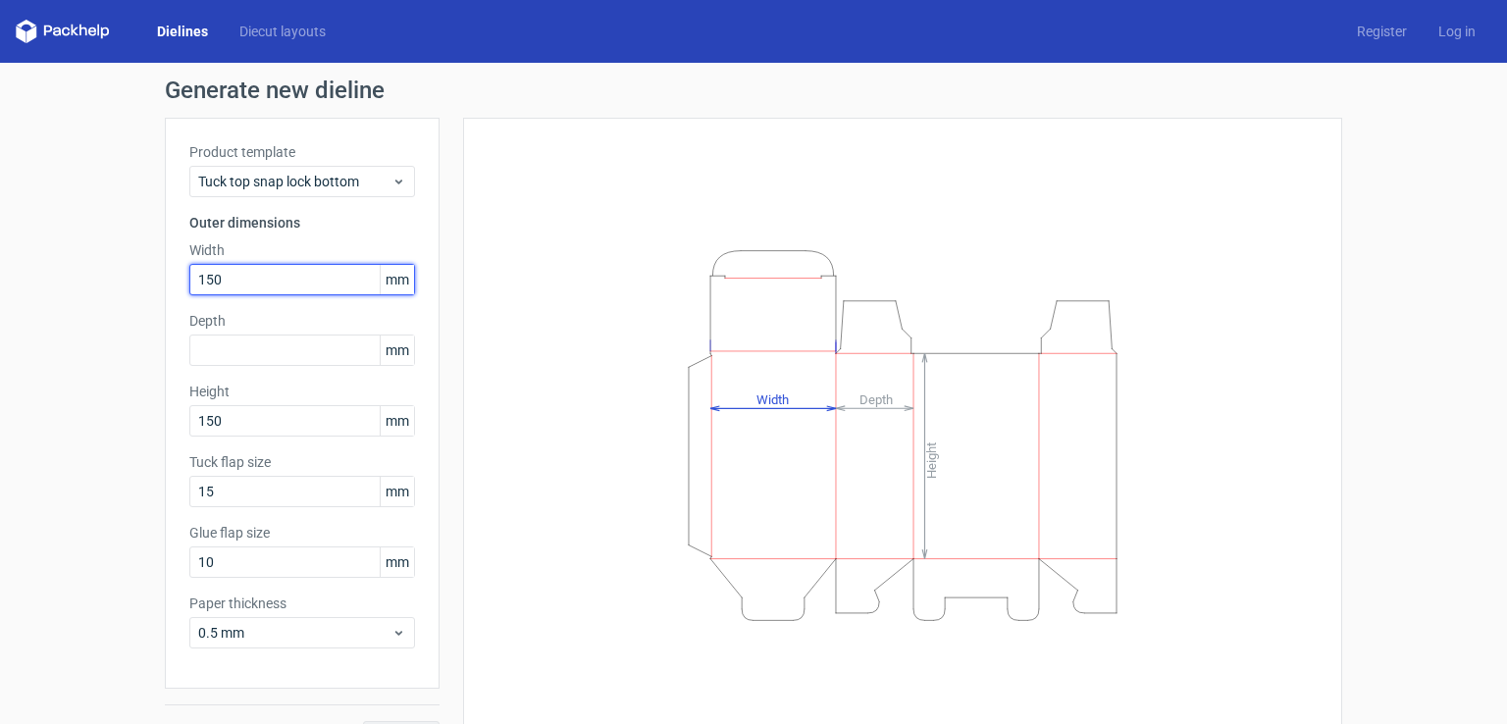
click at [293, 272] on input "150" at bounding box center [302, 279] width 226 height 31
drag, startPoint x: 299, startPoint y: 299, endPoint x: 147, endPoint y: 299, distance: 152.1
click at [147, 299] on div "Generate new dieline Product template Tuck top snap lock bottom Outer dimension…" at bounding box center [753, 415] width 1507 height 705
drag, startPoint x: 259, startPoint y: 276, endPoint x: 111, endPoint y: 275, distance: 148.1
click at [111, 275] on div "Generate new dieline Product template Tuck top snap lock bottom Outer dimension…" at bounding box center [753, 415] width 1507 height 705
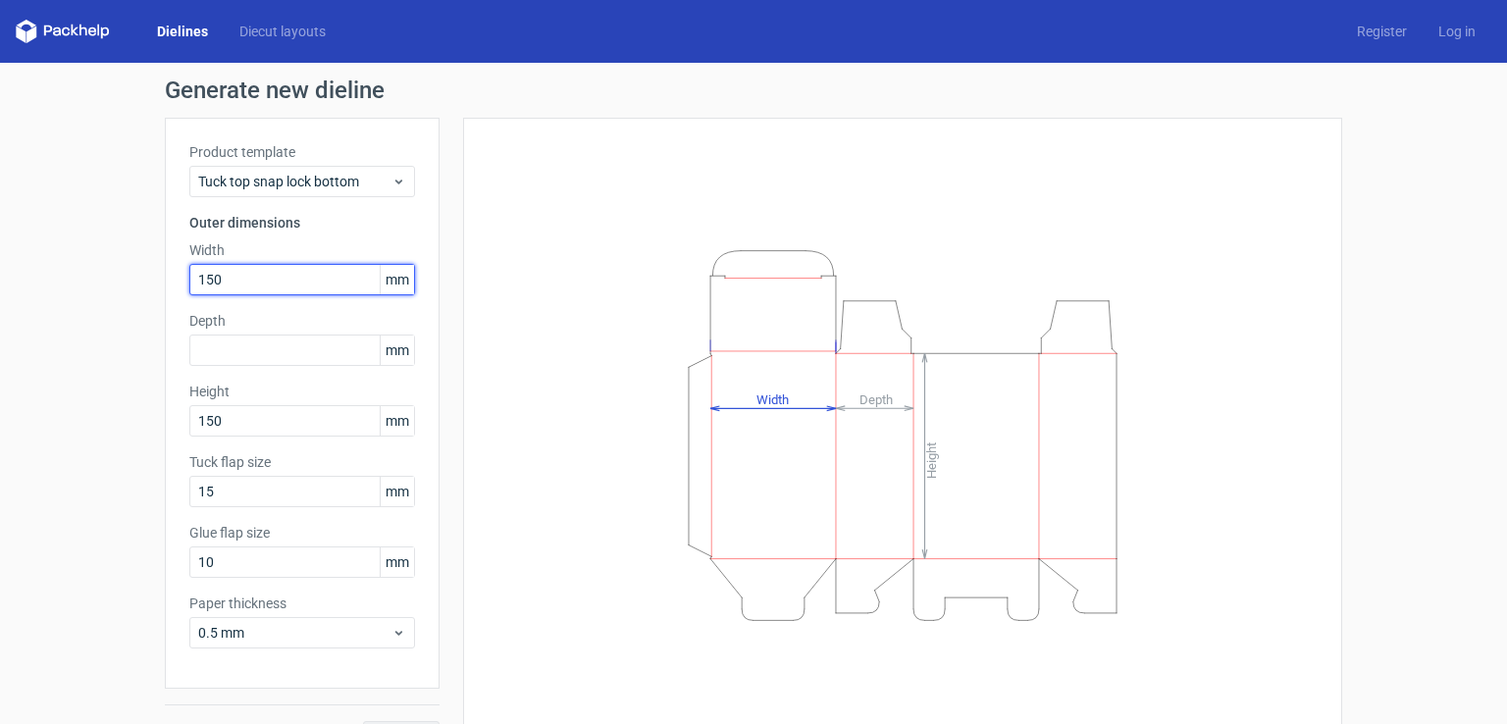
paste input "45"
type input "45"
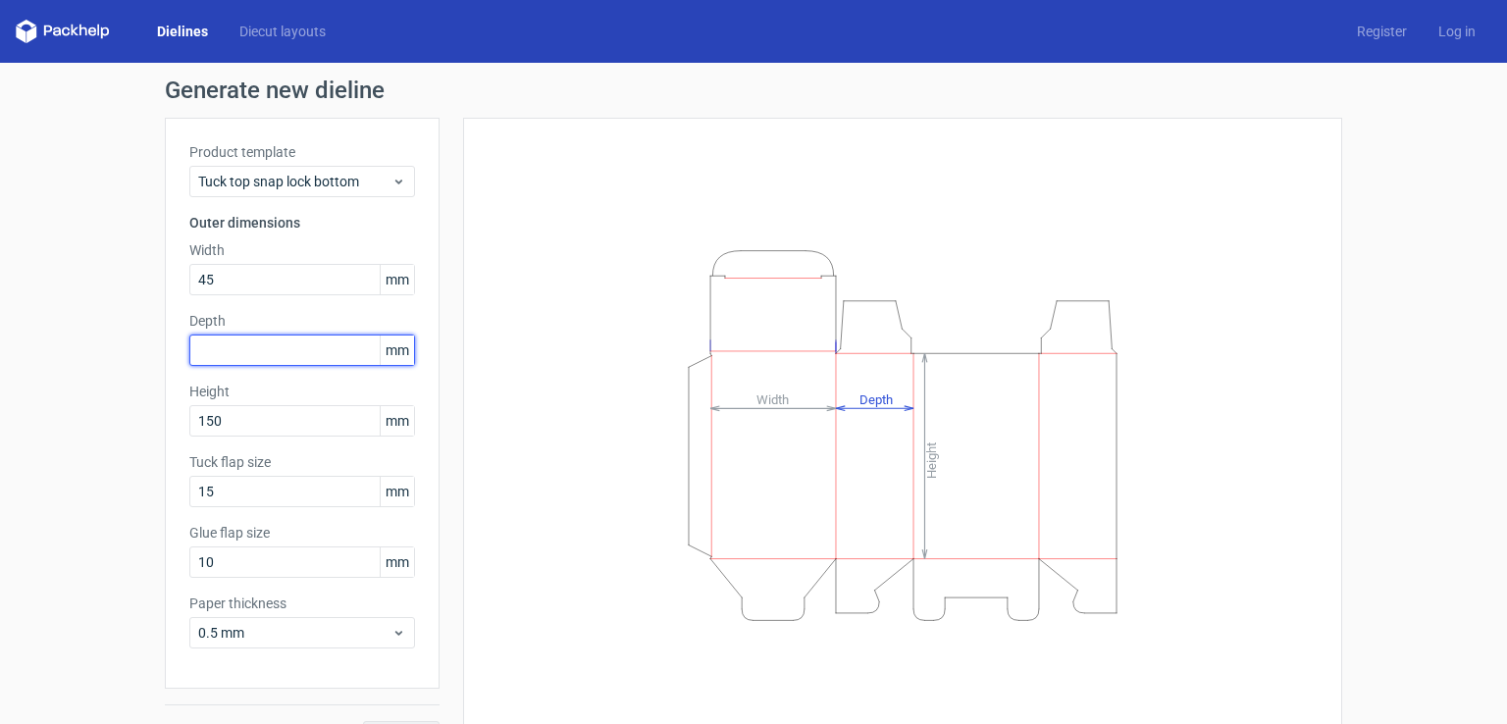
click at [254, 350] on input "text" at bounding box center [302, 350] width 226 height 31
paste input "35"
type input "35"
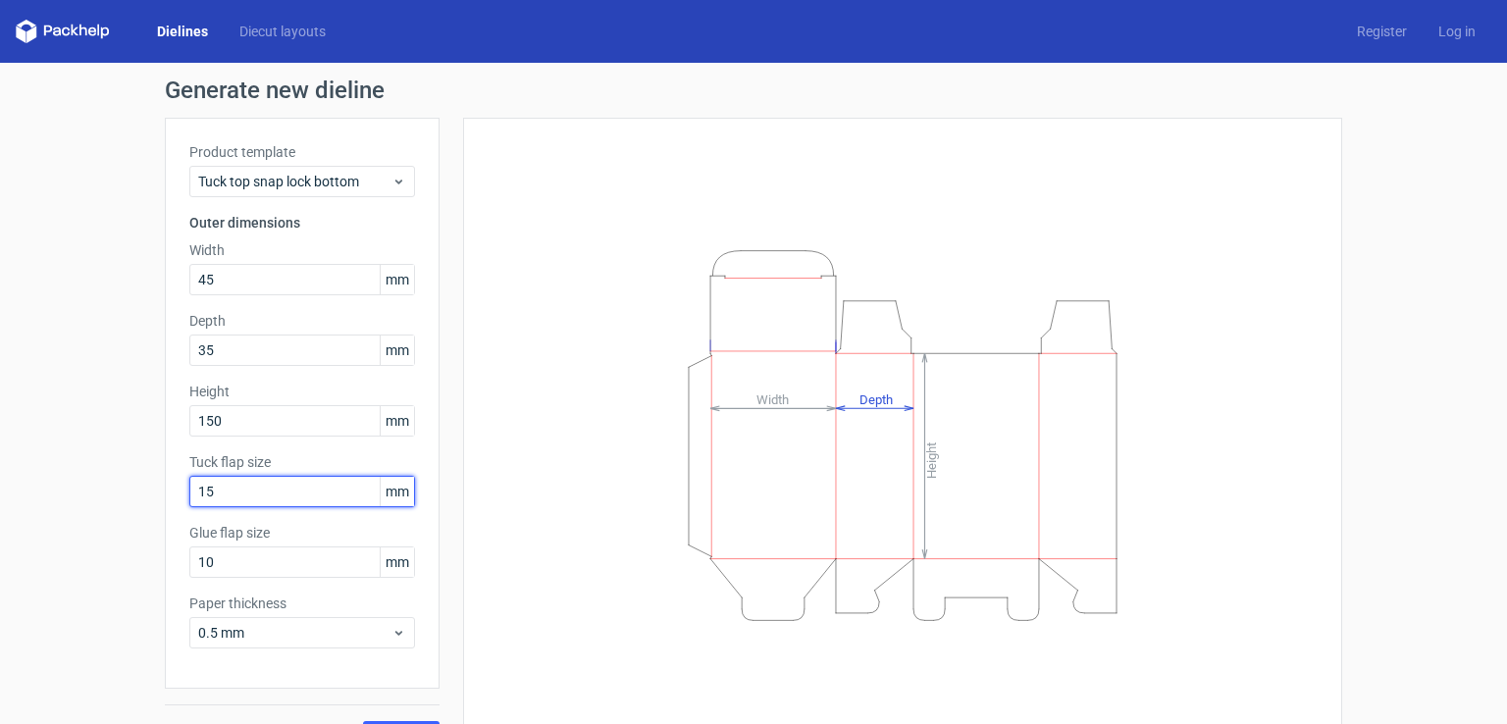
click at [239, 488] on input "15" at bounding box center [302, 491] width 226 height 31
type input "1"
type input "0"
drag, startPoint x: 194, startPoint y: 557, endPoint x: 142, endPoint y: 557, distance: 52.0
click at [142, 557] on div "Generate new dieline Product template Tuck top snap lock bottom Outer dimension…" at bounding box center [753, 415] width 1507 height 705
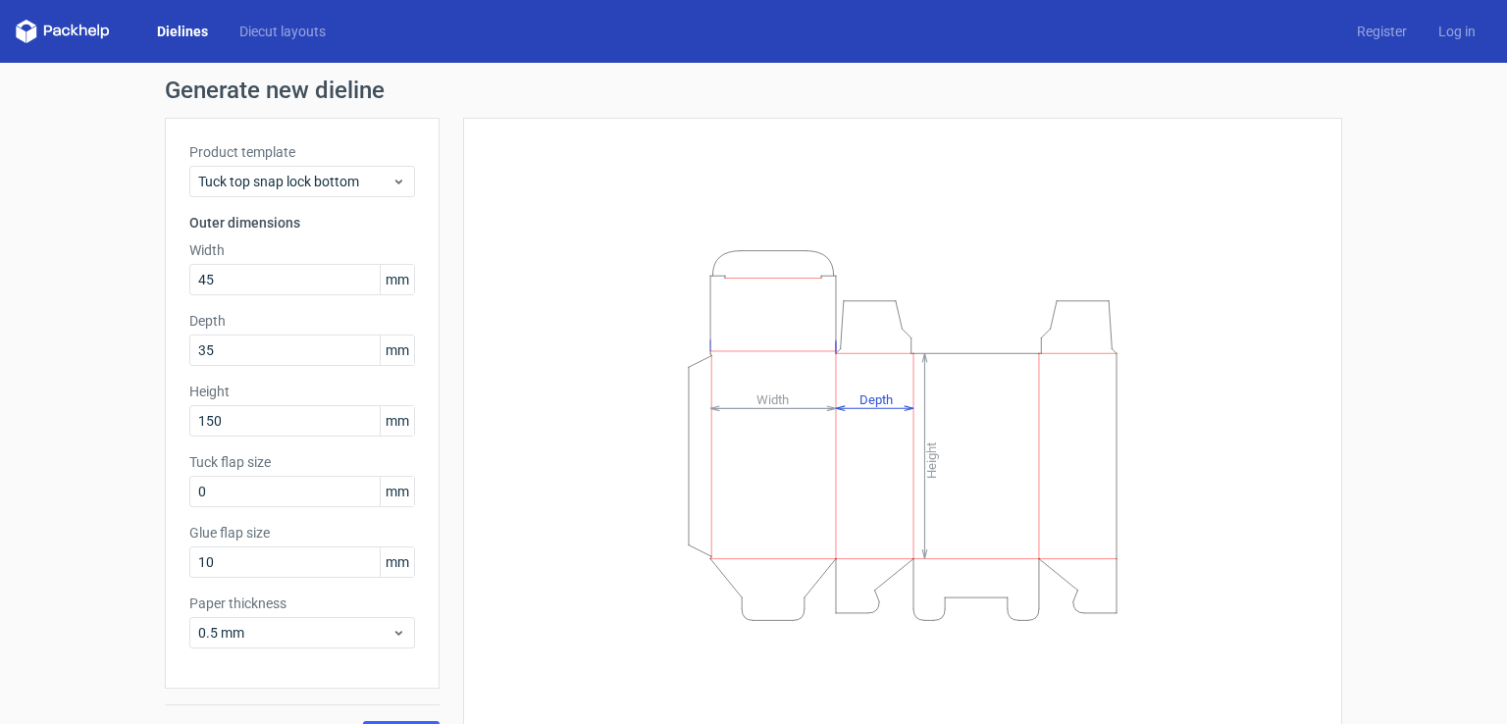
click at [156, 570] on div "Generate new dieline Product template Tuck top snap lock bottom Outer dimension…" at bounding box center [753, 415] width 1507 height 705
click at [257, 631] on span "0.5 mm" at bounding box center [294, 633] width 193 height 20
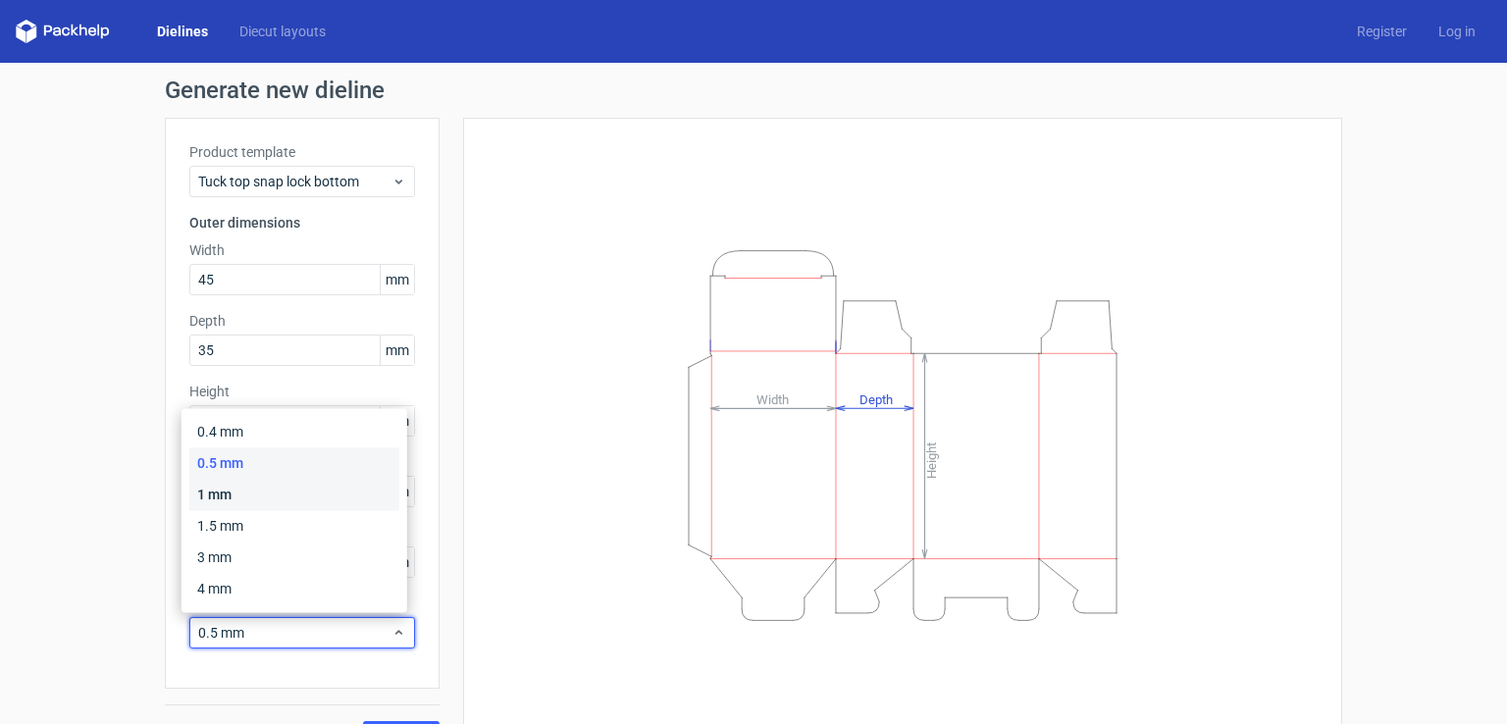
click at [266, 484] on div "1 mm" at bounding box center [294, 494] width 210 height 31
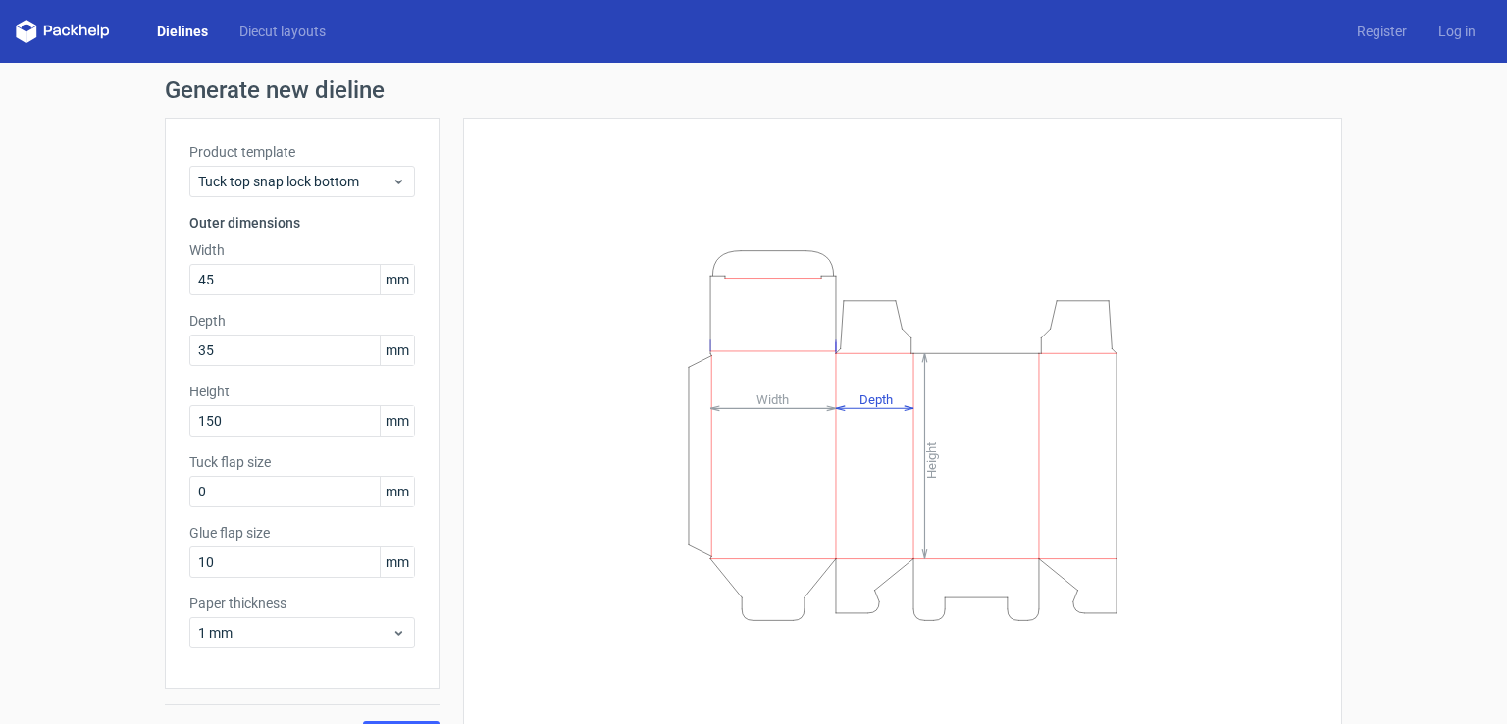
scroll to position [43, 0]
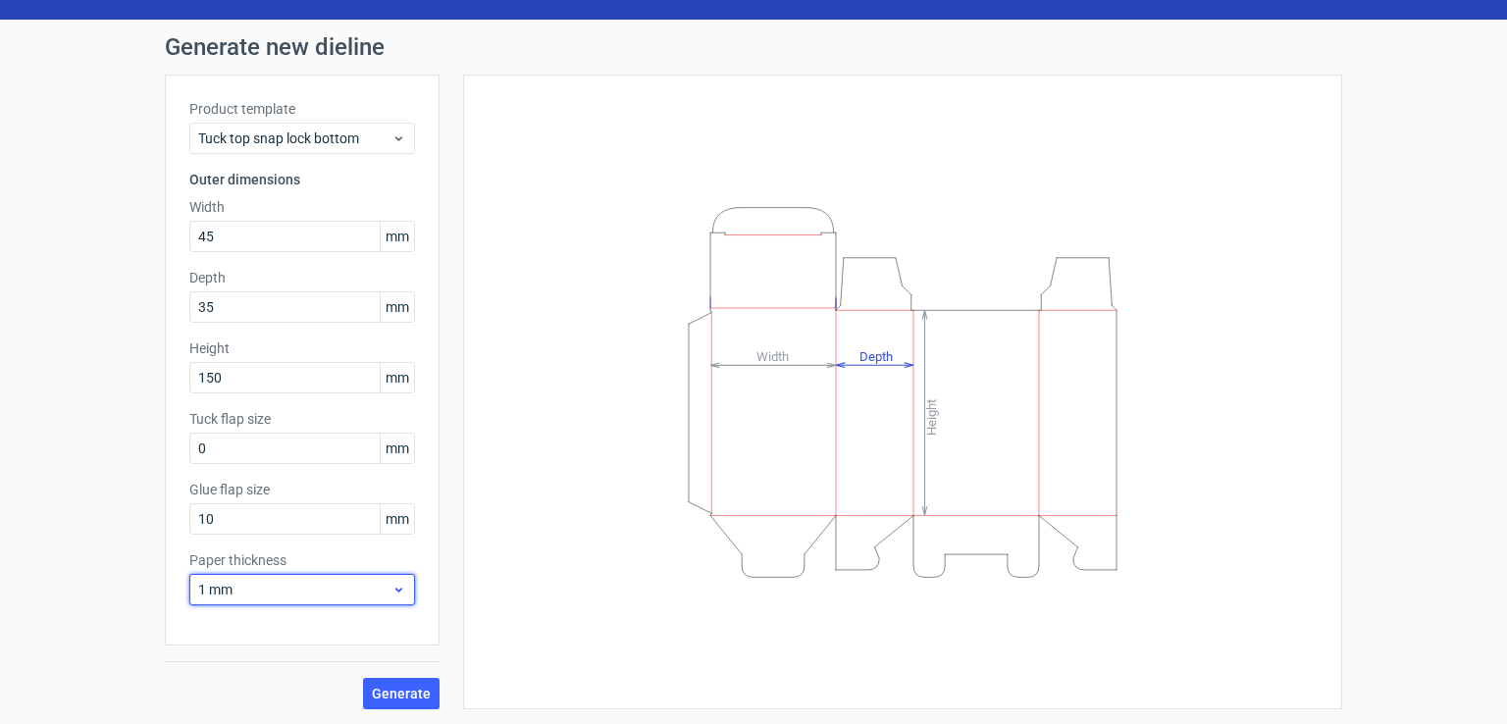
click at [279, 603] on div "1 mm" at bounding box center [302, 589] width 226 height 31
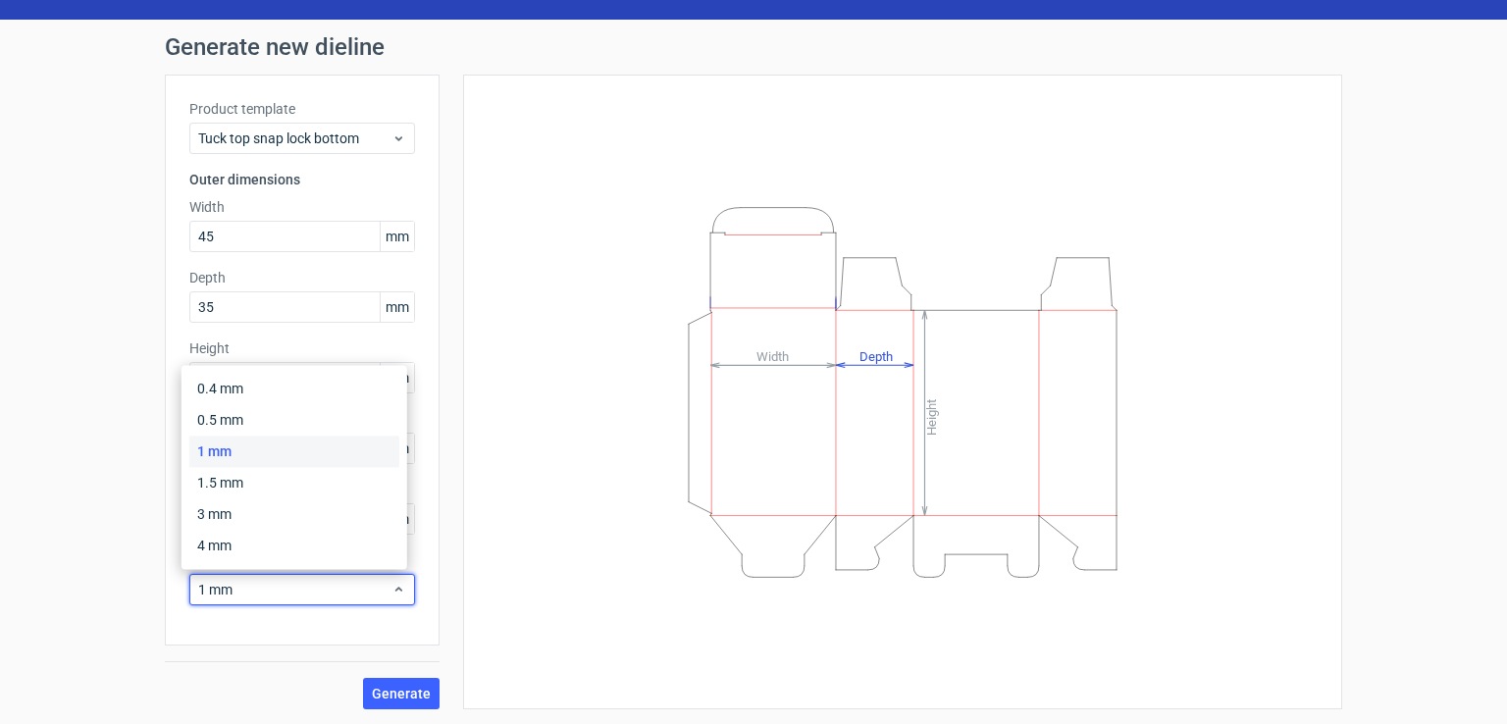
click at [0, 509] on div "Generate new dieline Product template Tuck top snap lock bottom Outer dimension…" at bounding box center [753, 372] width 1507 height 705
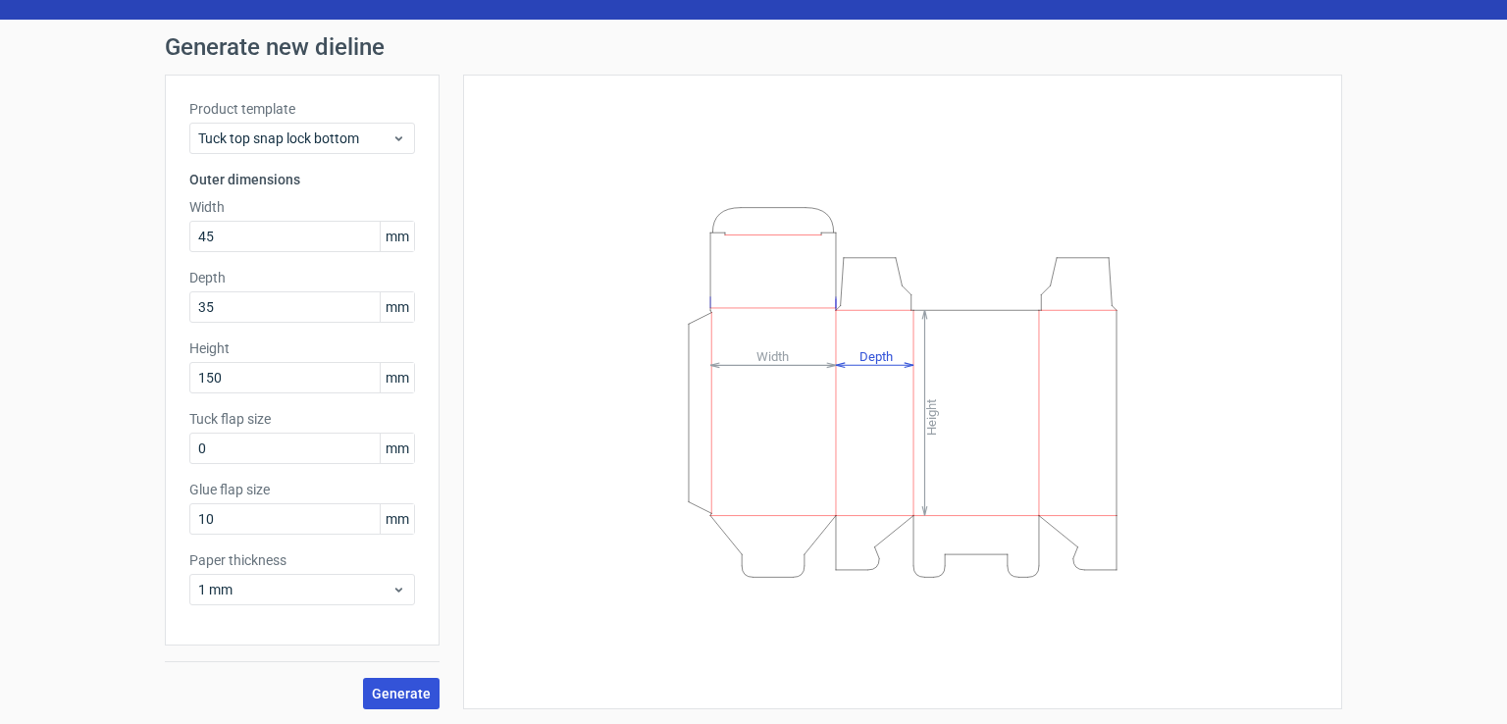
click at [392, 688] on span "Generate" at bounding box center [401, 694] width 59 height 14
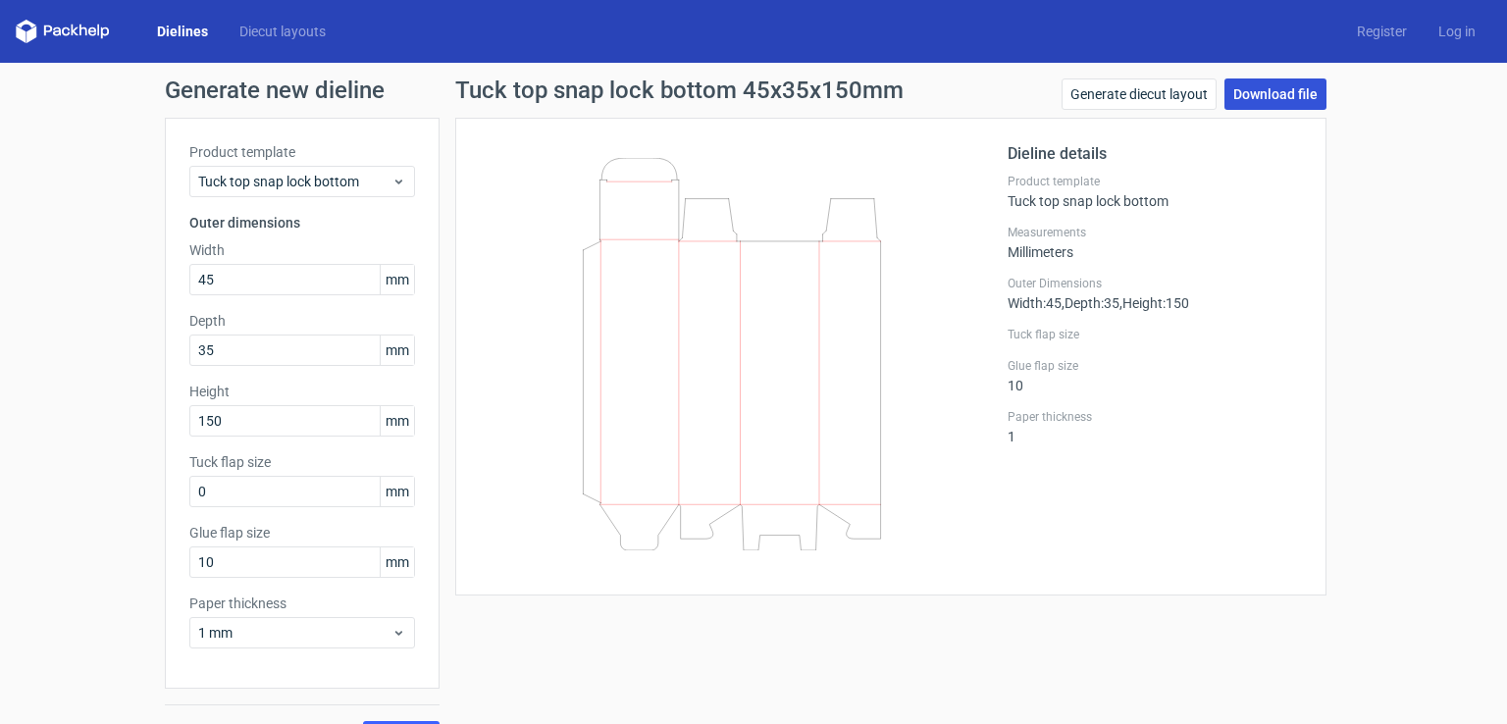
click at [1254, 83] on link "Download file" at bounding box center [1275, 93] width 102 height 31
click at [1260, 95] on link "Download file" at bounding box center [1275, 93] width 102 height 31
click at [1012, 600] on div "Tuck top snap lock bottom 45x35x150mm Generate diecut layout Download file Diel…" at bounding box center [890, 415] width 903 height 674
drag, startPoint x: 243, startPoint y: 491, endPoint x: 149, endPoint y: 488, distance: 94.3
click at [149, 488] on div "Generate new dieline Product template Tuck top snap lock bottom Outer dimension…" at bounding box center [753, 415] width 1507 height 705
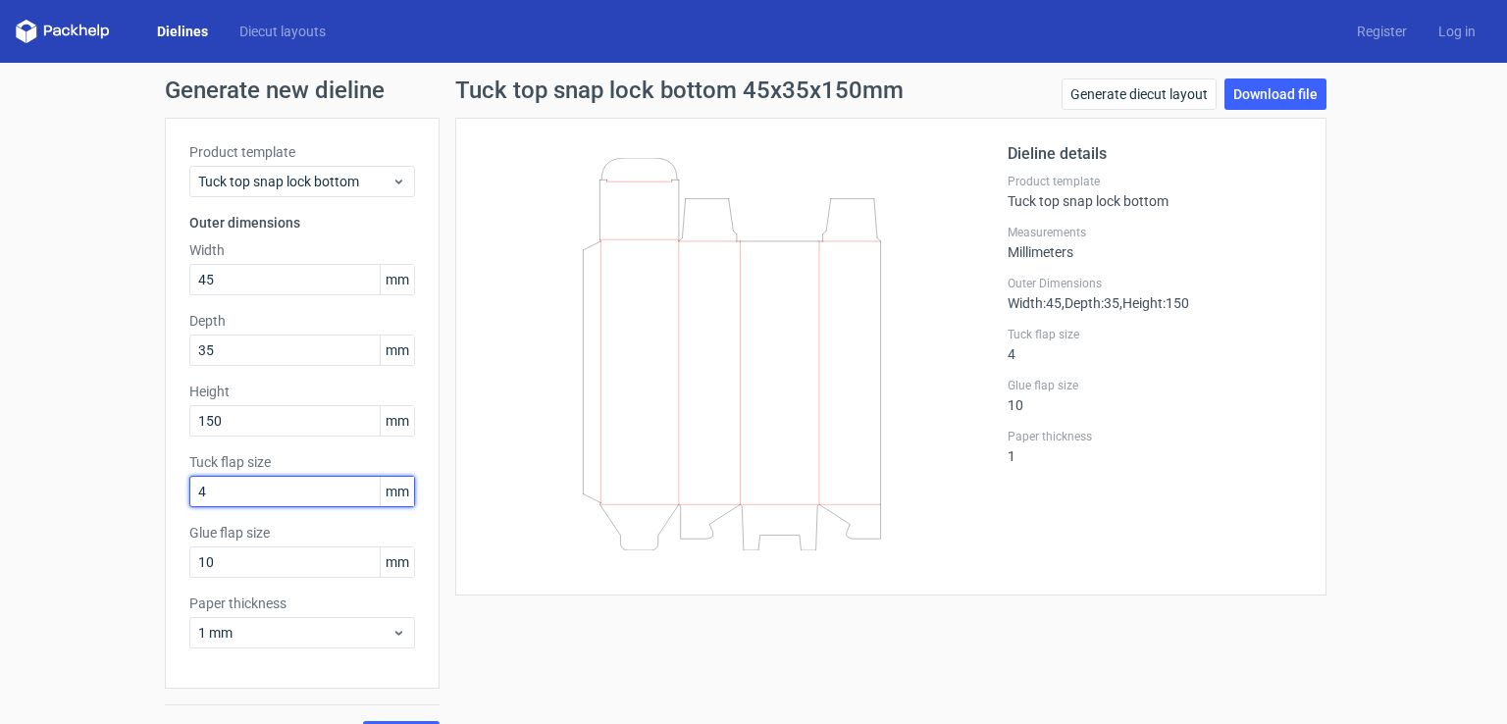
scroll to position [43, 0]
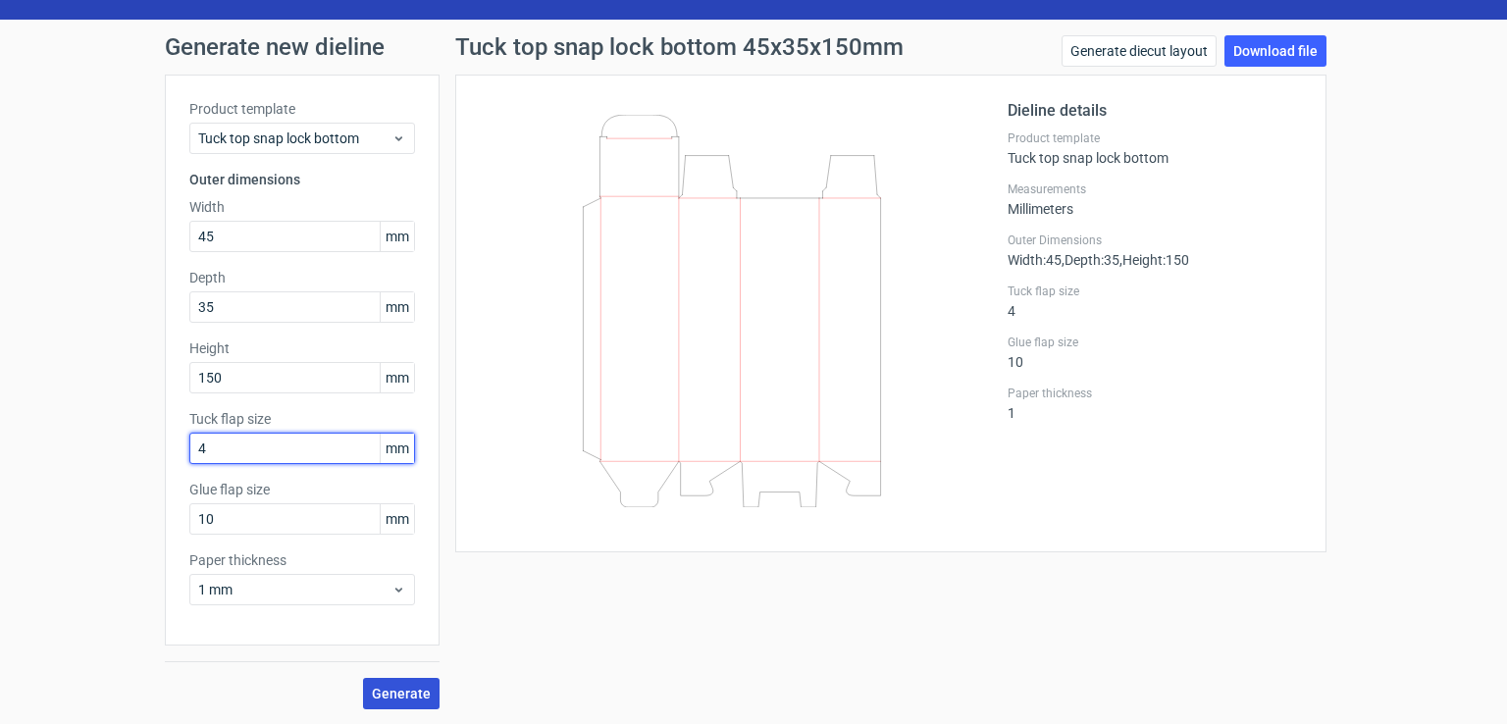
type input "4"
drag, startPoint x: 403, startPoint y: 692, endPoint x: 440, endPoint y: 668, distance: 44.1
click at [404, 692] on span "Generate" at bounding box center [401, 694] width 59 height 14
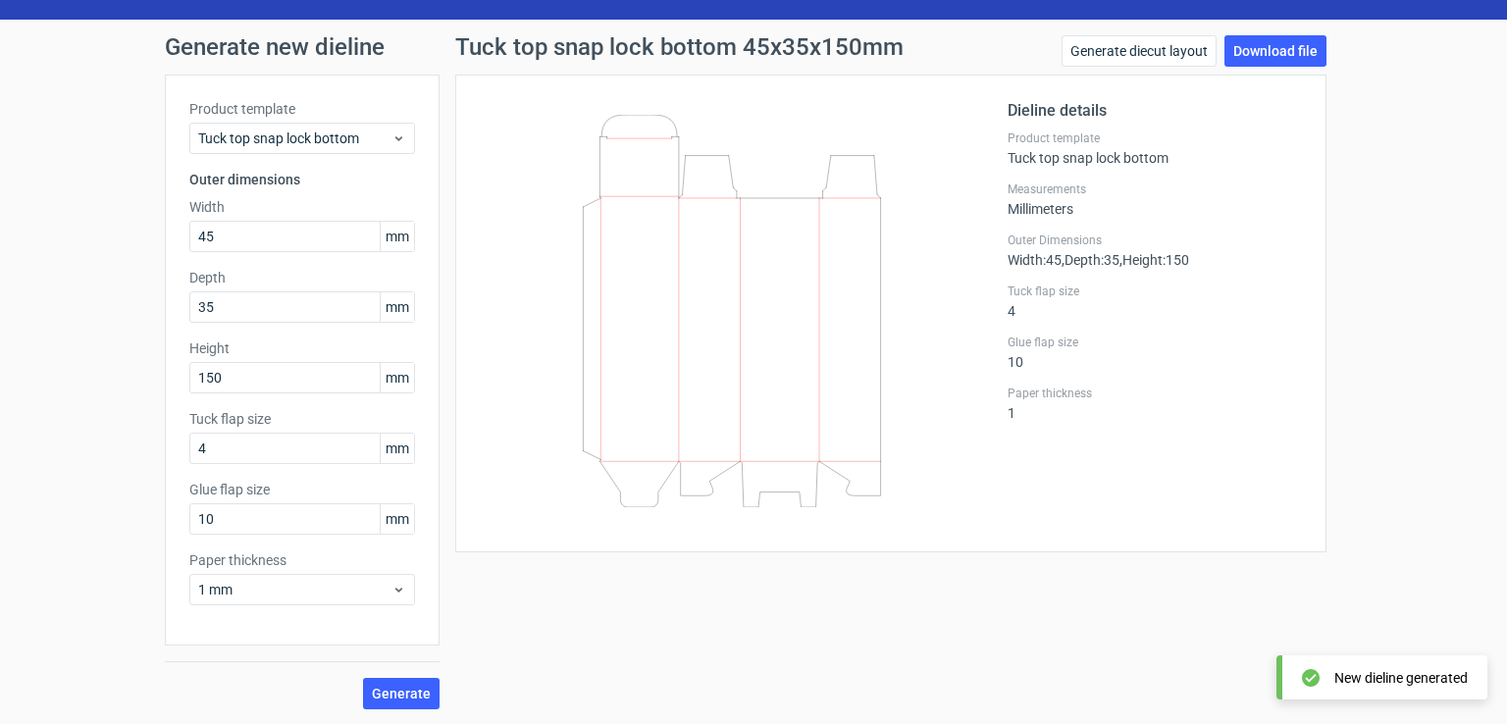
scroll to position [0, 0]
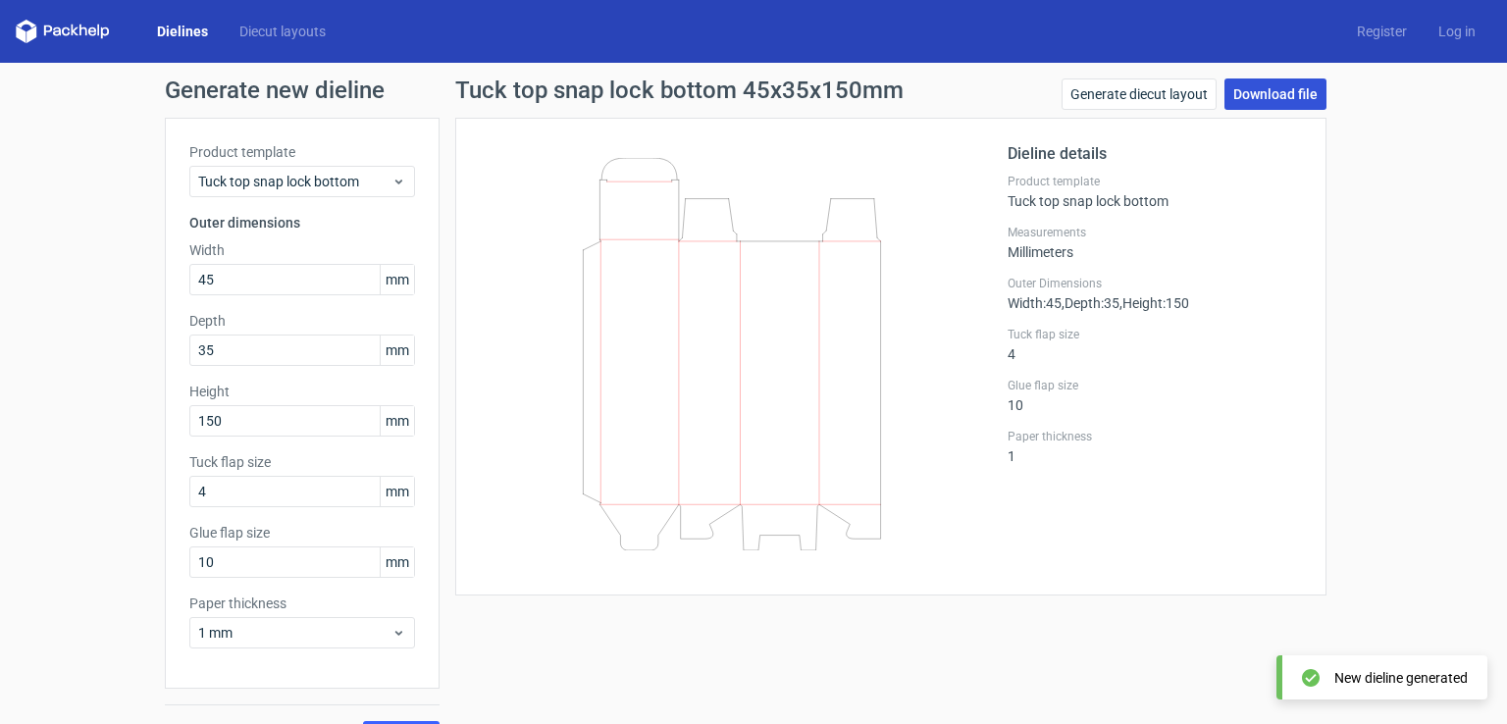
click at [1256, 99] on link "Download file" at bounding box center [1275, 93] width 102 height 31
click at [976, 119] on div "Dieline details Product template Tuck top snap lock bottom Measurements Millime…" at bounding box center [890, 357] width 871 height 478
click at [302, 40] on link "Diecut layouts" at bounding box center [283, 32] width 118 height 20
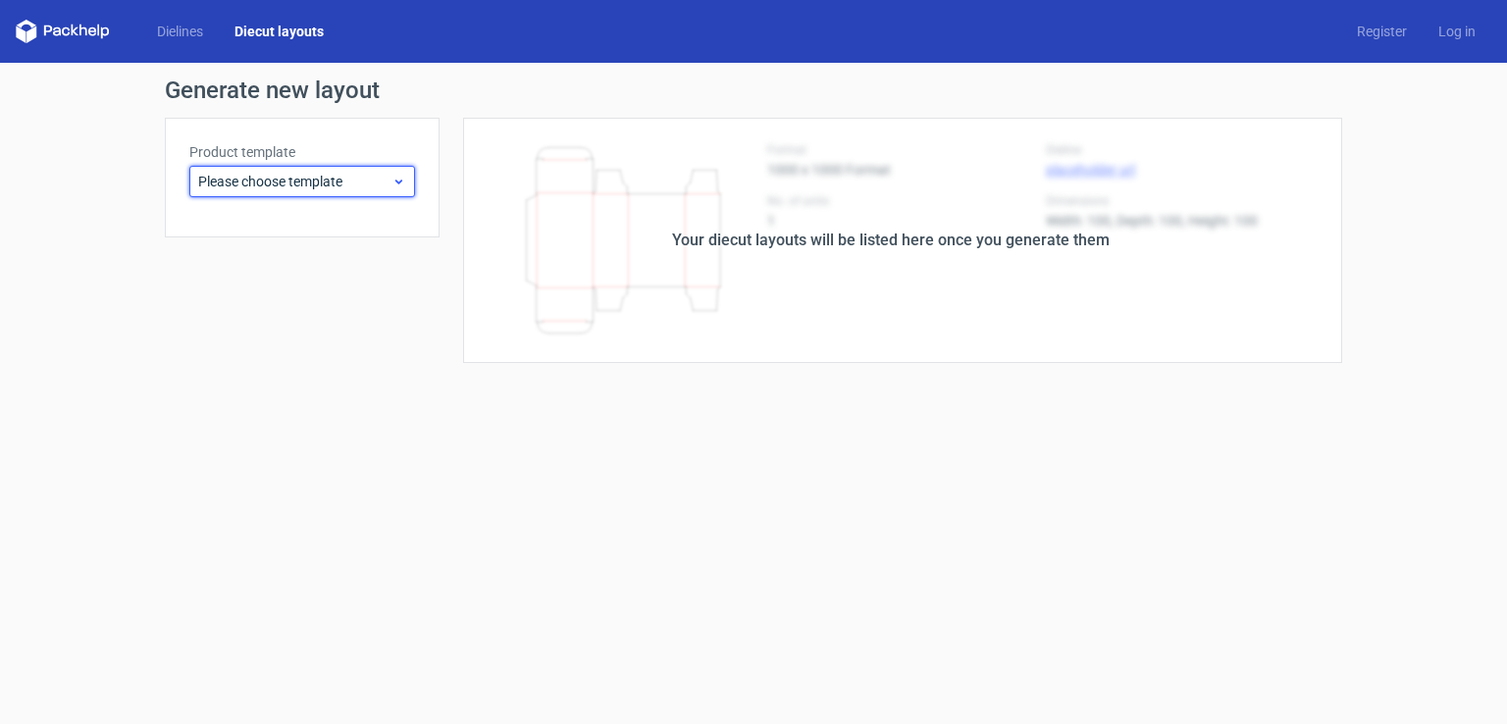
click at [355, 181] on span "Please choose template" at bounding box center [294, 182] width 193 height 20
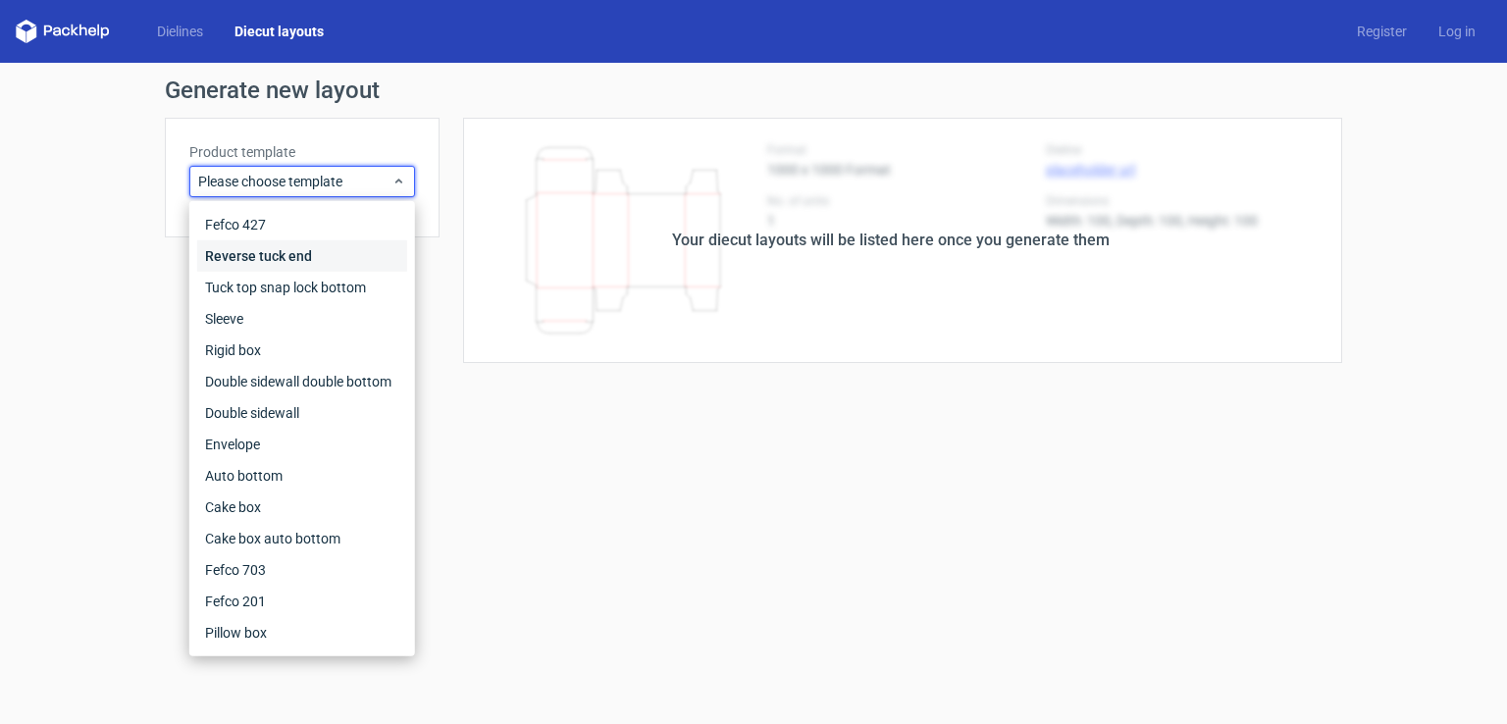
click at [337, 267] on div "Reverse tuck end" at bounding box center [302, 255] width 210 height 31
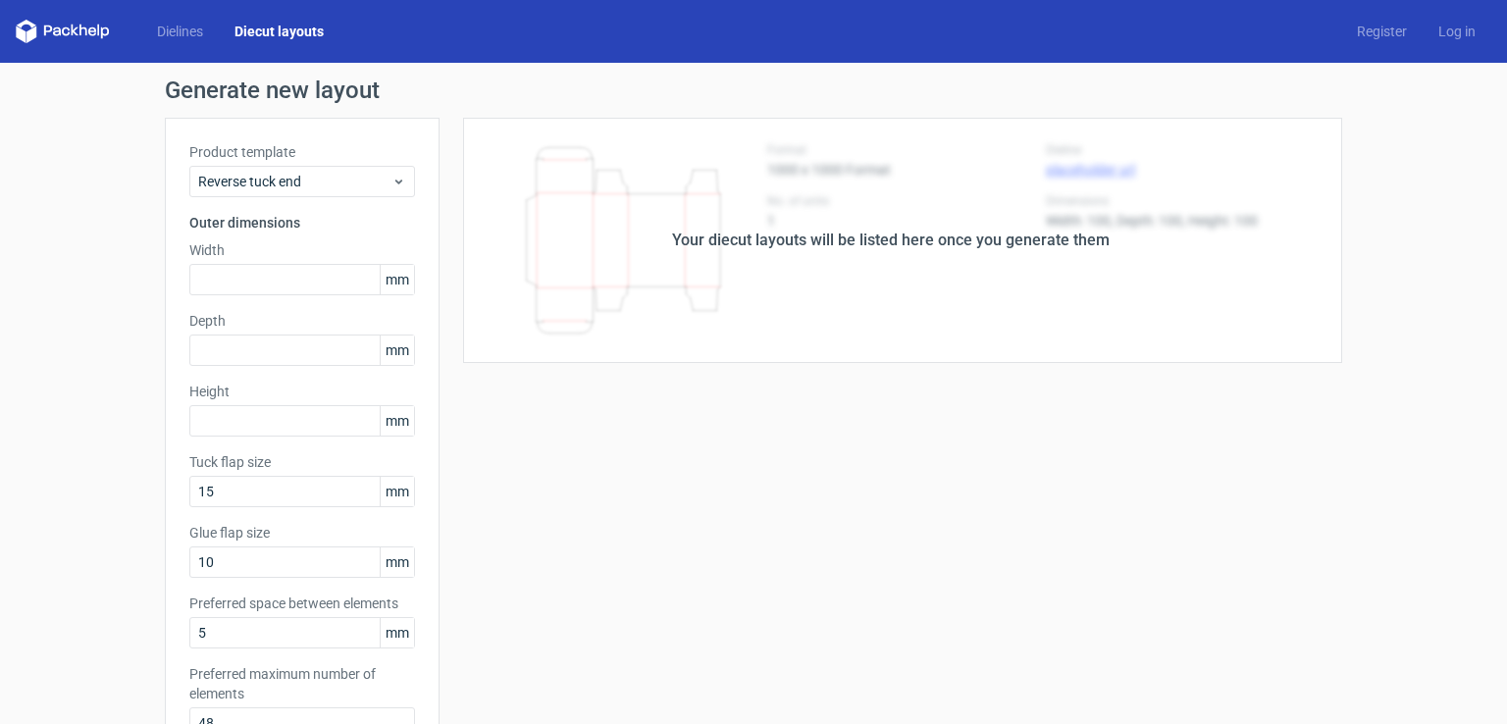
click at [173, 41] on div "Dielines Diecut layouts" at bounding box center [178, 32] width 324 height 24
click at [188, 35] on link "Dielines" at bounding box center [179, 32] width 77 height 20
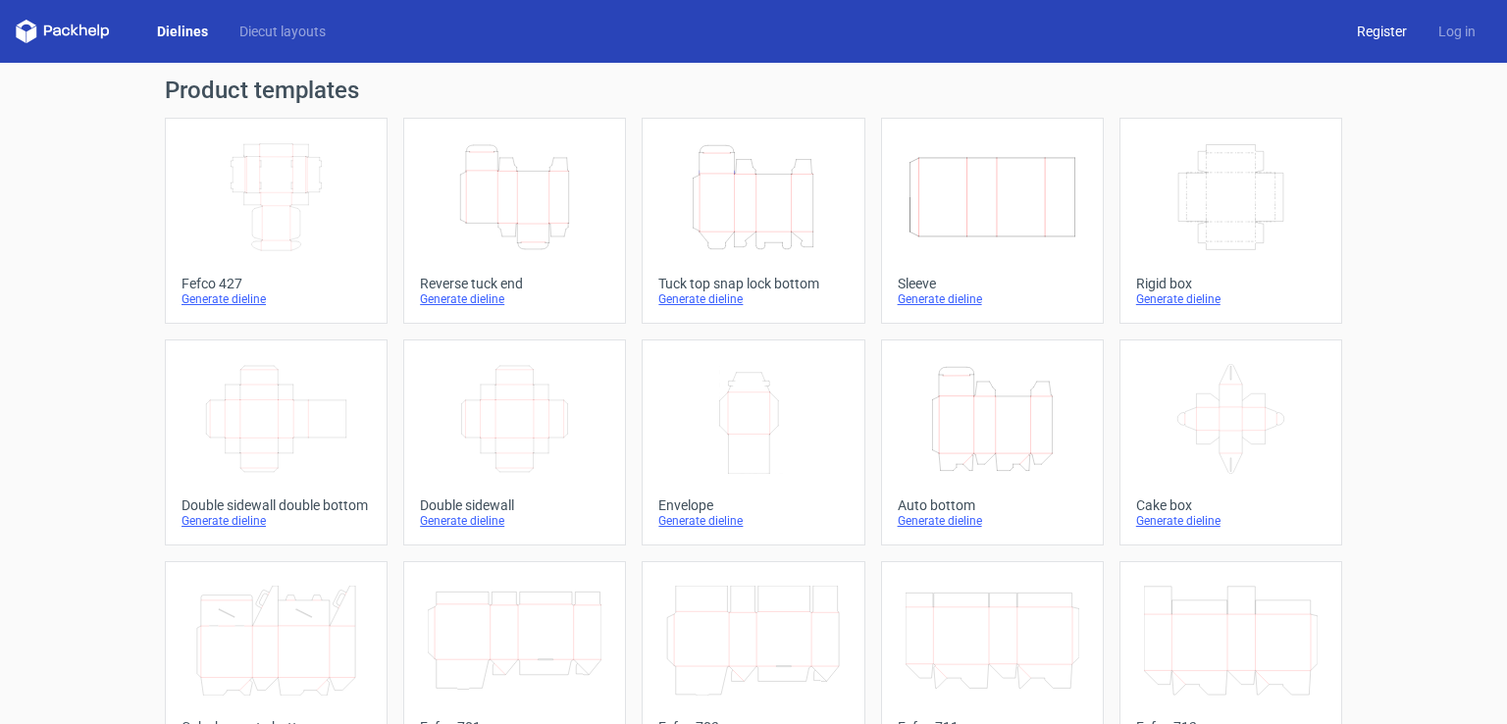
click at [1386, 29] on link "Register" at bounding box center [1381, 32] width 81 height 20
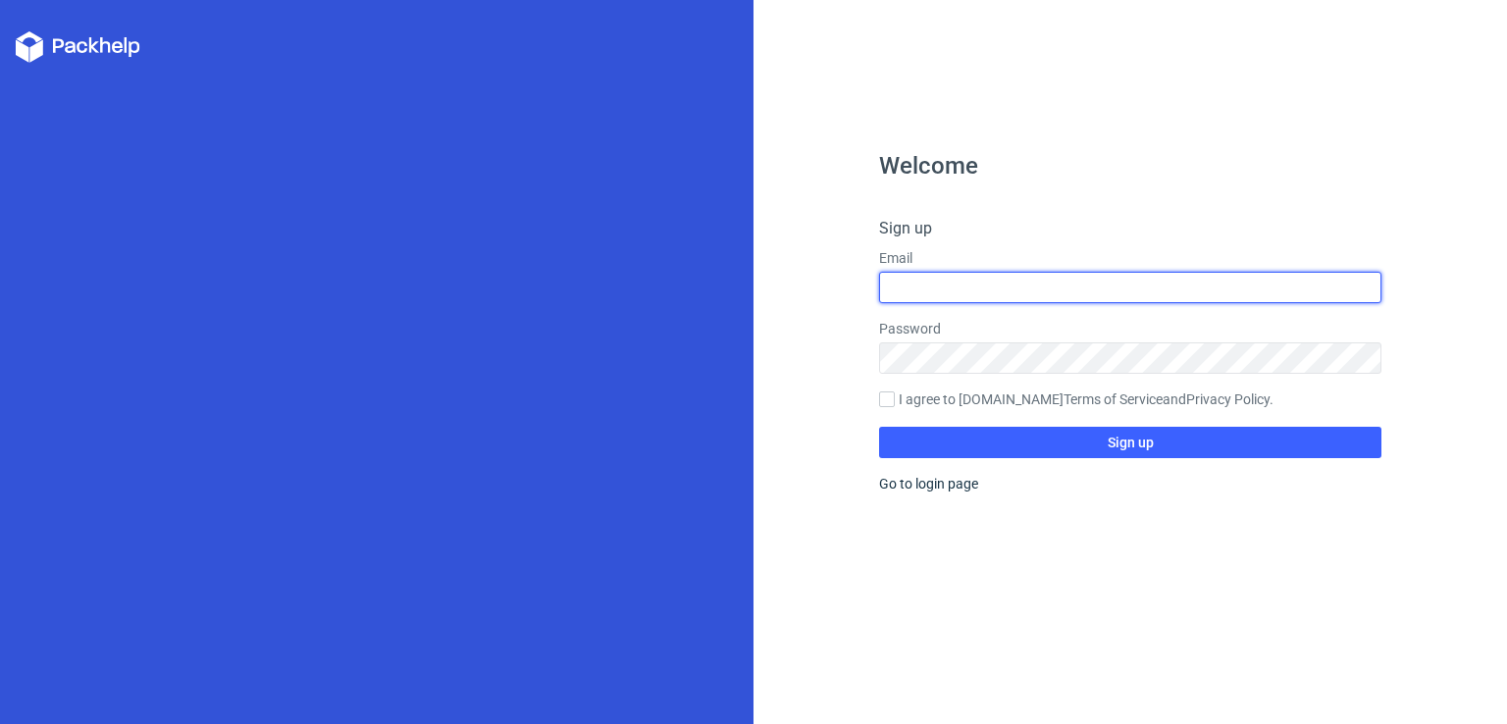
click at [995, 292] on input "text" at bounding box center [1130, 287] width 502 height 31
type input "mohammadalimadni7@gmail.com"
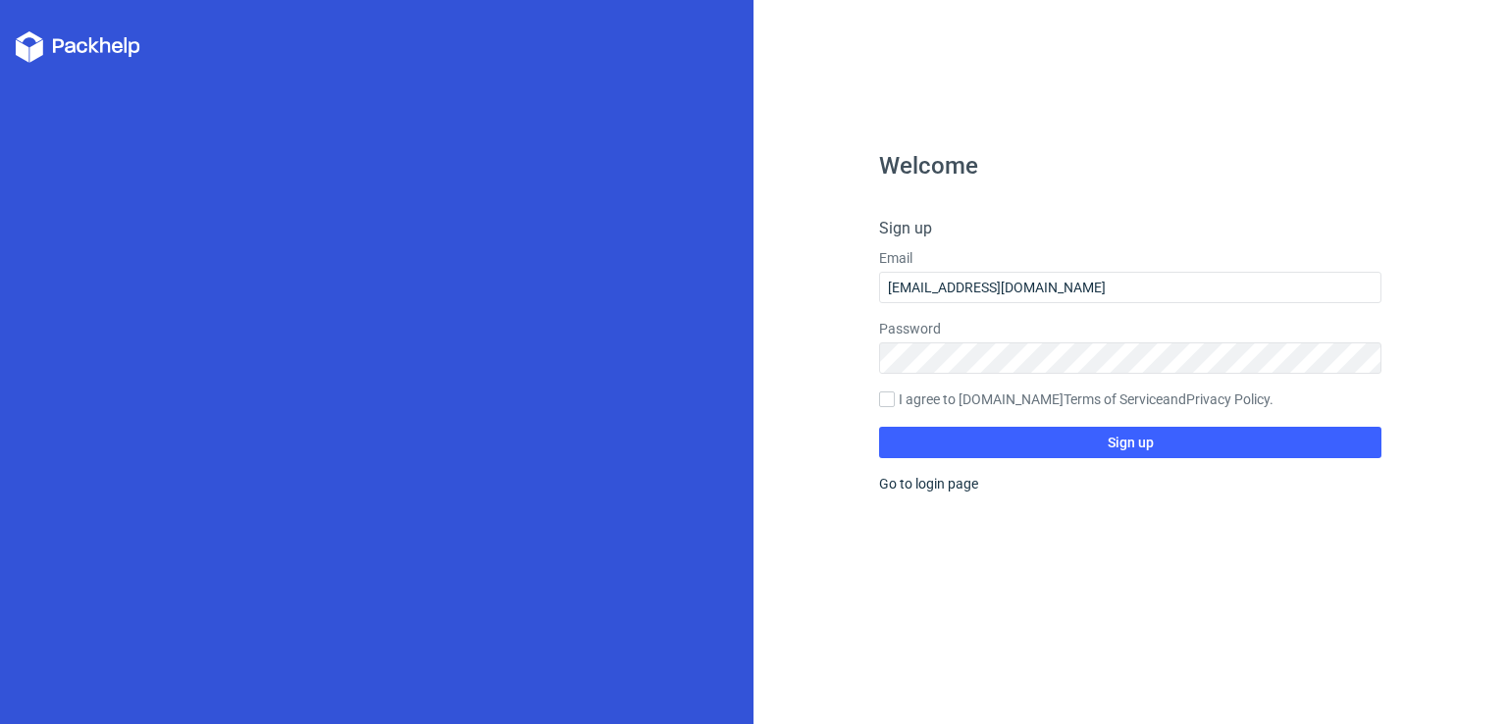
click at [897, 400] on label "I agree to Packhelp.com Terms of Service and Privacy Policy ." at bounding box center [1130, 400] width 502 height 22
click at [895, 400] on input "I agree to Packhelp.com Terms of Service and Privacy Policy ." at bounding box center [887, 399] width 16 height 16
checkbox input "true"
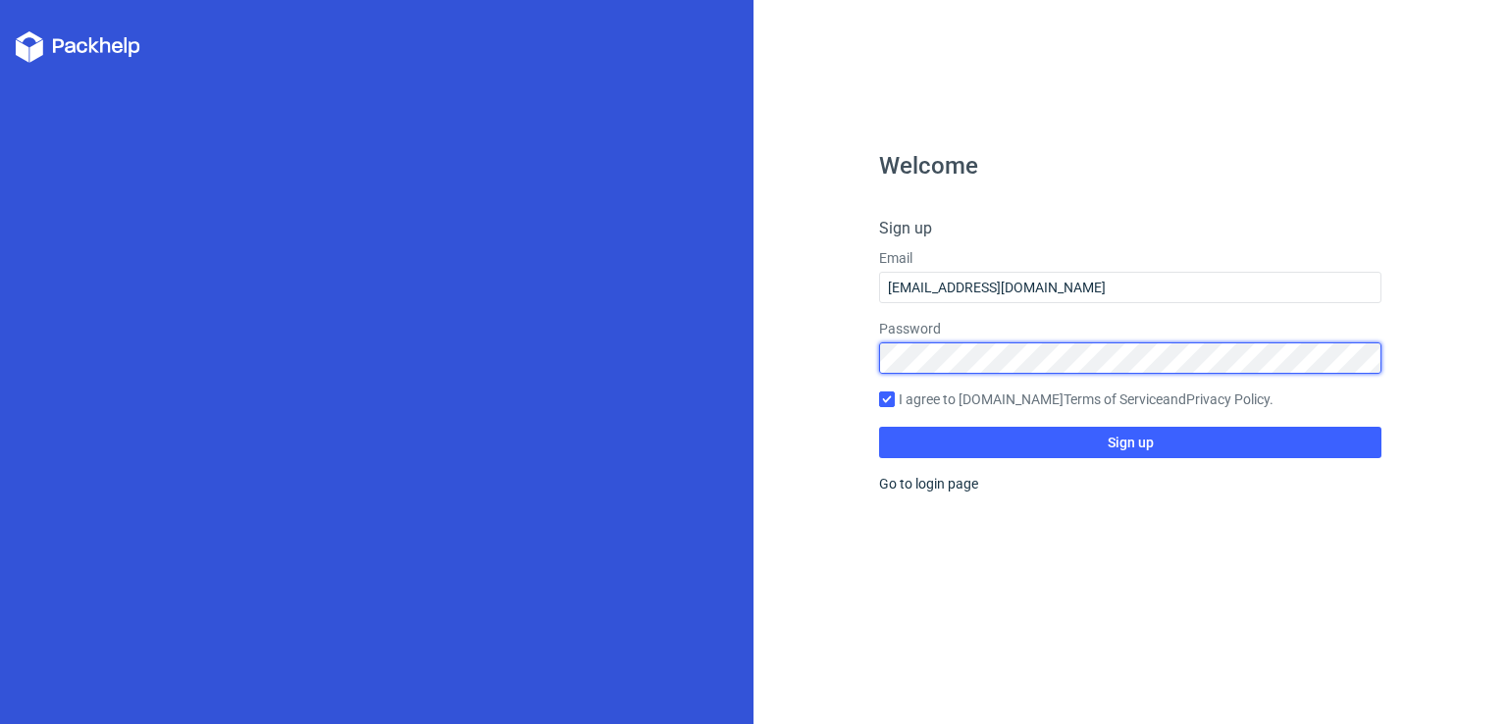
click at [824, 370] on div "Welcome Sign up Email mohammadalimadni7@gmail.com Password I agree to Packhelp.…" at bounding box center [1129, 362] width 753 height 724
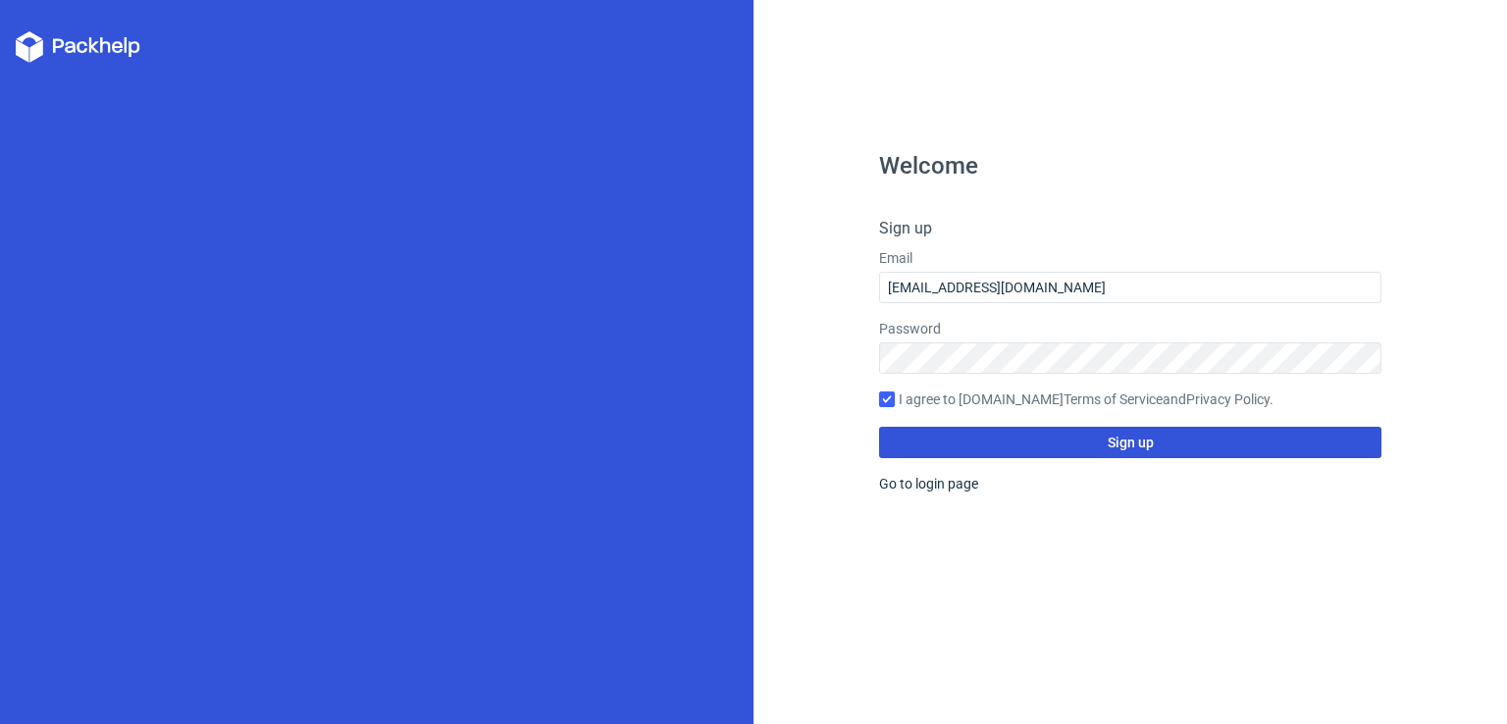
click at [917, 435] on button "Sign up" at bounding box center [1130, 442] width 502 height 31
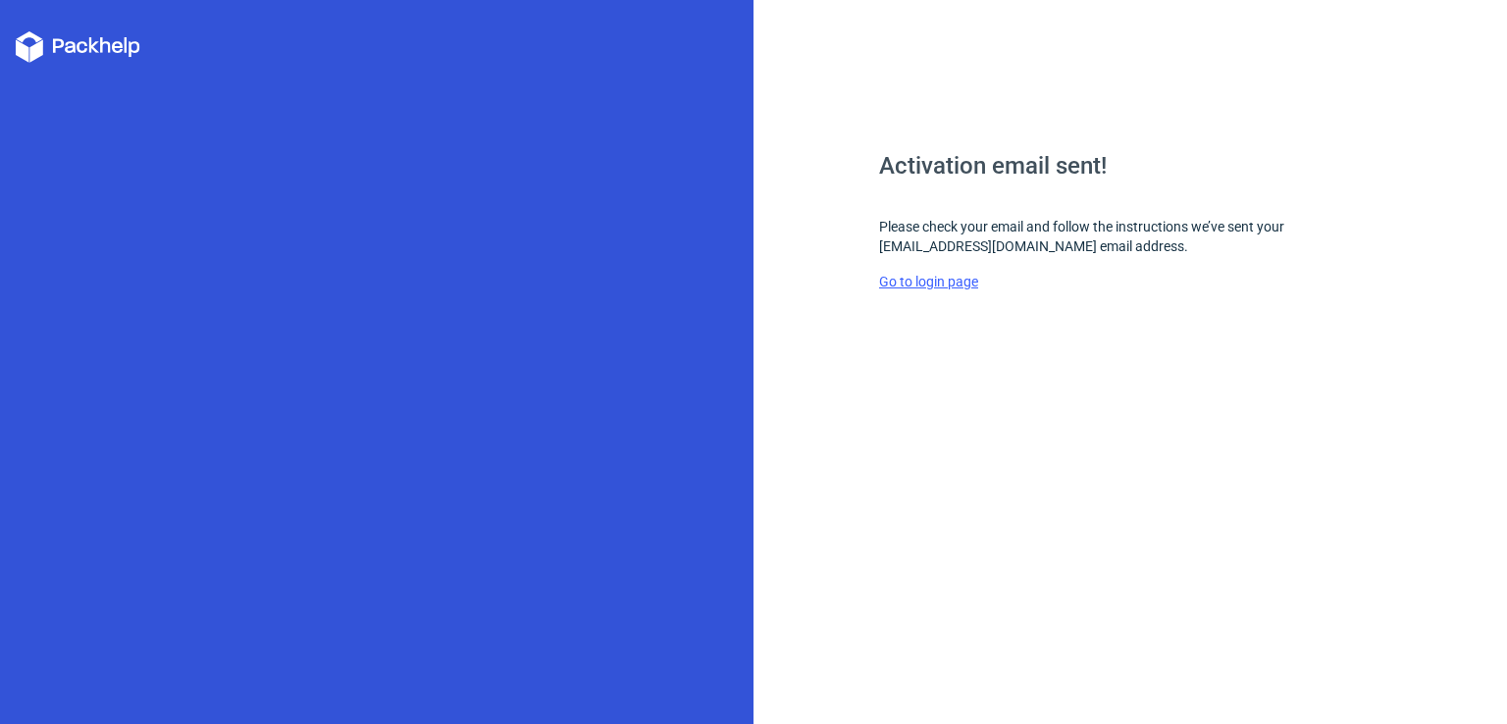
click at [913, 287] on link "Go to login page" at bounding box center [928, 282] width 99 height 16
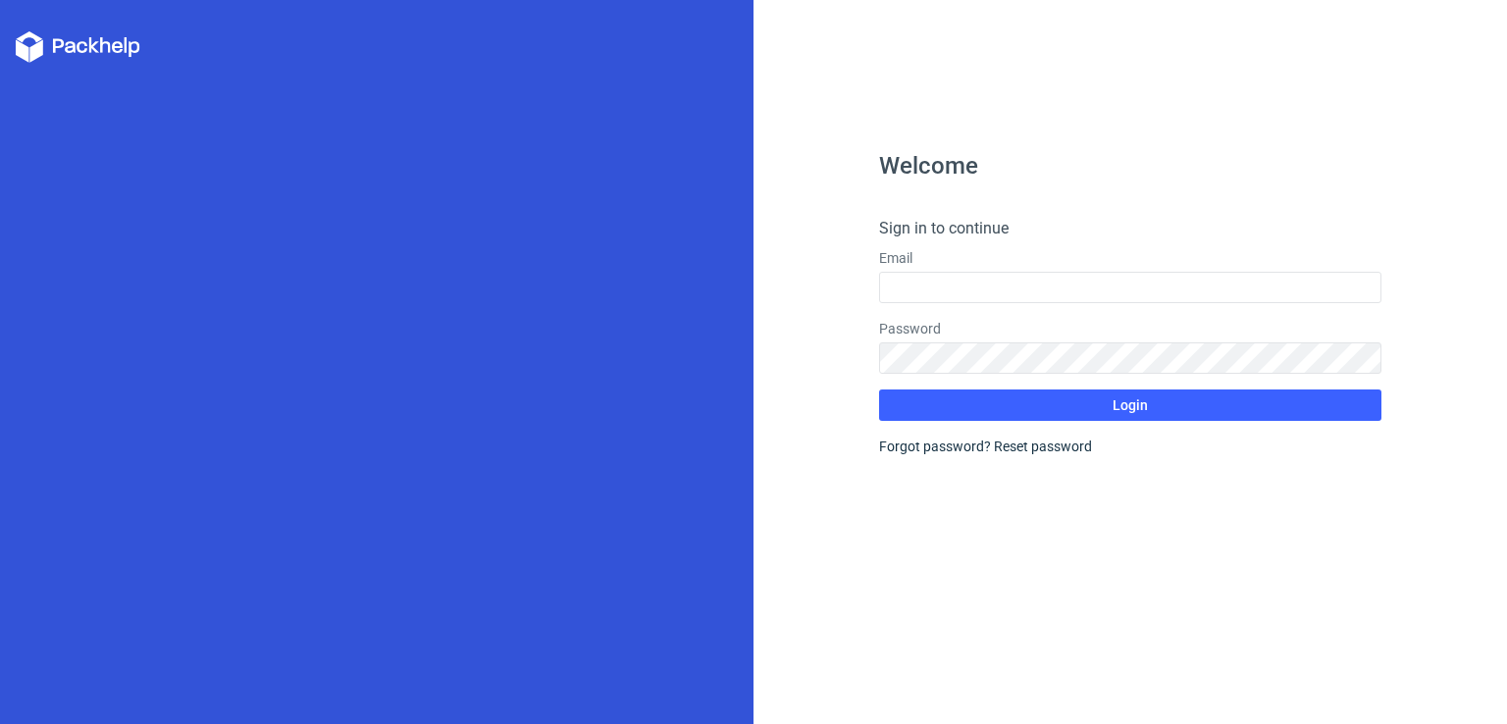
click at [93, 49] on polygon at bounding box center [94, 45] width 11 height 16
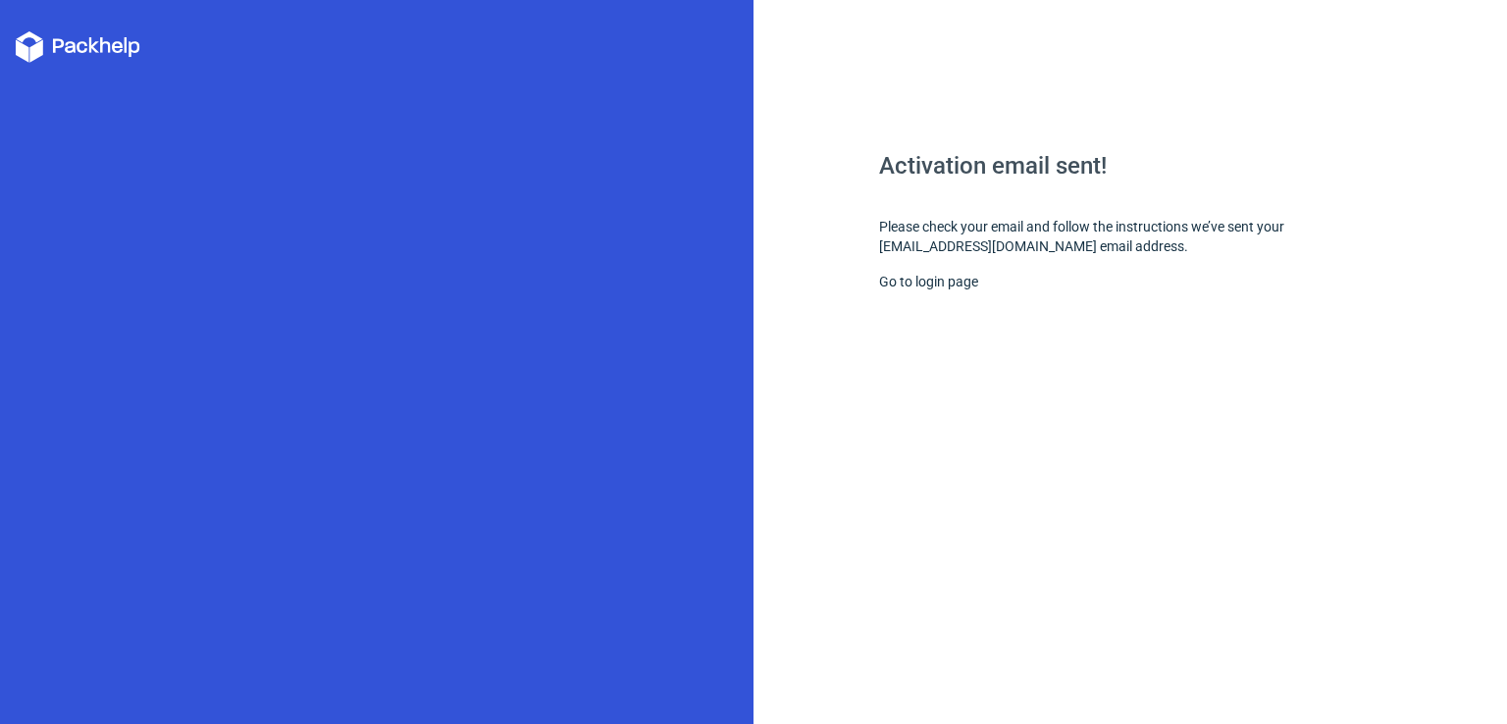
click at [28, 2] on div at bounding box center [376, 362] width 753 height 724
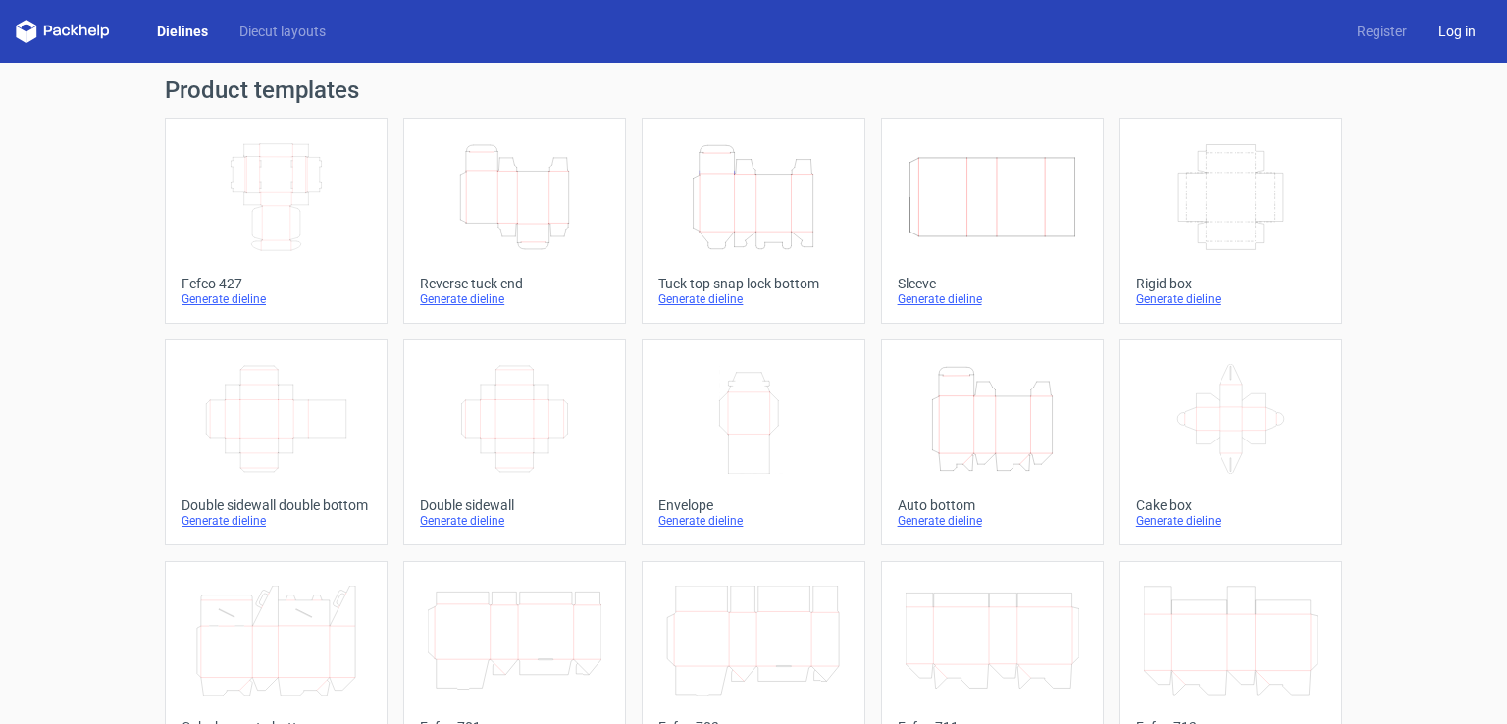
click at [1448, 38] on link "Log in" at bounding box center [1456, 32] width 69 height 20
click at [522, 225] on icon "Height Depth Width" at bounding box center [515, 197] width 174 height 110
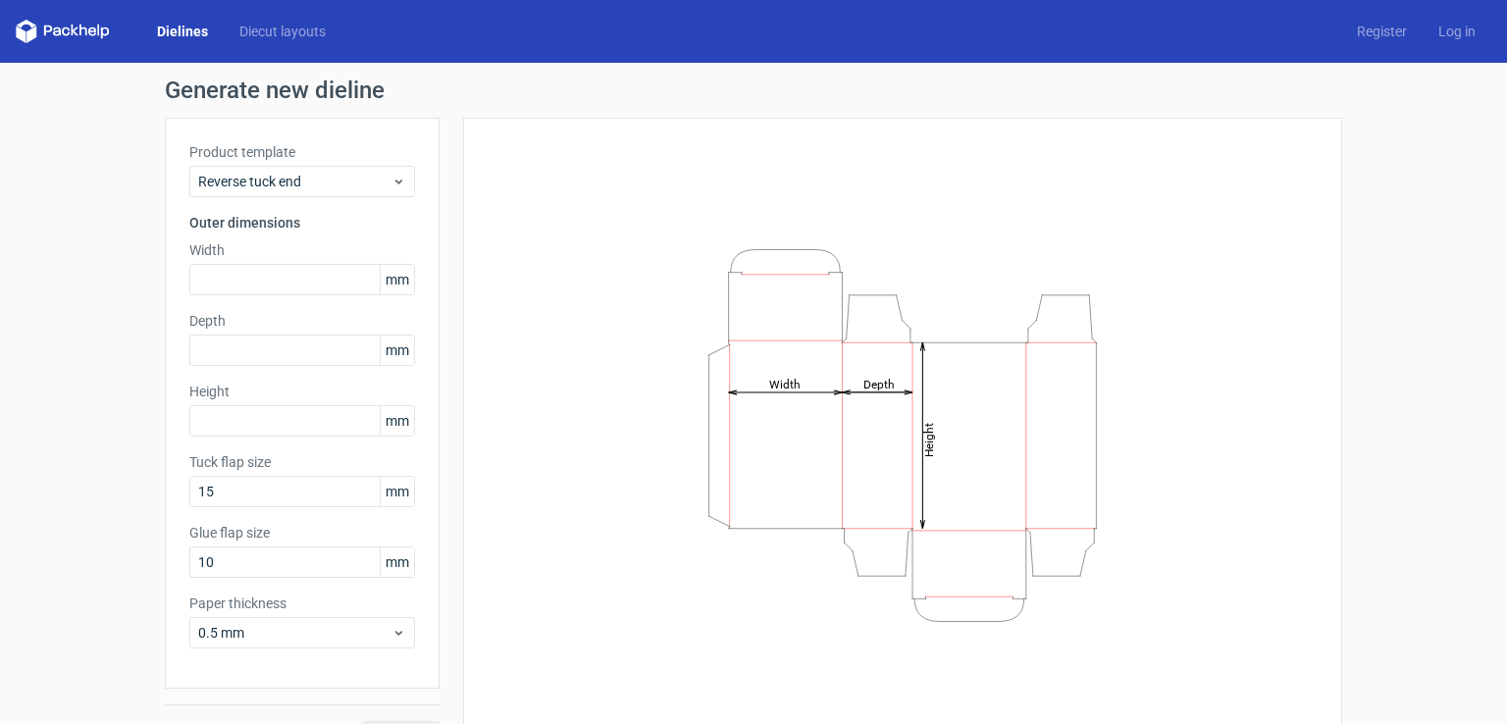
click at [318, 41] on div "Dielines Diecut layouts" at bounding box center [179, 32] width 326 height 24
click at [309, 28] on link "Diecut layouts" at bounding box center [283, 32] width 118 height 20
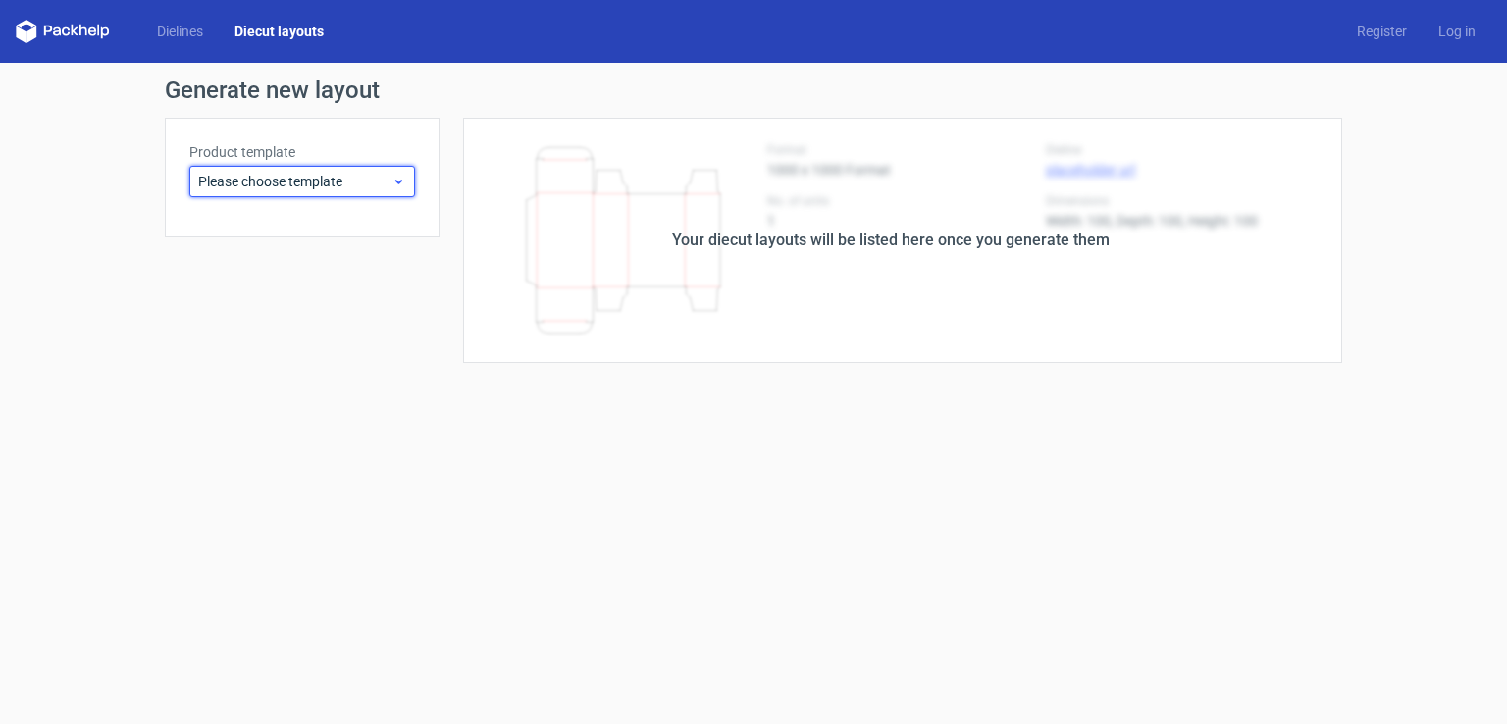
click at [318, 172] on span "Please choose template" at bounding box center [294, 182] width 193 height 20
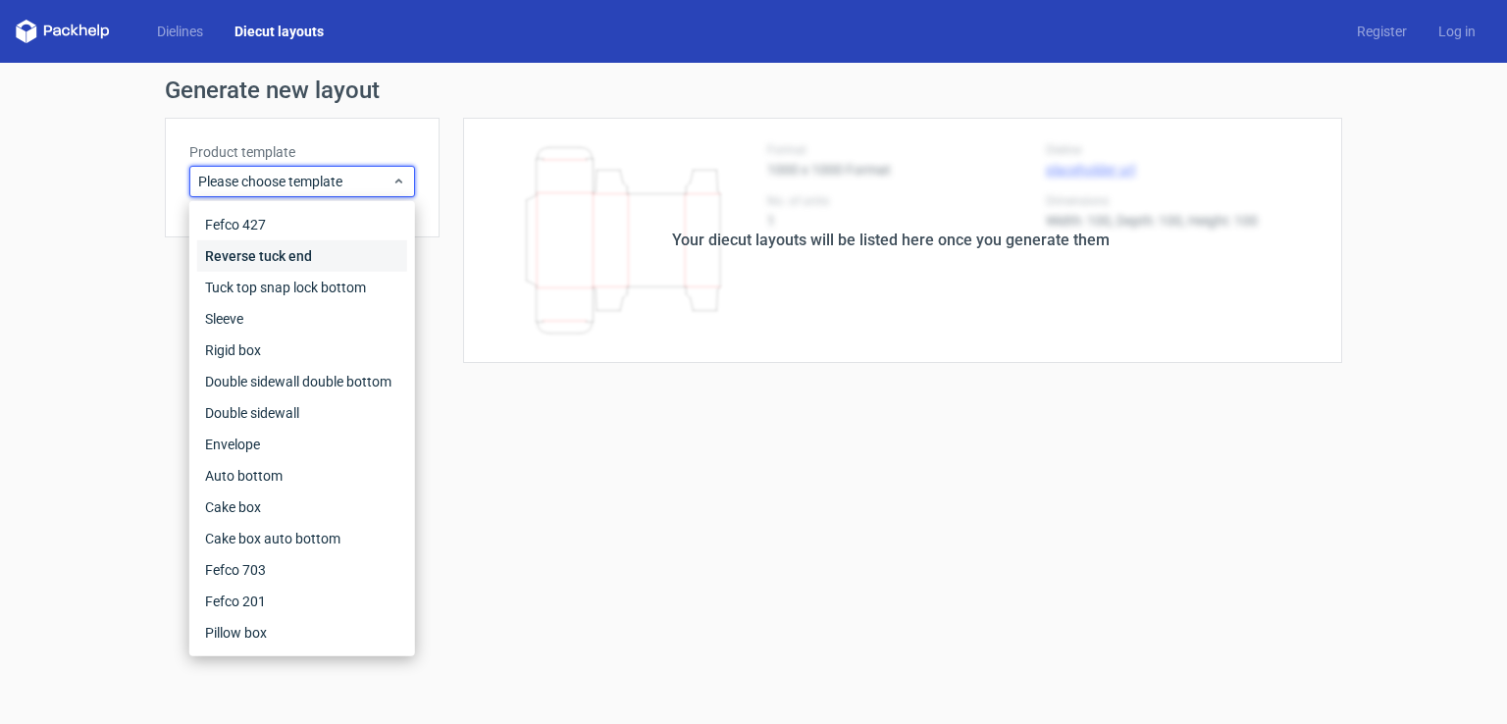
click at [298, 256] on div "Reverse tuck end" at bounding box center [302, 255] width 210 height 31
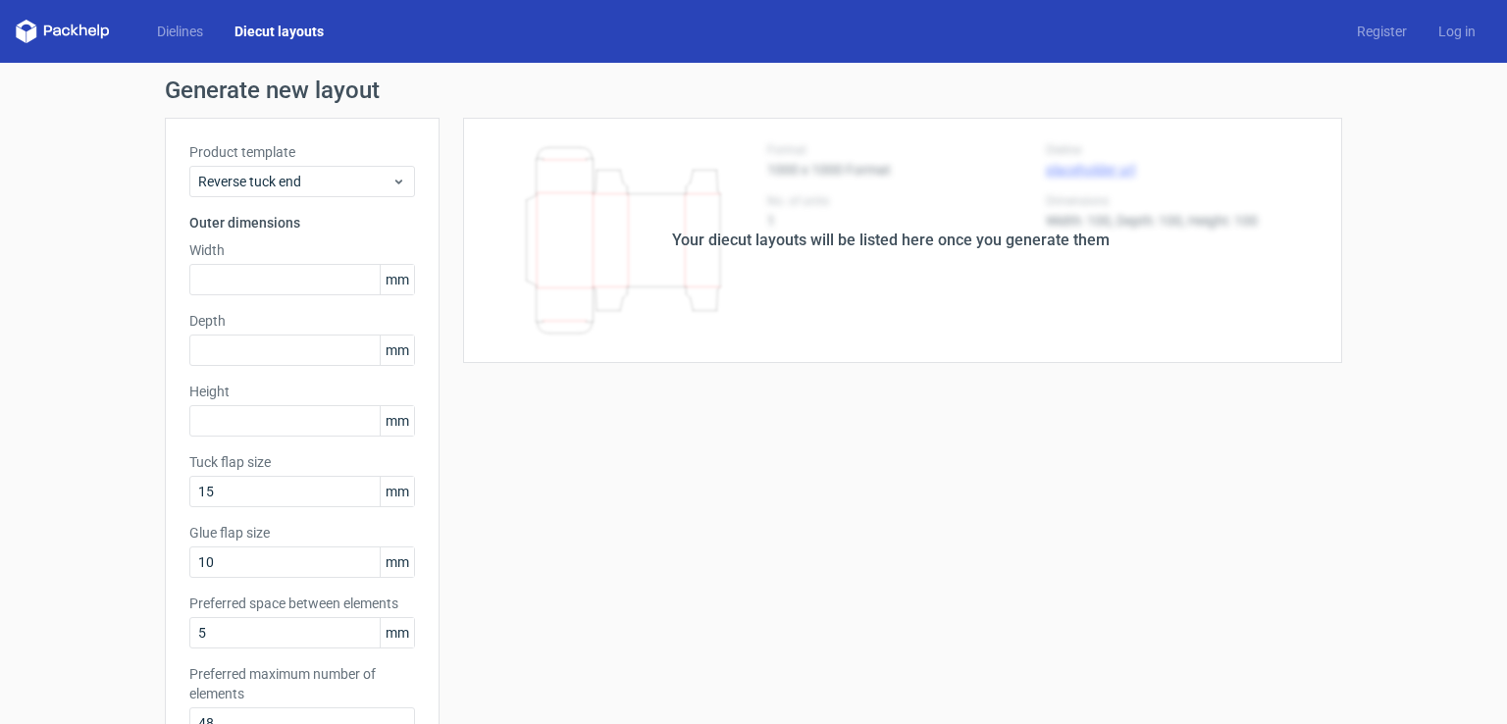
click at [176, 15] on div "Dielines Diecut layouts Register Log in" at bounding box center [753, 31] width 1507 height 63
click at [181, 43] on div "Dielines Diecut layouts Register Log in" at bounding box center [753, 31] width 1507 height 63
click at [188, 32] on link "Dielines" at bounding box center [179, 32] width 77 height 20
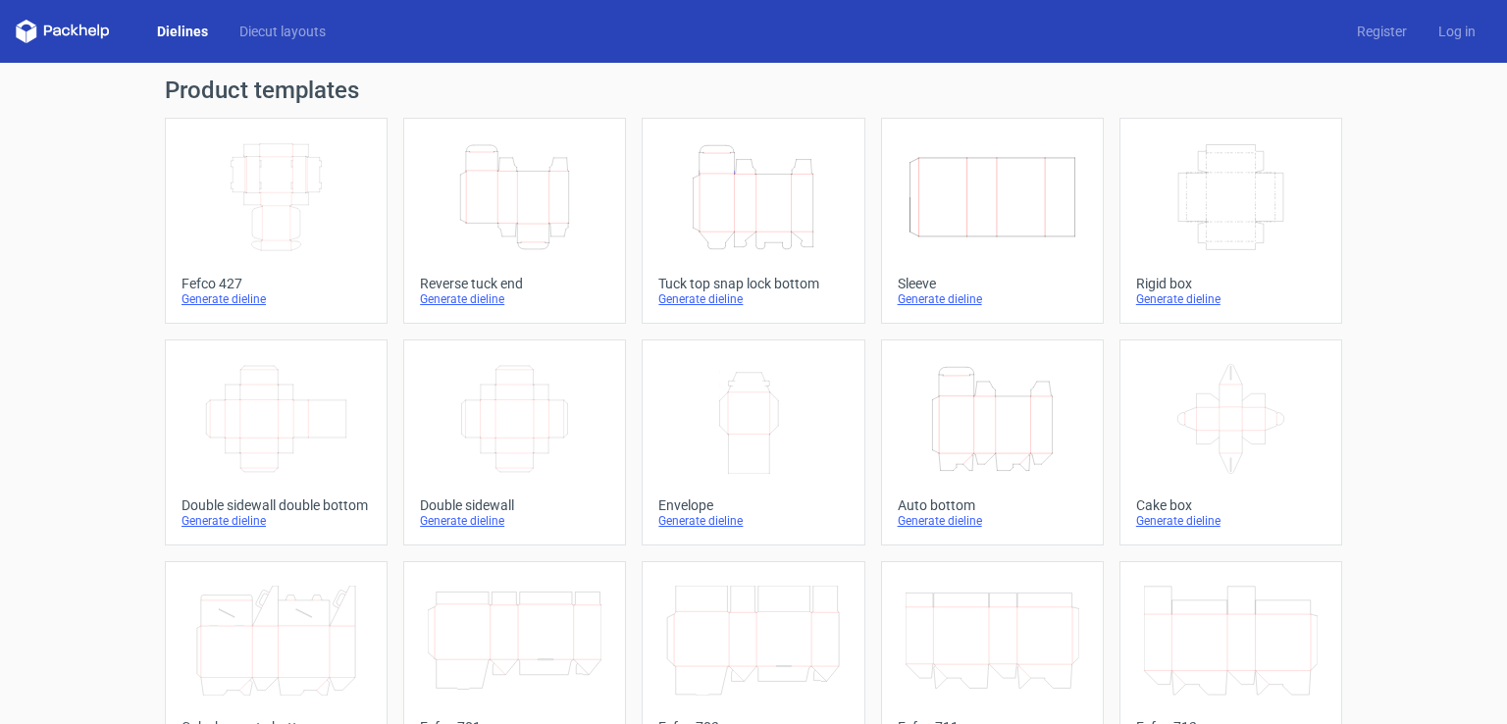
click at [542, 252] on div "Height Depth Width" at bounding box center [514, 197] width 189 height 126
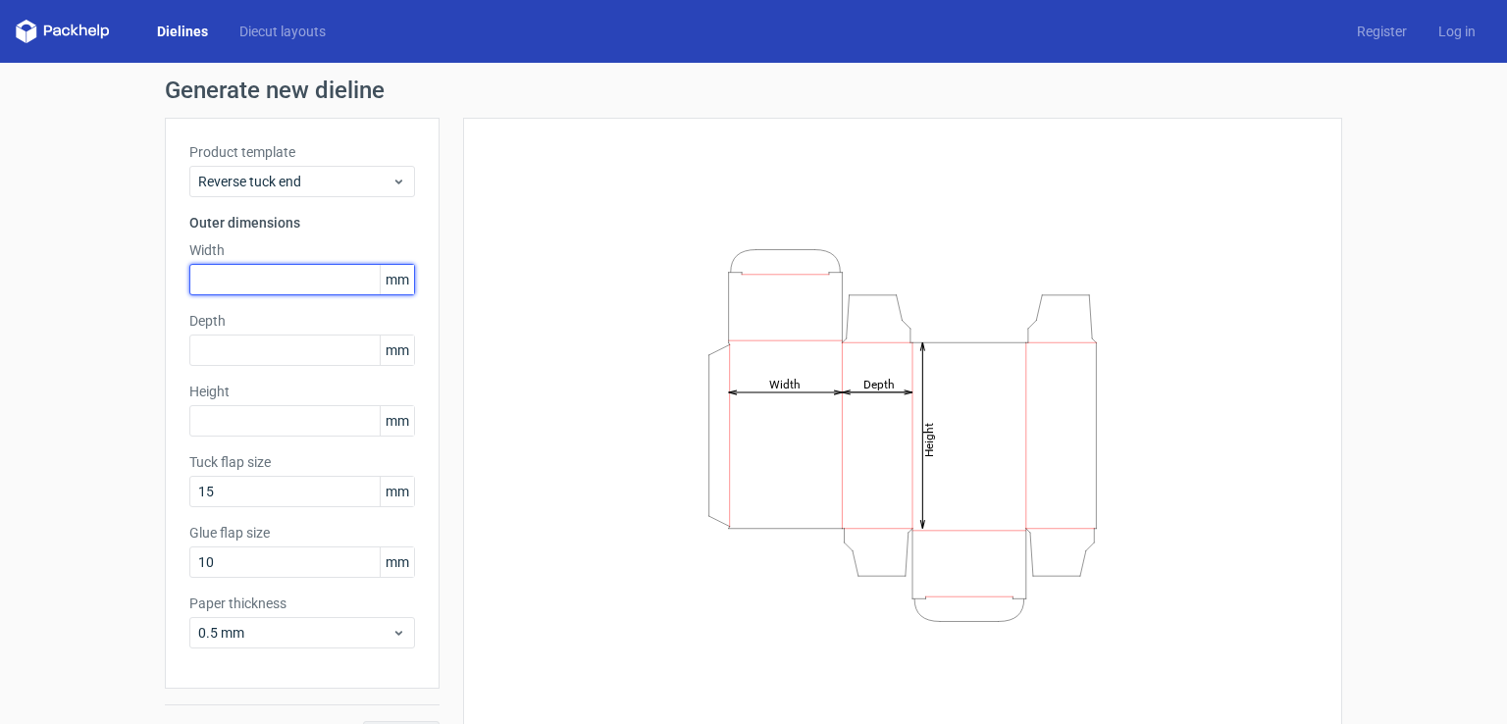
click at [264, 287] on input "text" at bounding box center [302, 279] width 226 height 31
paste input "160"
type input "160"
drag, startPoint x: 298, startPoint y: 401, endPoint x: 298, endPoint y: 416, distance: 14.7
click at [298, 411] on div "Height mm" at bounding box center [302, 409] width 226 height 55
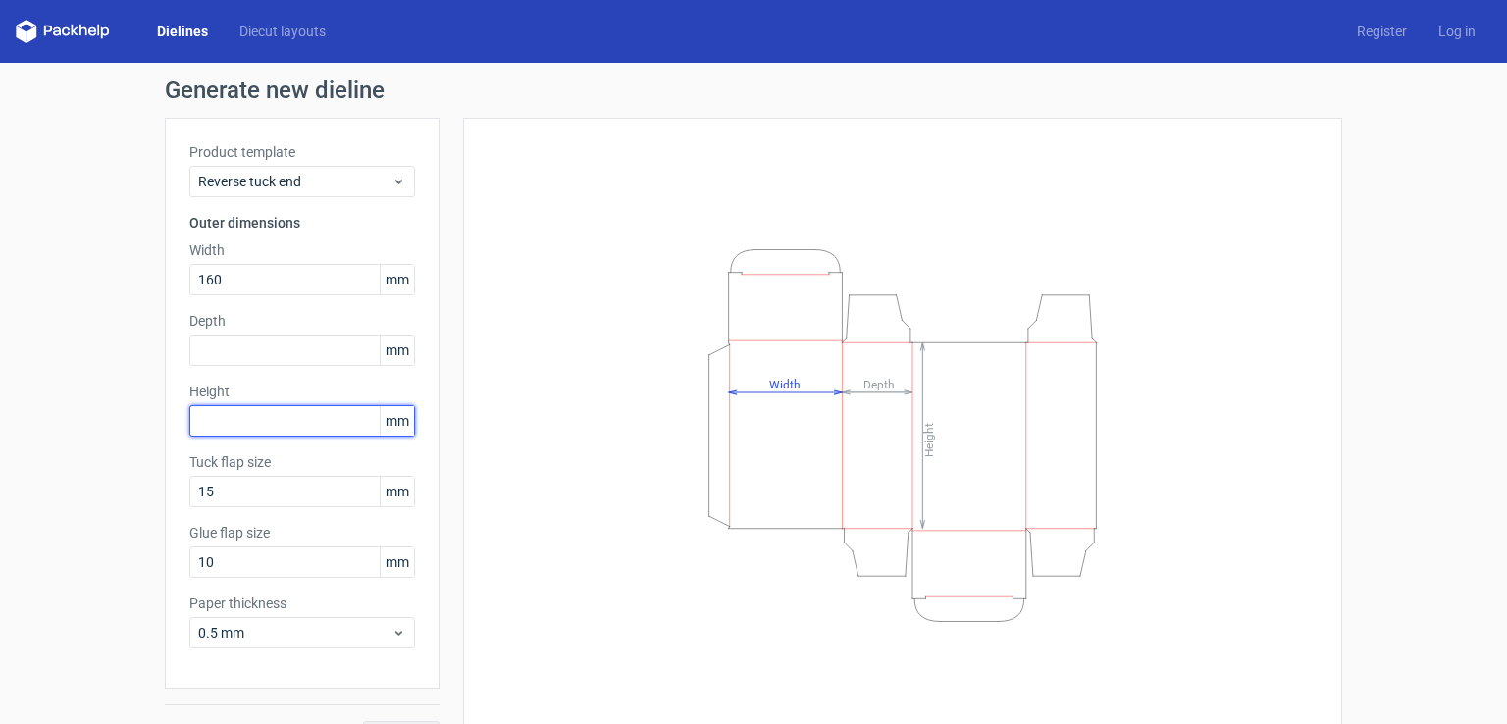
click at [298, 417] on input "text" at bounding box center [302, 420] width 226 height 31
paste input "50"
type input "50"
drag, startPoint x: 263, startPoint y: 284, endPoint x: 56, endPoint y: 288, distance: 207.0
click at [56, 288] on div "Generate new dieline Product template Reverse tuck end Outer dimensions Width 1…" at bounding box center [753, 415] width 1507 height 705
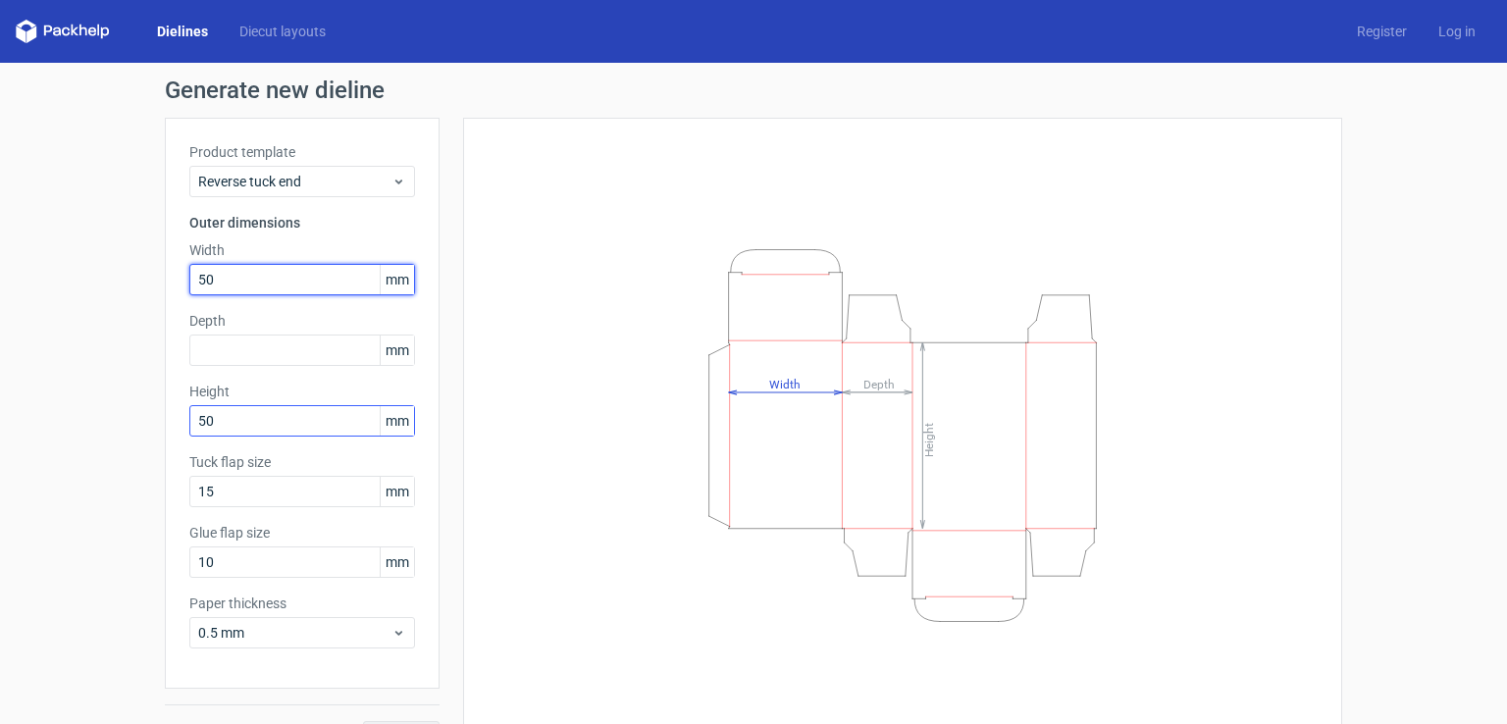
type input "50"
drag, startPoint x: 277, startPoint y: 420, endPoint x: 157, endPoint y: 418, distance: 119.7
click at [165, 418] on div "Product template Reverse tuck end Outer dimensions Width 50 mm Depth mm Height …" at bounding box center [302, 403] width 275 height 571
type input "160"
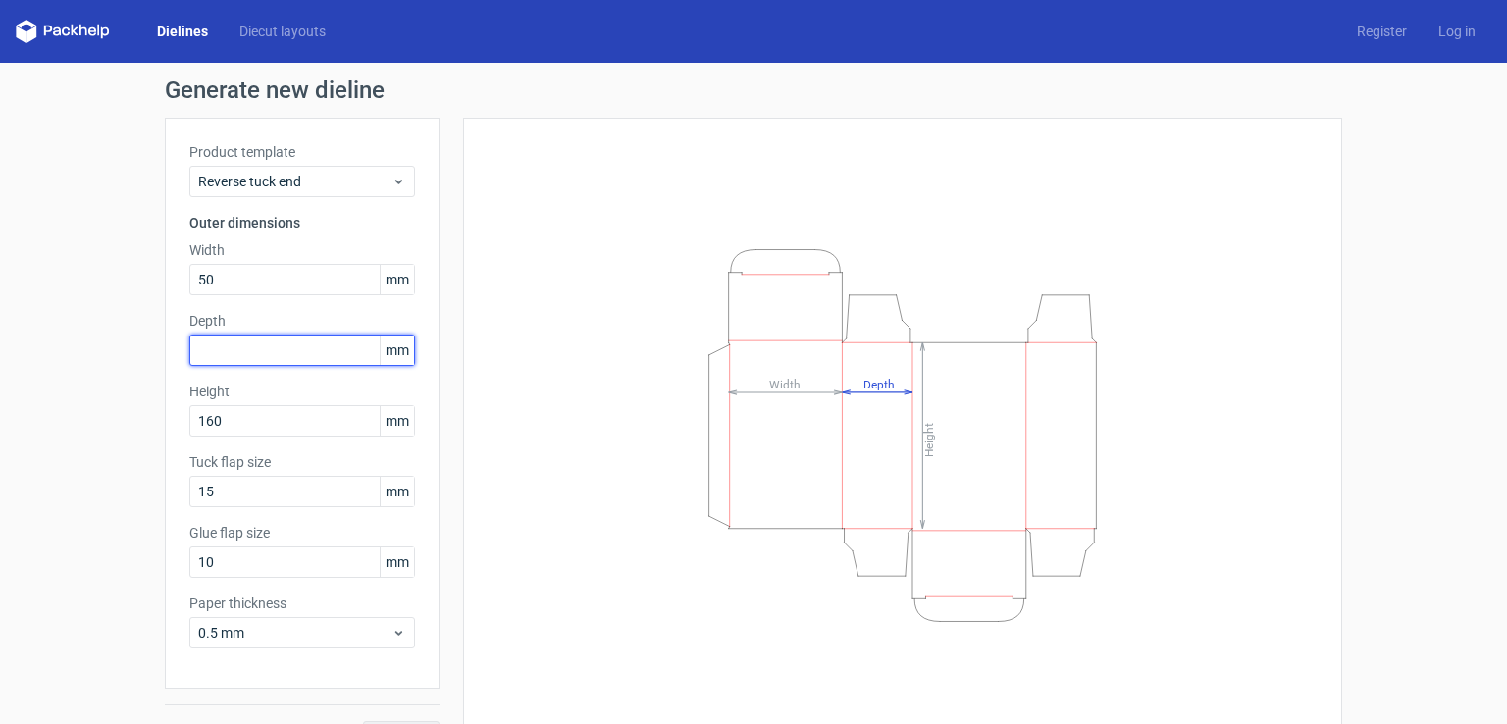
click at [275, 358] on input "text" at bounding box center [302, 350] width 226 height 31
type input "40"
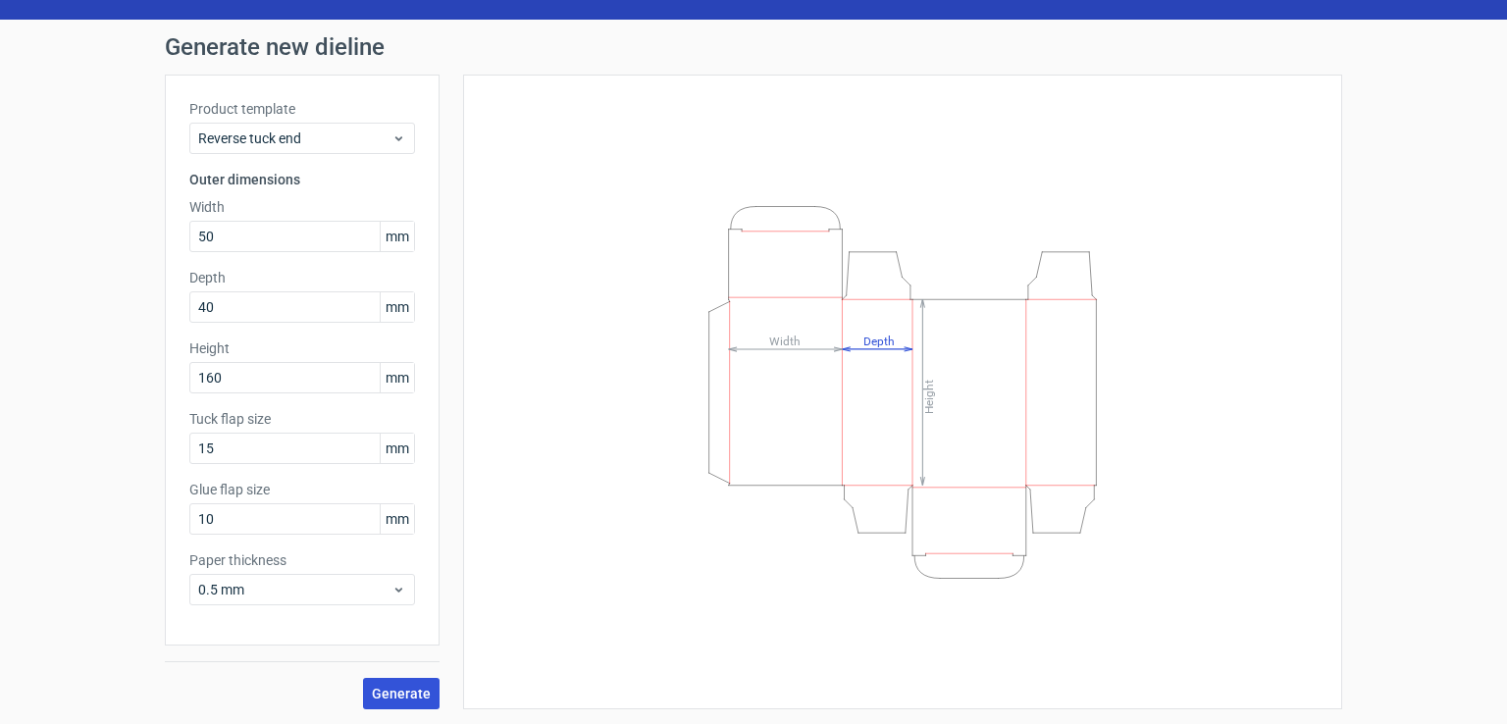
click at [394, 696] on span "Generate" at bounding box center [401, 694] width 59 height 14
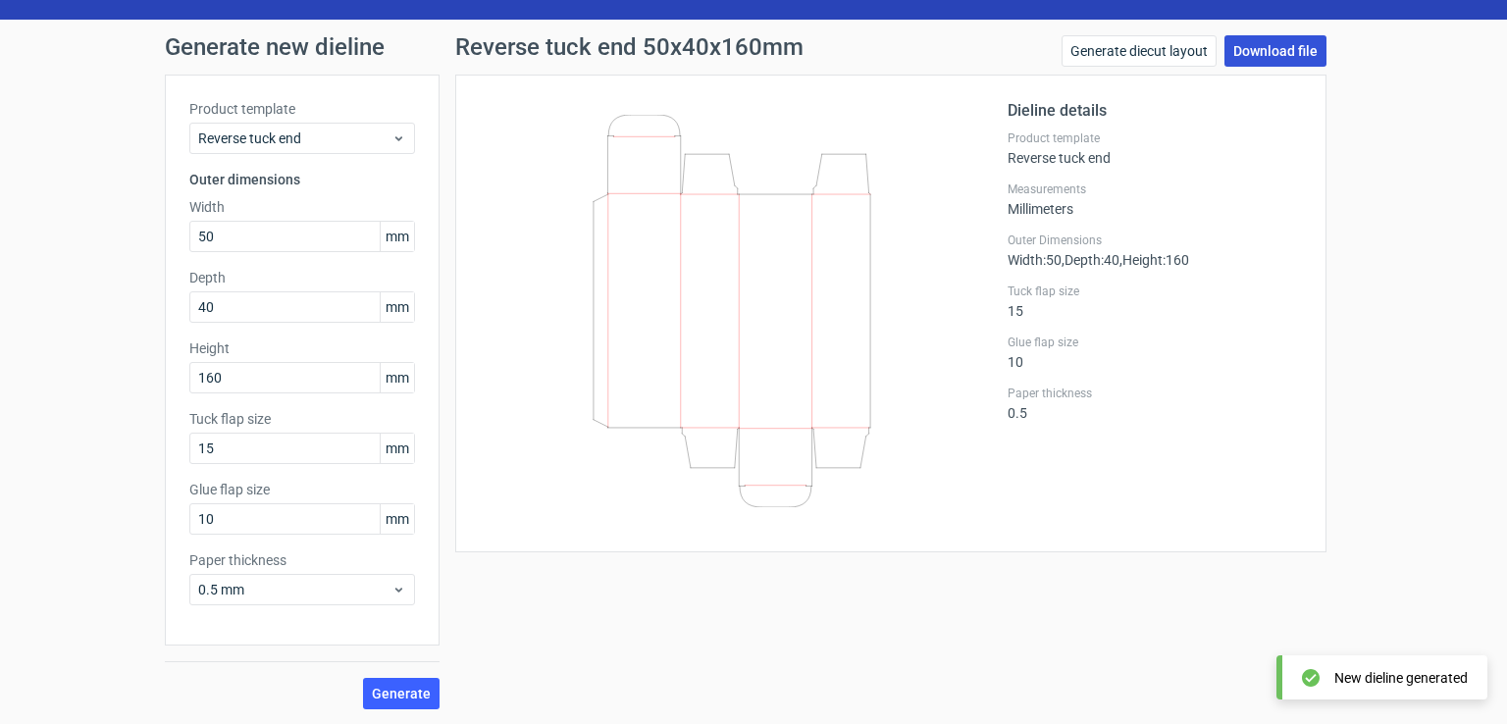
click at [1260, 52] on link "Download file" at bounding box center [1275, 50] width 102 height 31
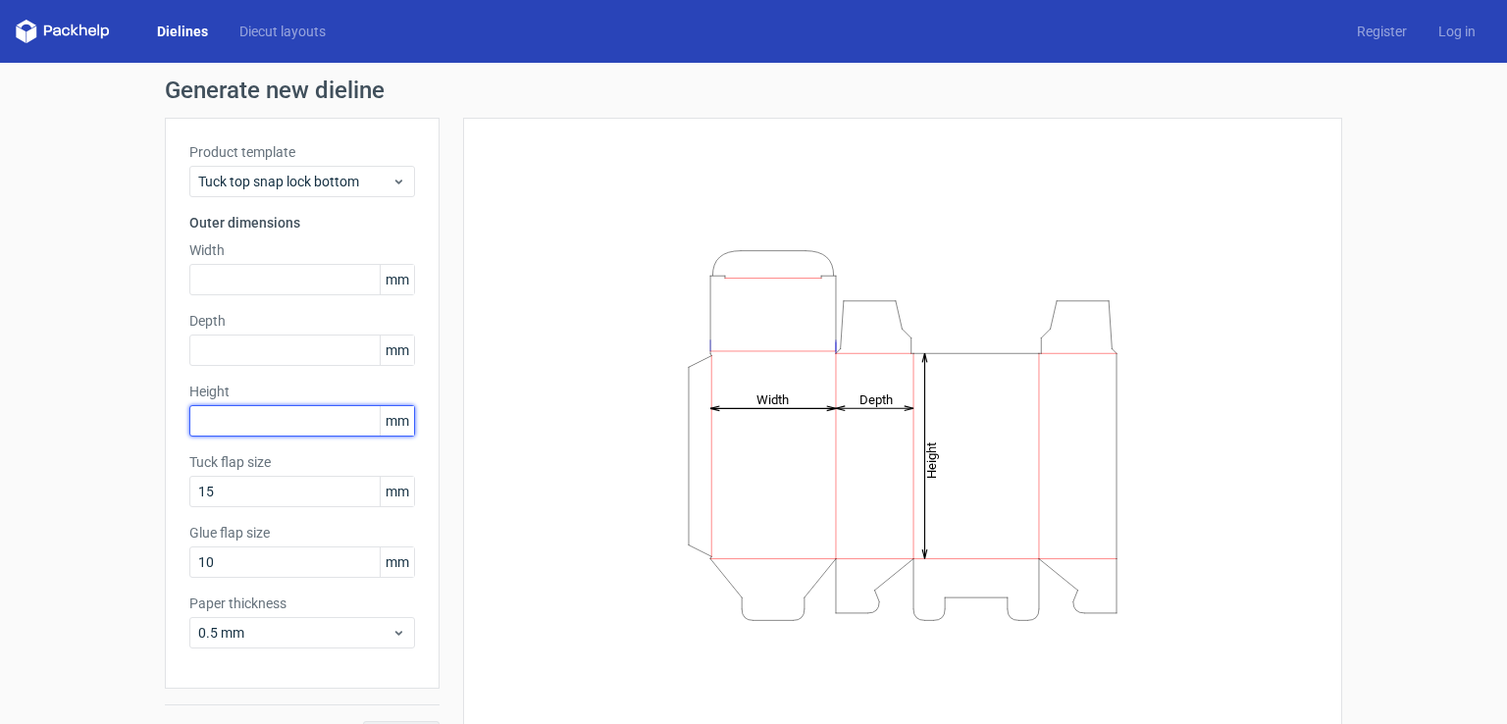
click at [248, 410] on input "text" at bounding box center [302, 420] width 226 height 31
paste input "160"
type input "160"
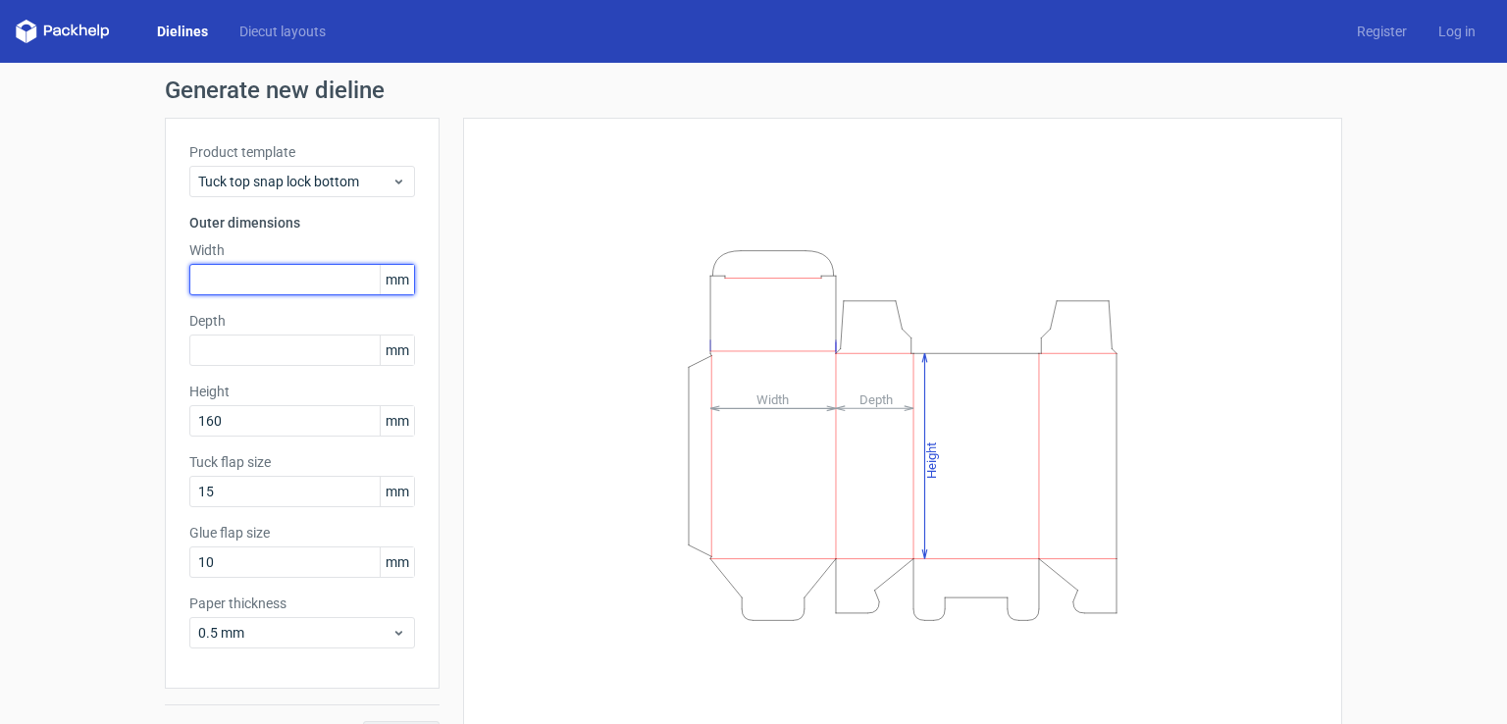
click at [300, 276] on input "text" at bounding box center [302, 279] width 226 height 31
paste input "50"
type input "50"
click at [285, 373] on div "Product template Tuck top snap lock bottom Outer dimensions Width 50 mm Depth m…" at bounding box center [302, 403] width 275 height 571
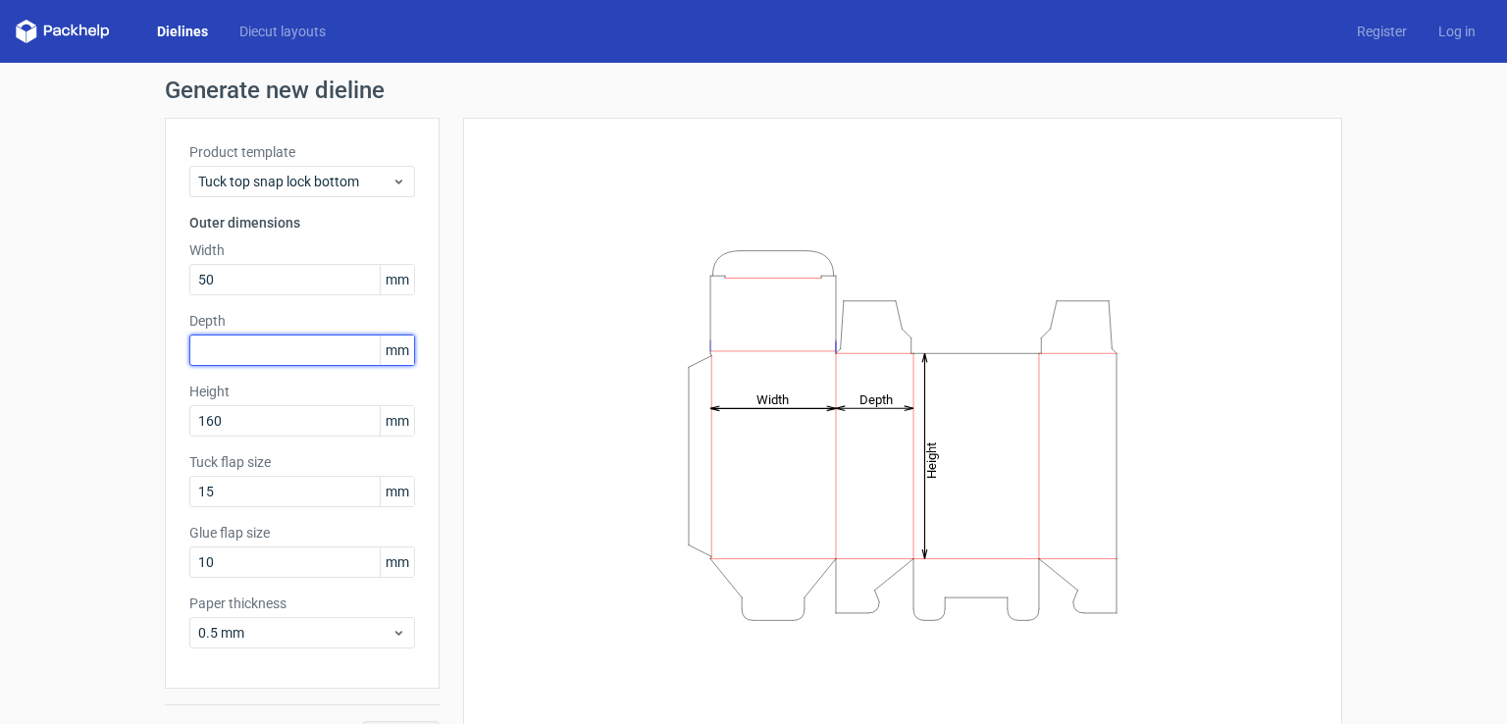
click at [290, 352] on input "text" at bounding box center [302, 350] width 226 height 31
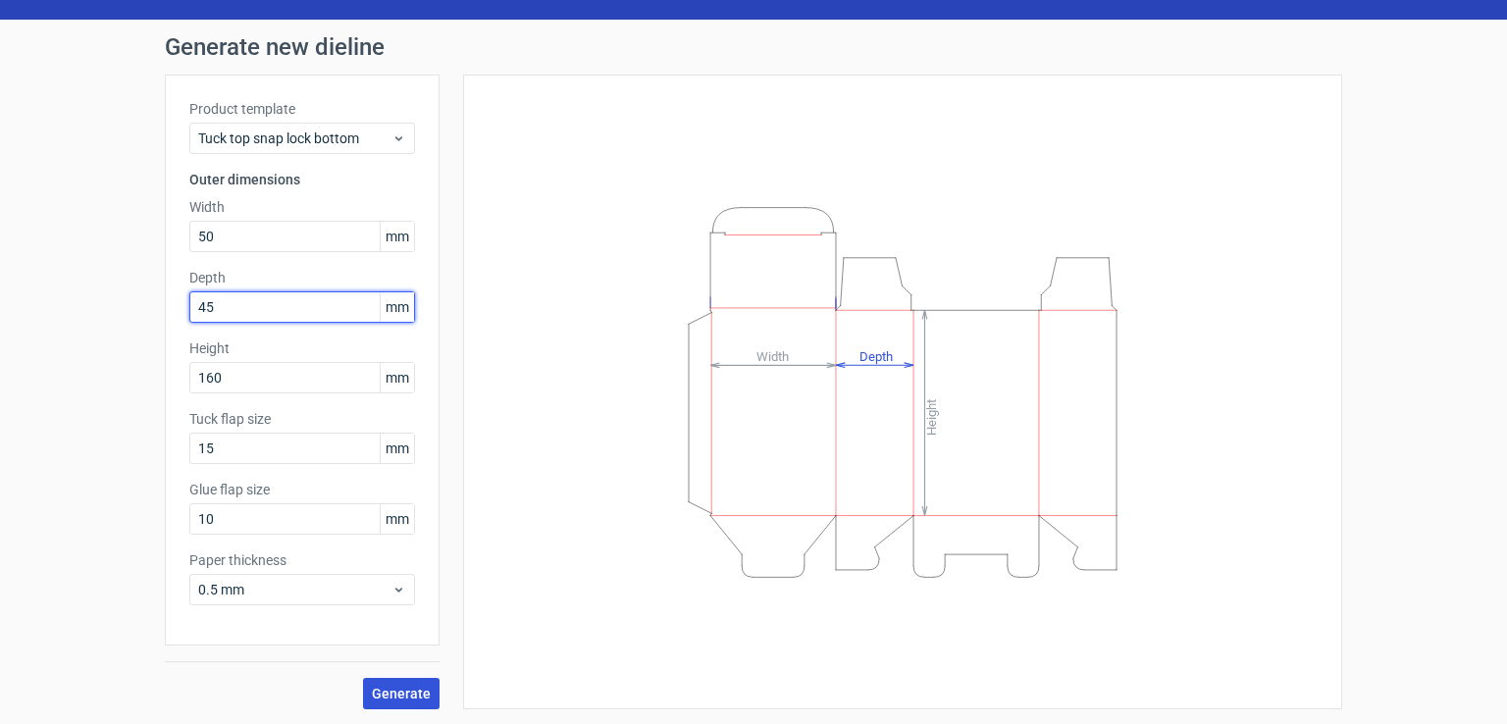
type input "45"
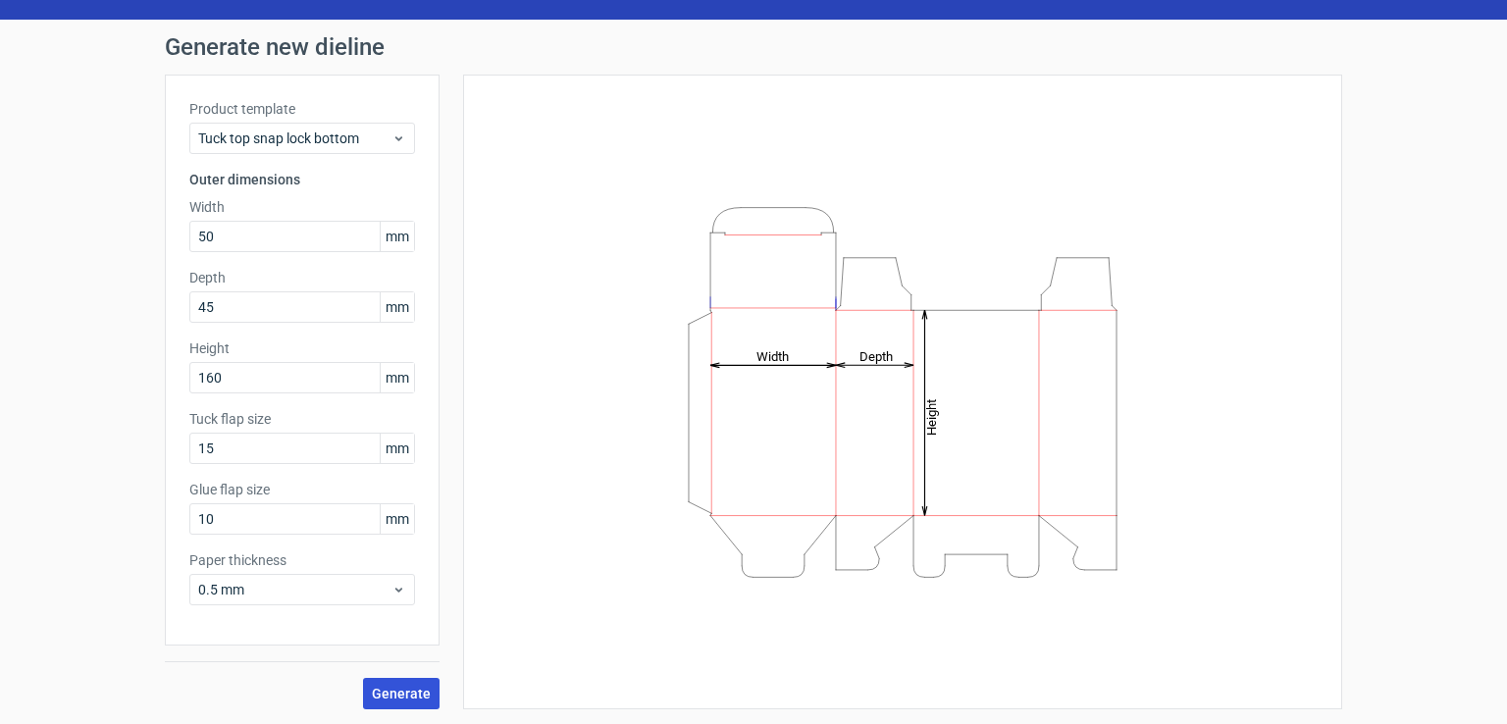
click at [377, 699] on span "Generate" at bounding box center [401, 694] width 59 height 14
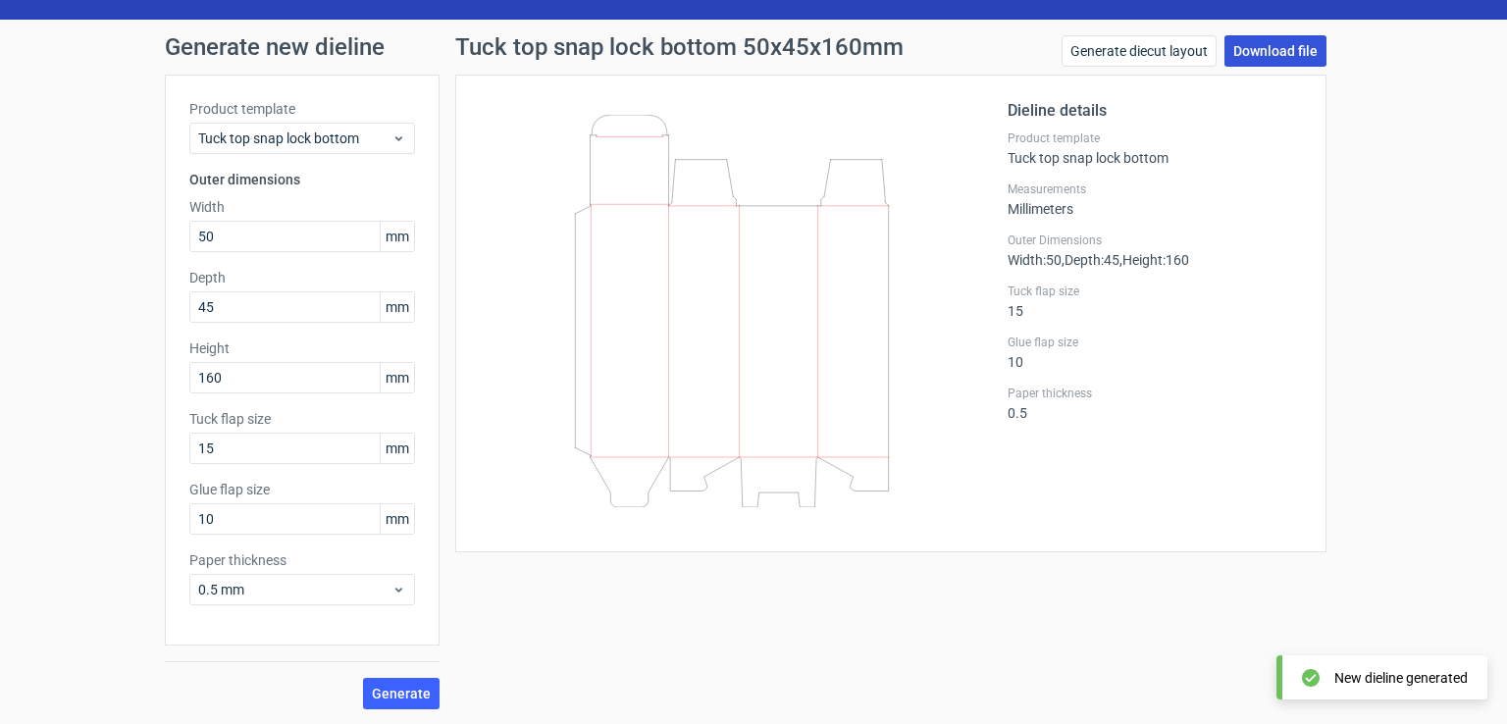
click at [1275, 53] on link "Download file" at bounding box center [1275, 50] width 102 height 31
click at [857, 111] on div at bounding box center [744, 313] width 528 height 429
click at [1283, 64] on link "Download file" at bounding box center [1275, 50] width 102 height 31
